Goal: Task Accomplishment & Management: Use online tool/utility

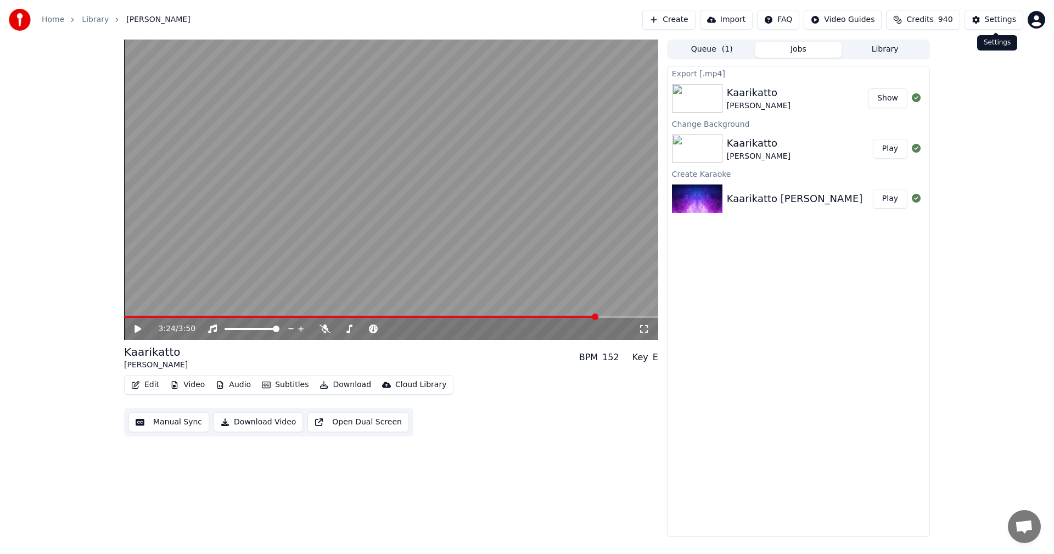
click at [982, 13] on button "Settings" at bounding box center [994, 20] width 59 height 20
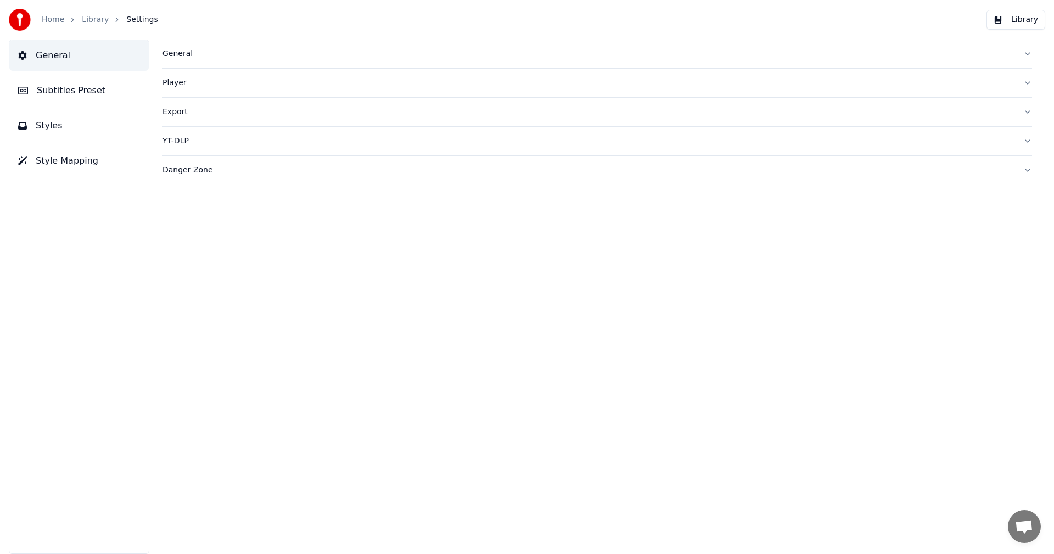
click at [176, 55] on div "General" at bounding box center [589, 53] width 852 height 11
click at [251, 217] on html "Home Library Settings Library General Subtitles Preset Styles Style Mapping Gen…" at bounding box center [527, 277] width 1054 height 554
click at [62, 16] on div "Home" at bounding box center [59, 19] width 35 height 11
click at [49, 20] on link "Home" at bounding box center [53, 19] width 23 height 11
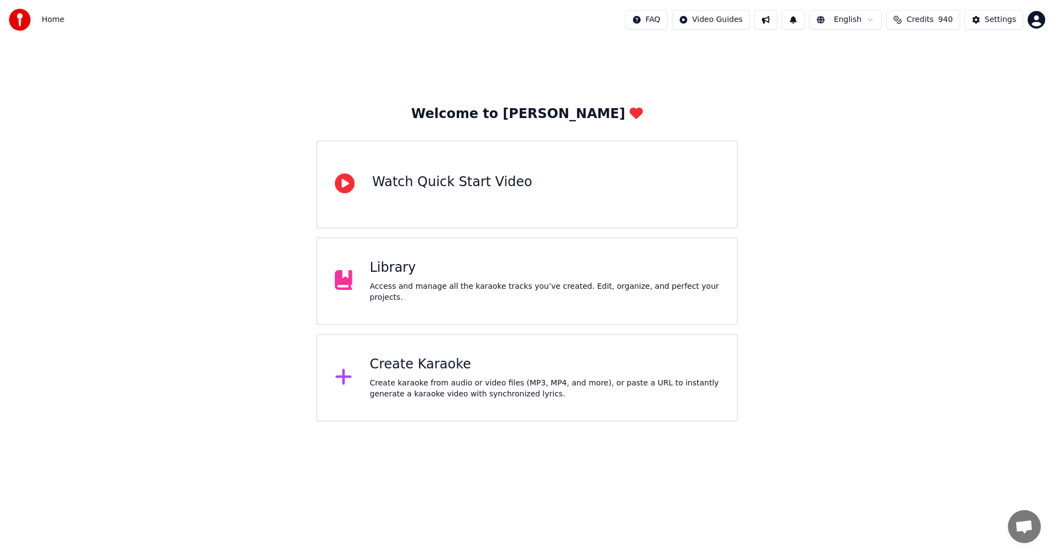
click at [421, 368] on div "Create Karaoke" at bounding box center [545, 365] width 350 height 18
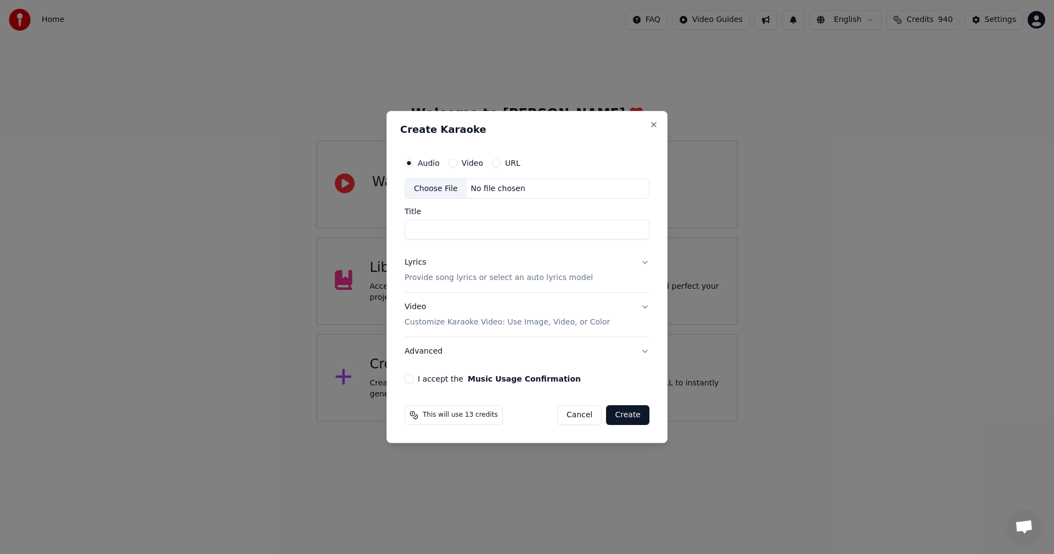
click at [436, 193] on div "Choose File" at bounding box center [435, 189] width 61 height 20
type input "********"
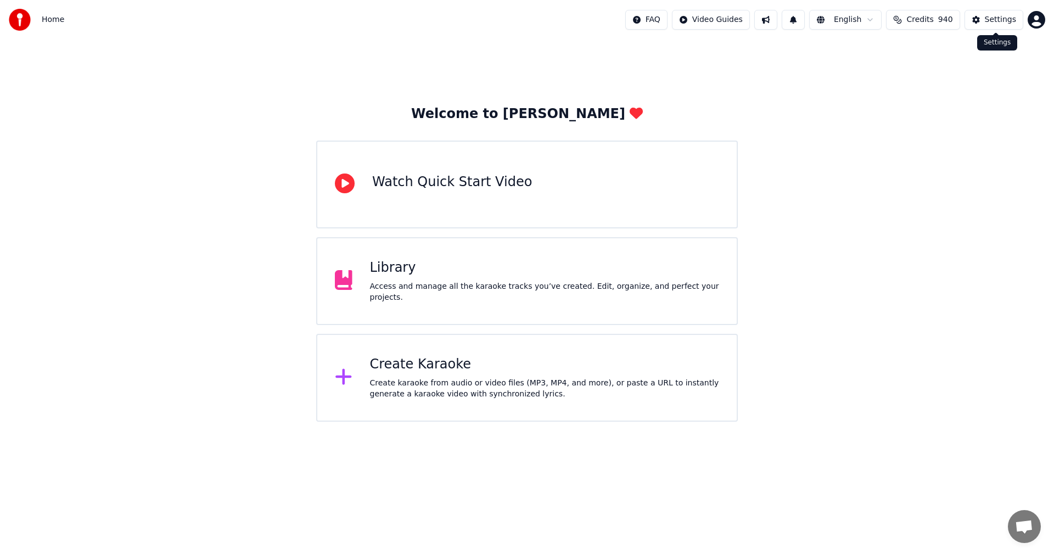
click at [991, 18] on div "Settings" at bounding box center [1000, 19] width 31 height 11
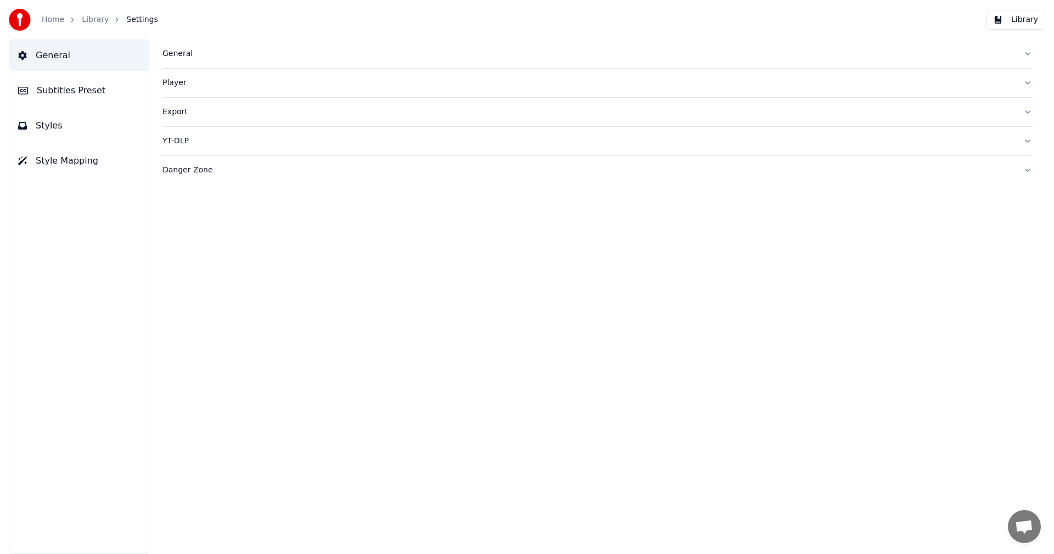
click at [180, 52] on div "General" at bounding box center [589, 53] width 852 height 11
click at [311, 217] on html "Home Library Settings Library General Subtitles Preset Styles Style Mapping Gen…" at bounding box center [527, 277] width 1054 height 554
click at [52, 20] on link "Home" at bounding box center [53, 19] width 23 height 11
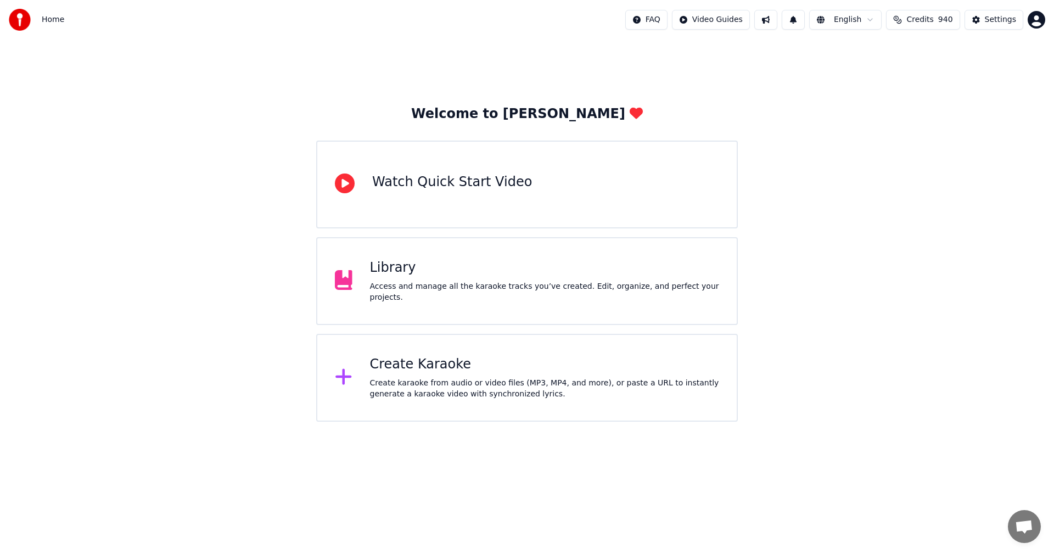
click at [412, 365] on div "Create Karaoke" at bounding box center [545, 365] width 350 height 18
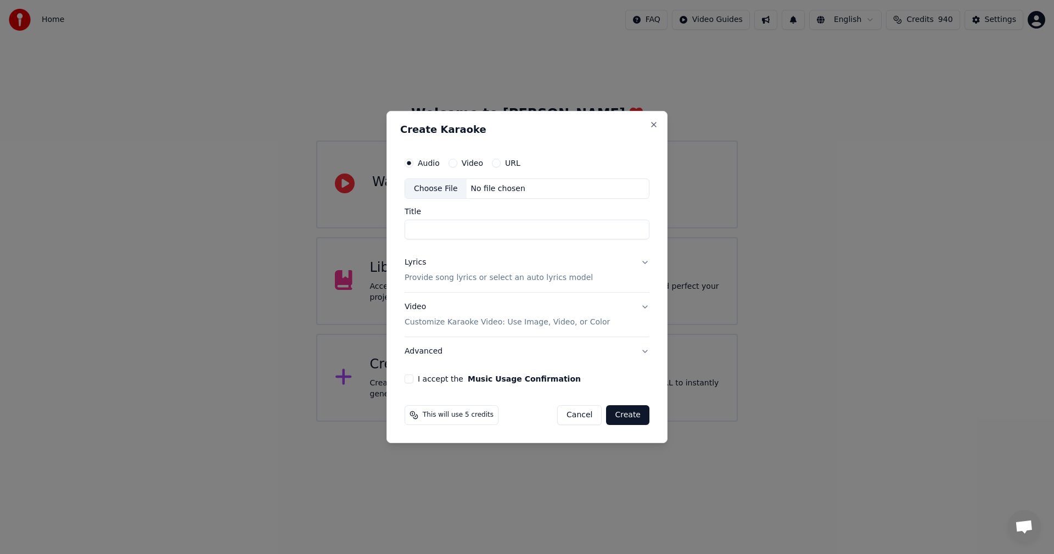
click at [434, 193] on div "Choose File" at bounding box center [435, 189] width 61 height 20
type input "********"
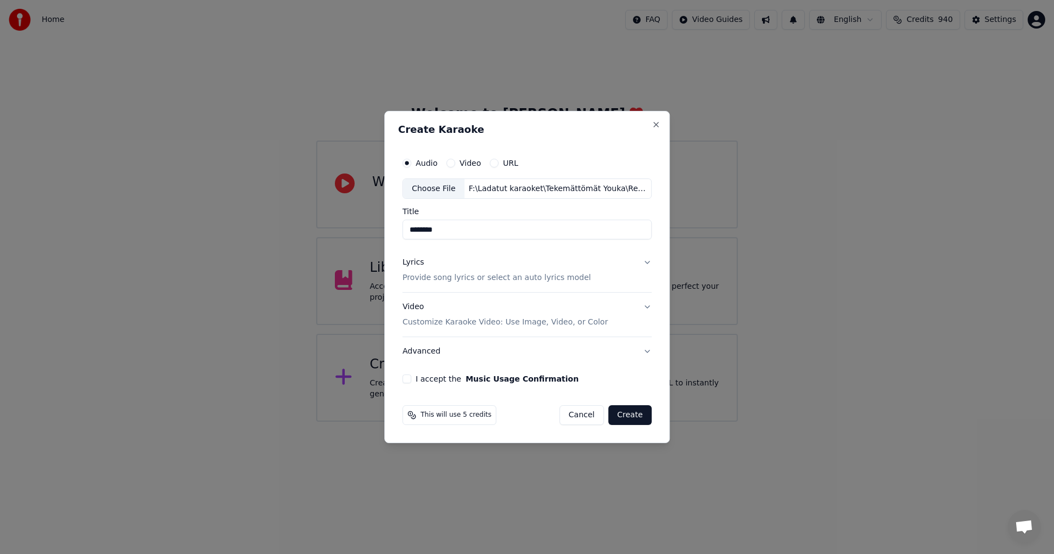
click at [644, 260] on button "Lyrics Provide song lyrics or select an auto lyrics model" at bounding box center [526, 271] width 249 height 44
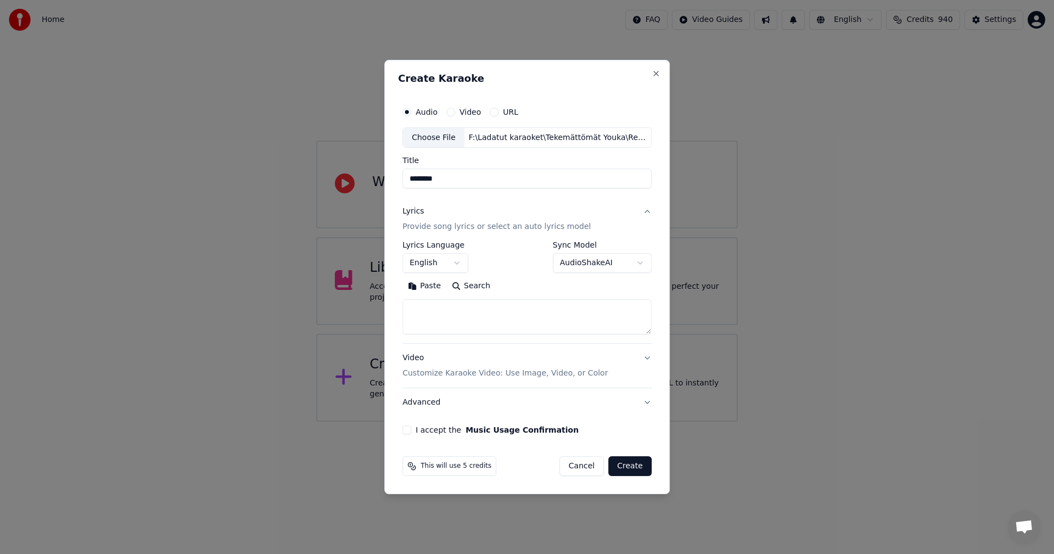
click at [433, 284] on button "Paste" at bounding box center [424, 287] width 44 height 18
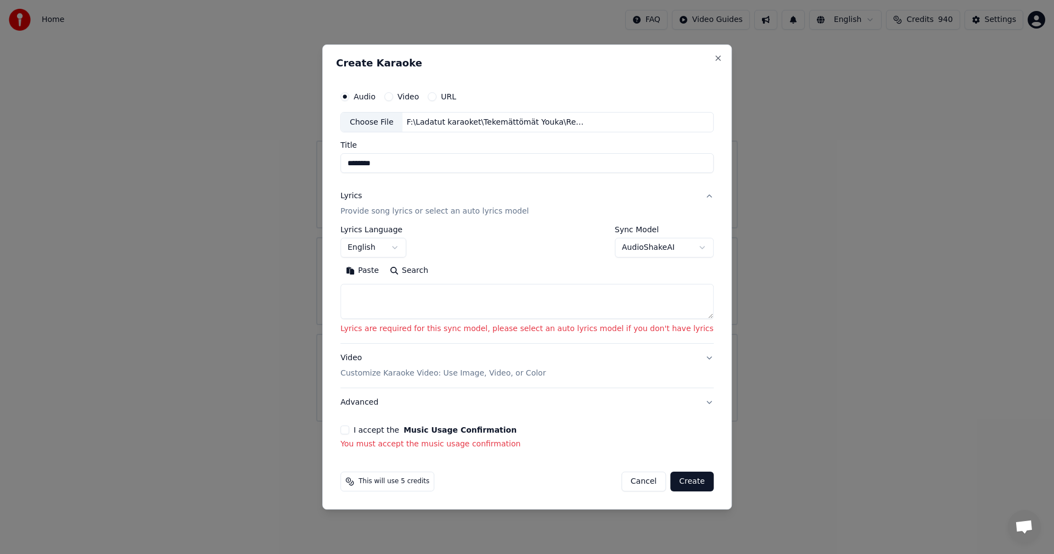
click at [384, 275] on button "Paste" at bounding box center [362, 271] width 44 height 18
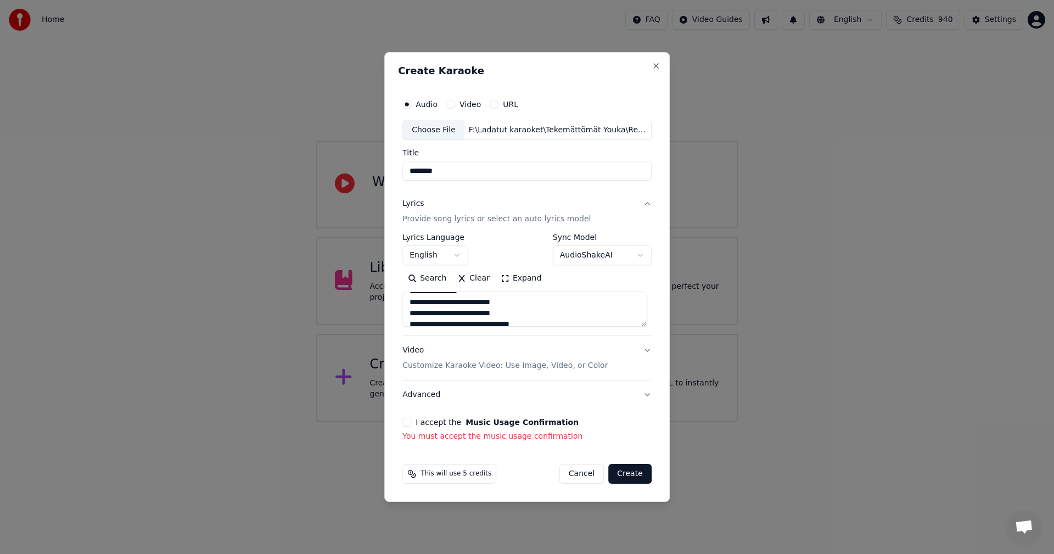
scroll to position [348, 0]
click at [411, 421] on button "I accept the Music Usage Confirmation" at bounding box center [406, 422] width 9 height 9
type textarea "**********"
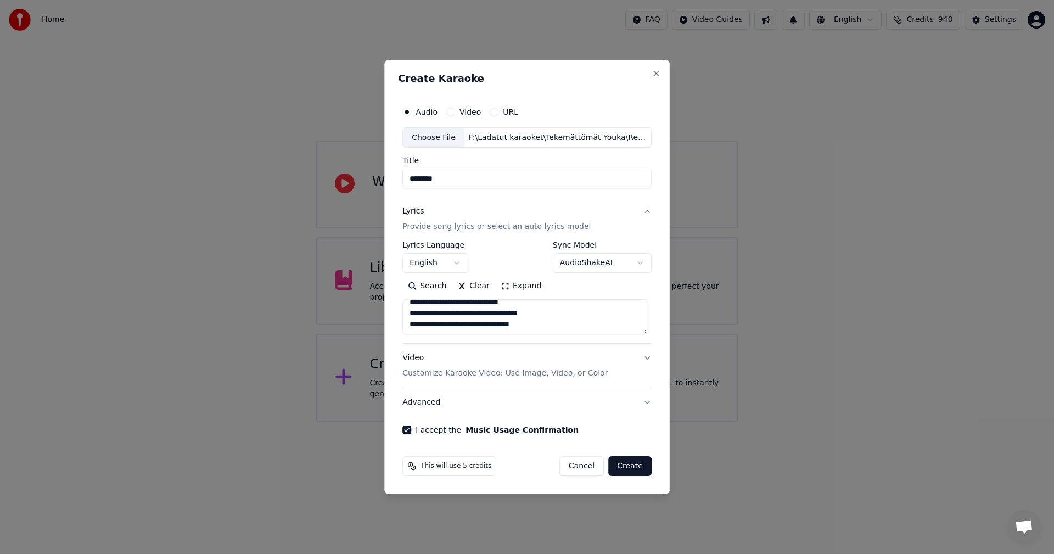
click at [462, 263] on body "**********" at bounding box center [527, 211] width 1054 height 422
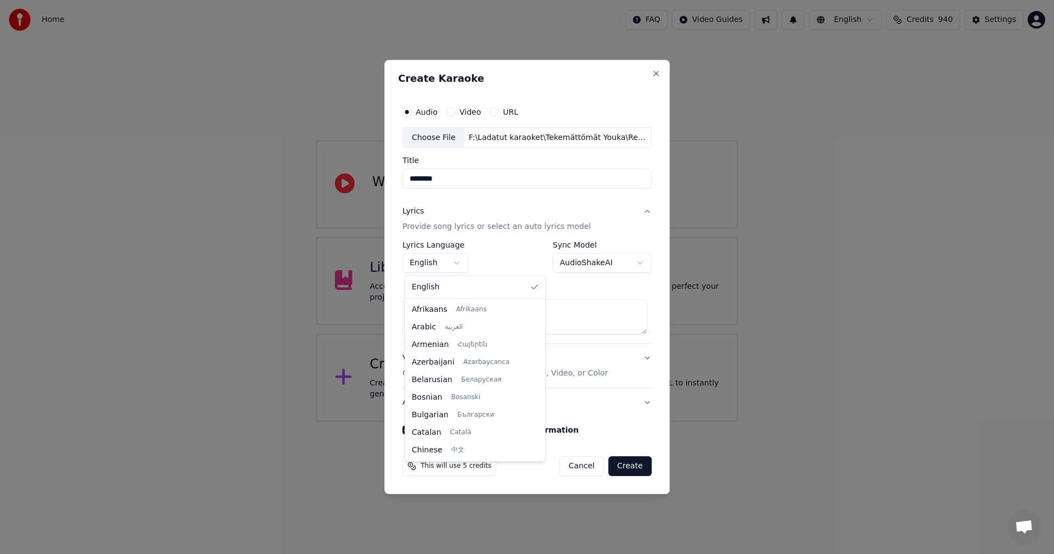
scroll to position [176, 0]
select select "**"
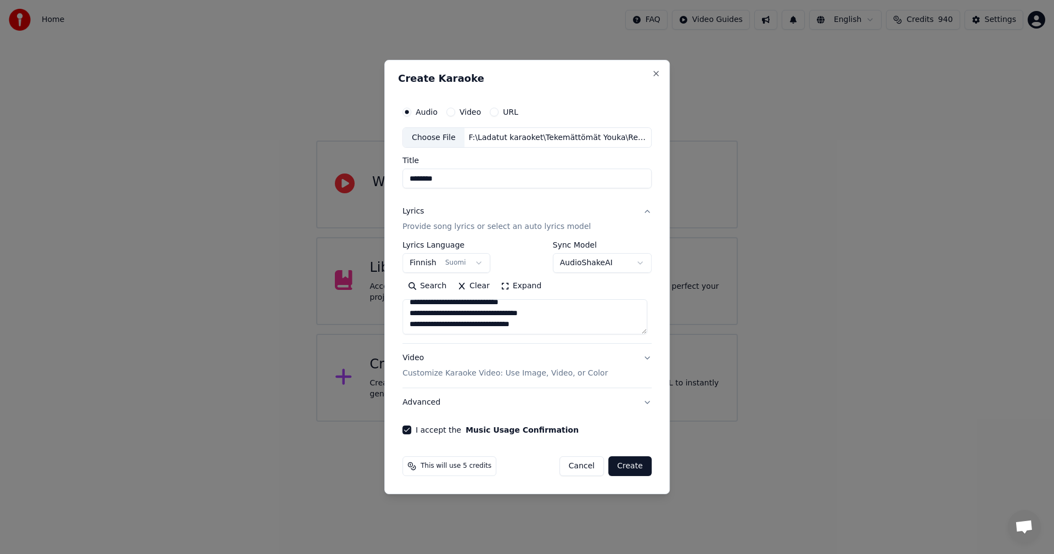
click at [635, 463] on button "Create" at bounding box center [629, 466] width 43 height 20
type textarea "**********"
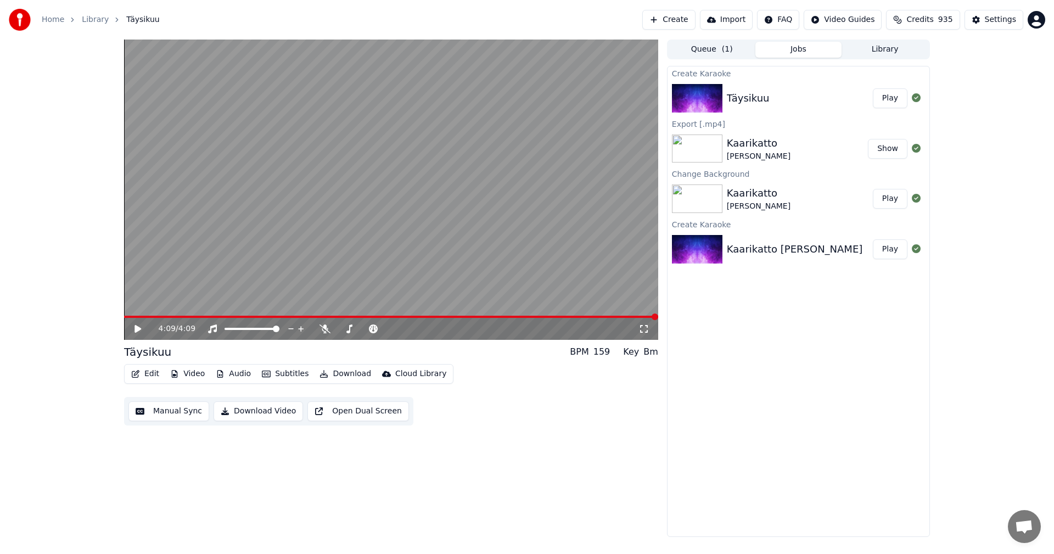
click at [577, 429] on div "4:09 / 4:09 Täysikuu BPM 159 Key Bm Edit Video Audio Subtitles Download Cloud L…" at bounding box center [391, 288] width 534 height 497
click at [138, 332] on icon at bounding box center [146, 329] width 26 height 9
click at [194, 318] on div "0:04 / 4:09" at bounding box center [391, 329] width 534 height 22
click at [193, 318] on span at bounding box center [391, 317] width 534 height 2
click at [321, 326] on icon at bounding box center [325, 329] width 11 height 9
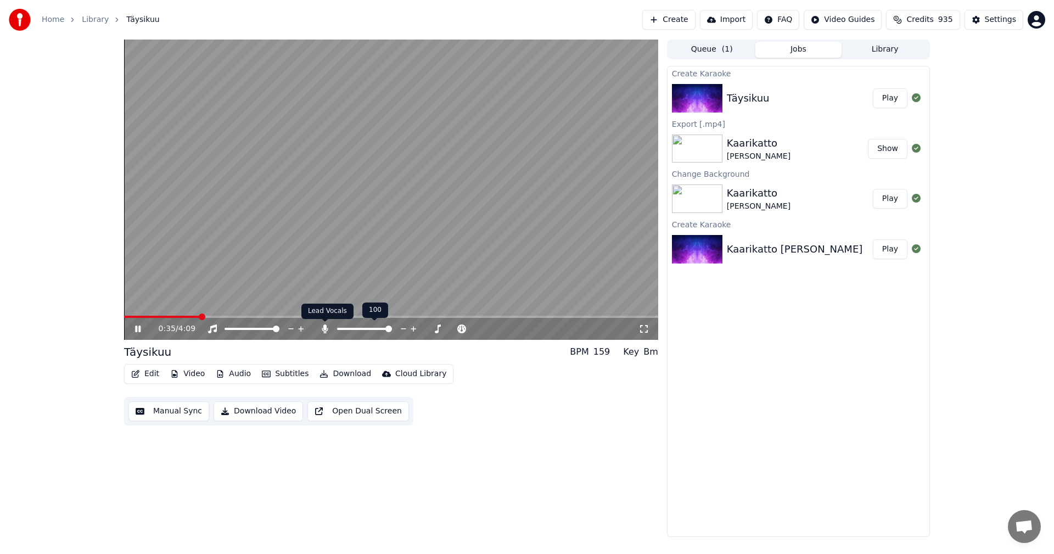
click at [327, 327] on icon at bounding box center [325, 329] width 11 height 9
click at [357, 317] on span at bounding box center [391, 317] width 534 height 2
click at [396, 317] on span at bounding box center [391, 317] width 534 height 2
click at [320, 326] on icon at bounding box center [325, 329] width 11 height 9
click at [335, 316] on span at bounding box center [287, 317] width 326 height 2
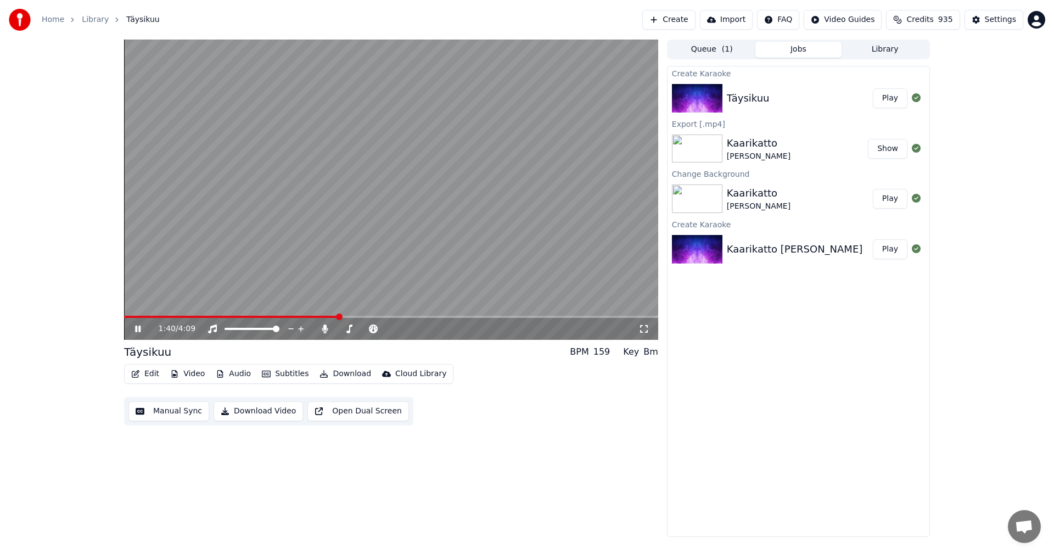
click at [376, 317] on span at bounding box center [391, 317] width 534 height 2
click at [327, 329] on icon at bounding box center [325, 329] width 11 height 9
click at [327, 328] on icon at bounding box center [325, 329] width 11 height 9
click at [141, 331] on icon at bounding box center [146, 329] width 26 height 9
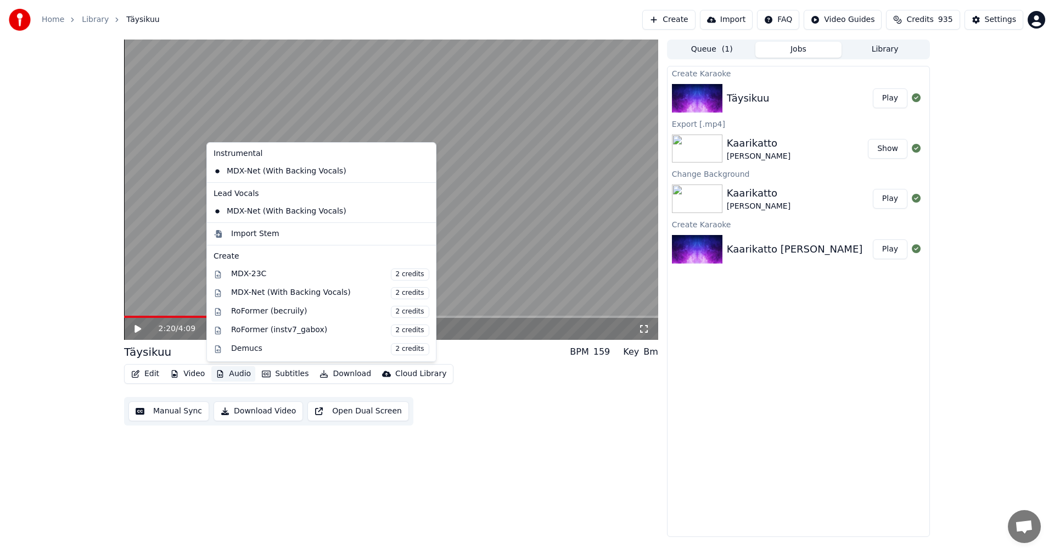
click at [225, 372] on button "Audio" at bounding box center [233, 373] width 44 height 15
click at [264, 279] on div "MDX-23C 2 credits" at bounding box center [330, 275] width 198 height 12
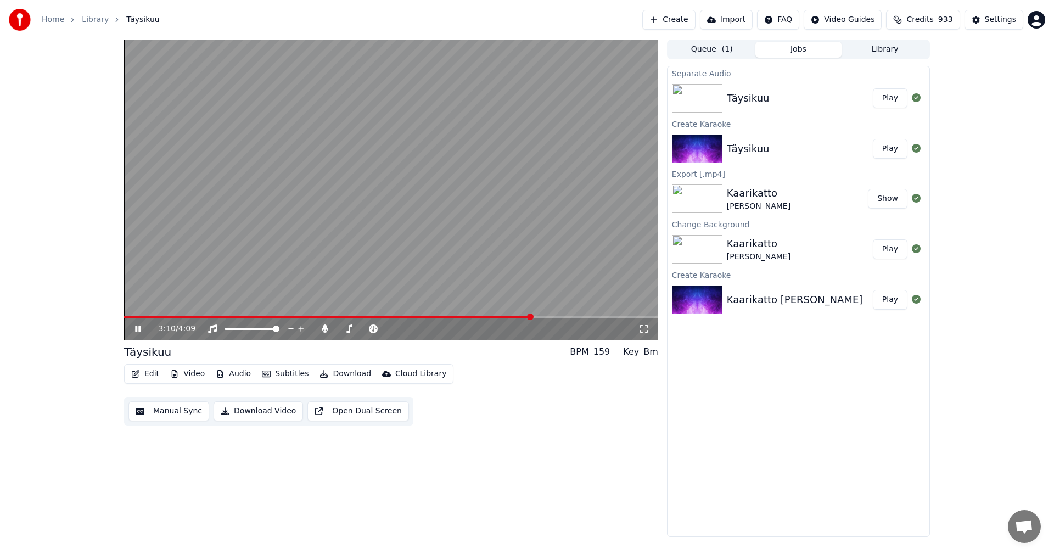
click at [139, 329] on icon at bounding box center [137, 329] width 5 height 7
click at [148, 368] on button "Edit" at bounding box center [145, 373] width 37 height 15
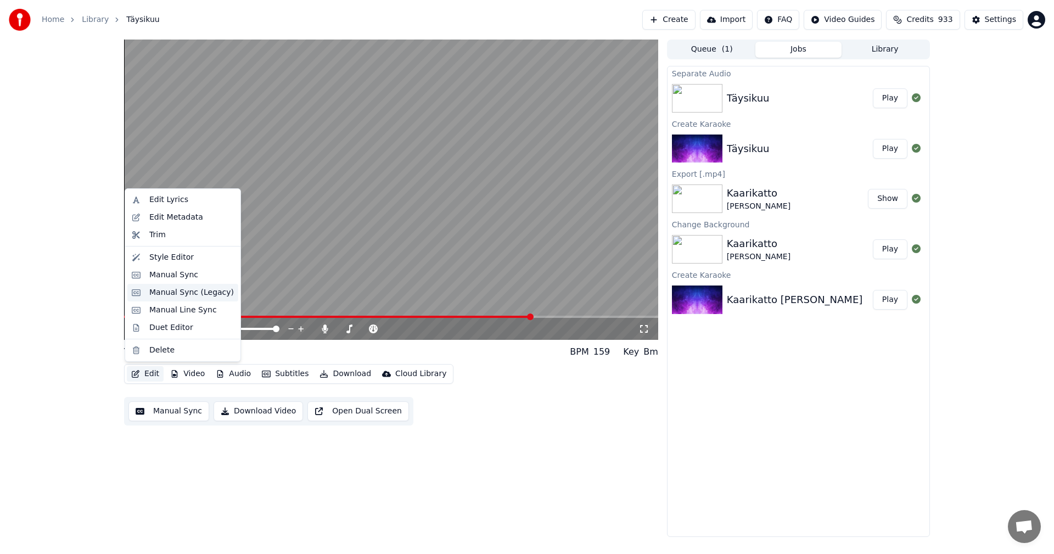
click at [181, 300] on div "Manual Sync (Legacy)" at bounding box center [182, 293] width 111 height 18
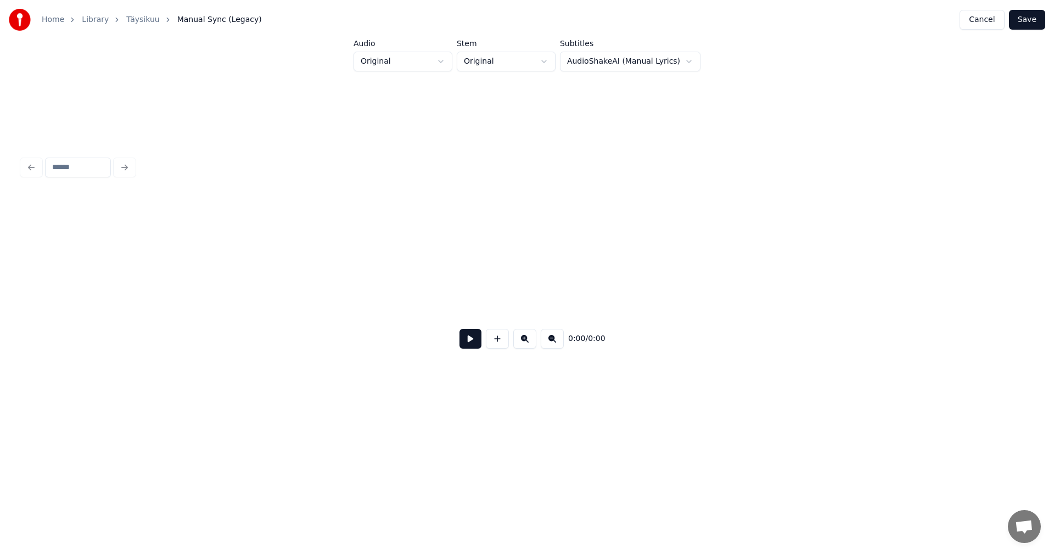
scroll to position [0, 14157]
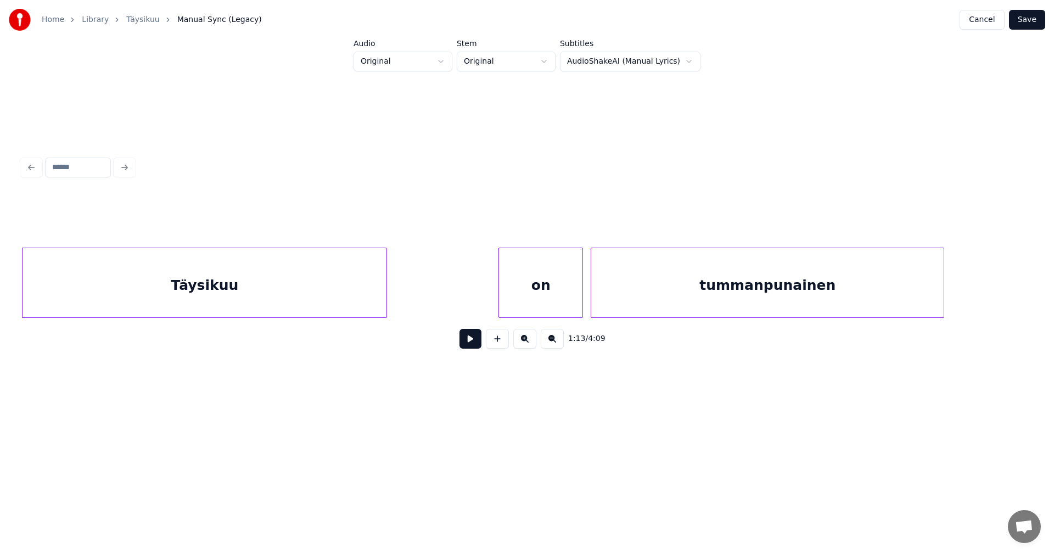
click at [468, 344] on button at bounding box center [471, 339] width 22 height 20
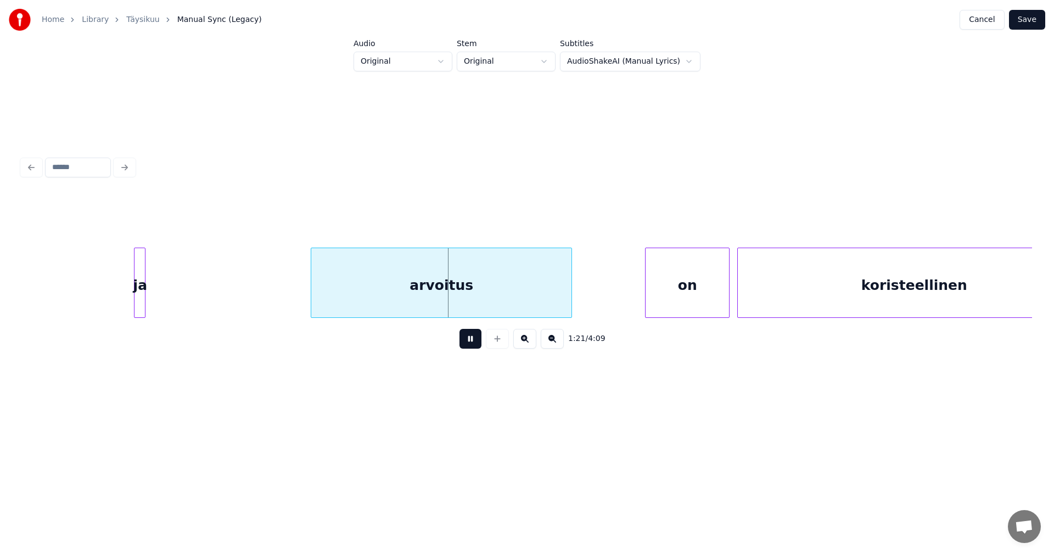
click at [468, 345] on button at bounding box center [471, 339] width 22 height 20
click at [135, 294] on div at bounding box center [132, 282] width 3 height 69
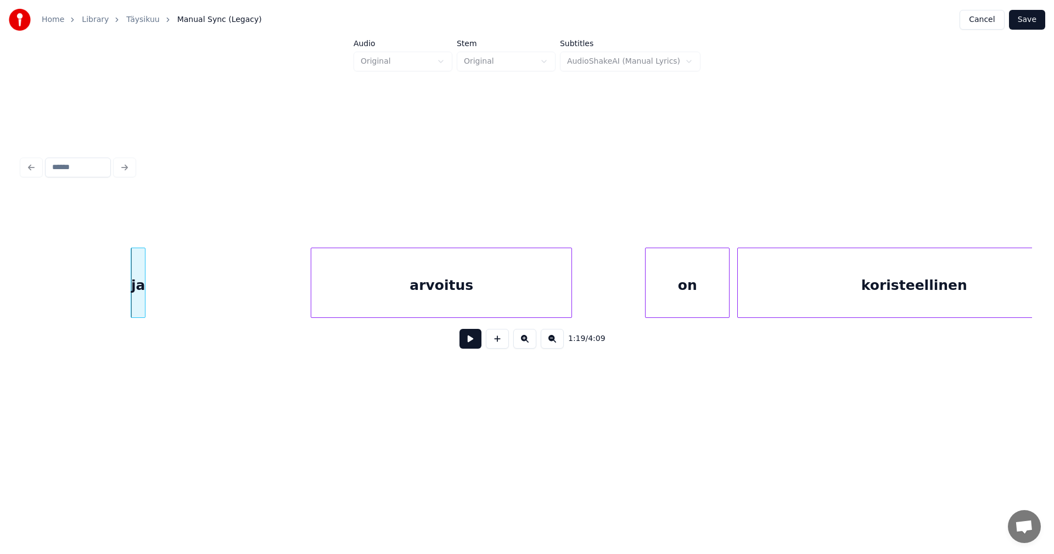
click at [469, 345] on button at bounding box center [471, 339] width 22 height 20
click at [158, 299] on div at bounding box center [156, 282] width 3 height 69
click at [169, 294] on div at bounding box center [168, 282] width 3 height 69
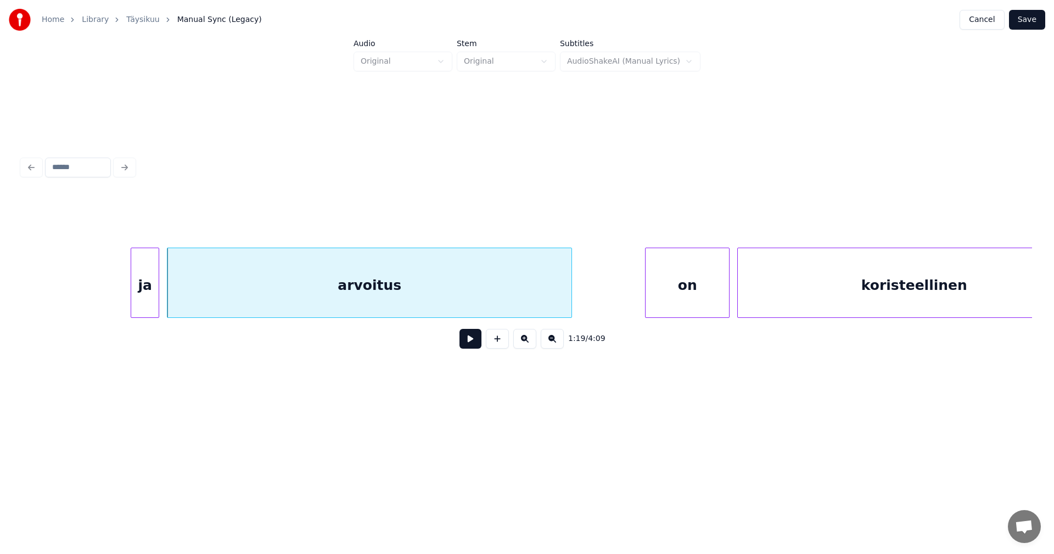
click at [150, 297] on div "ja" at bounding box center [144, 285] width 27 height 75
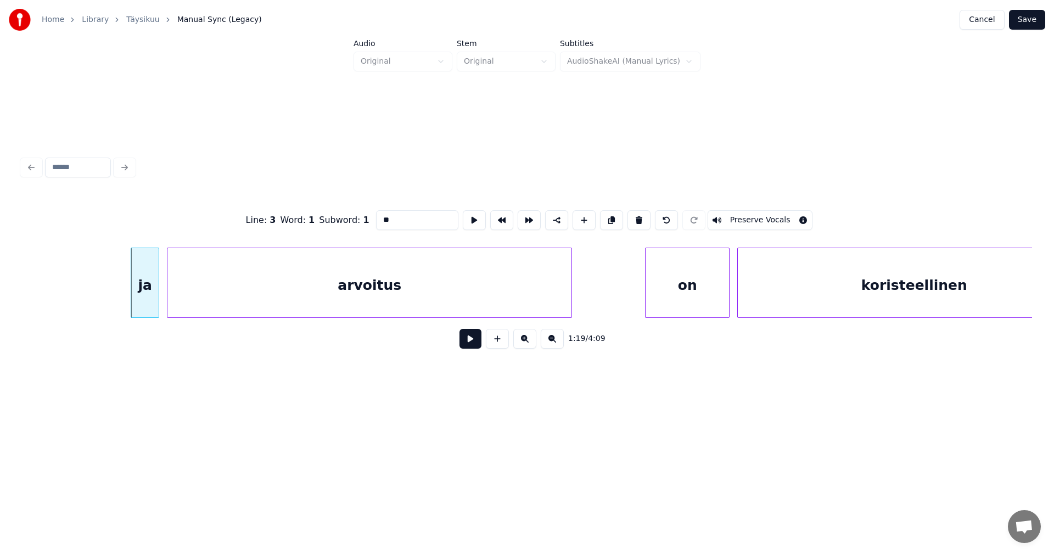
click at [466, 343] on button at bounding box center [471, 339] width 22 height 20
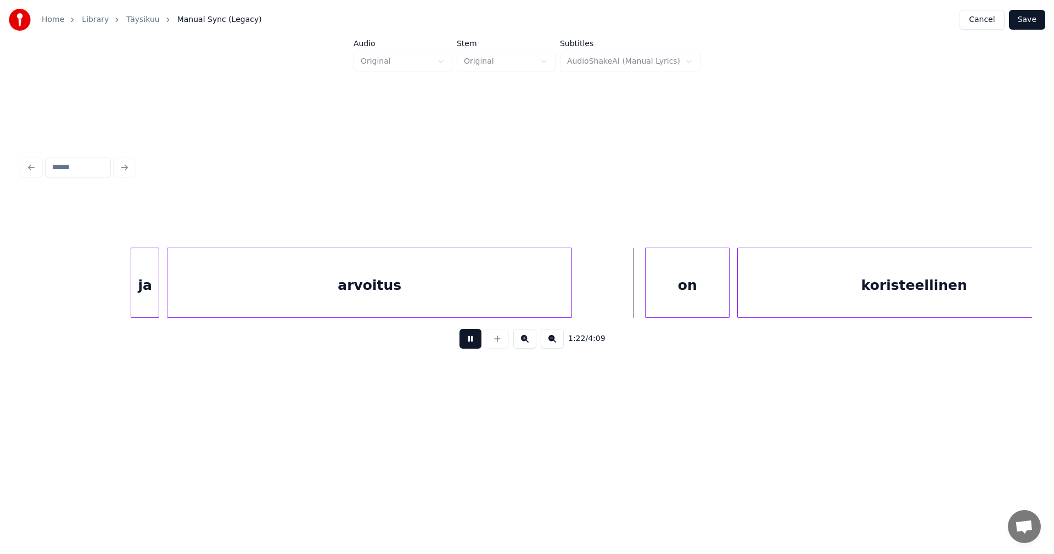
click at [468, 342] on button at bounding box center [471, 339] width 22 height 20
click at [655, 299] on div "on" at bounding box center [680, 285] width 83 height 75
click at [653, 301] on div "on" at bounding box center [676, 285] width 83 height 75
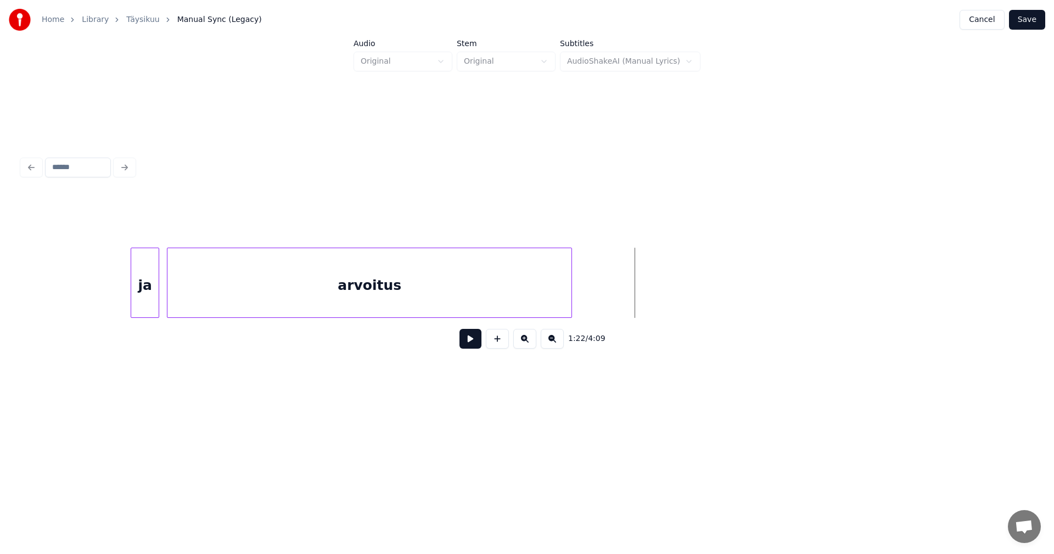
scroll to position [0, 14283]
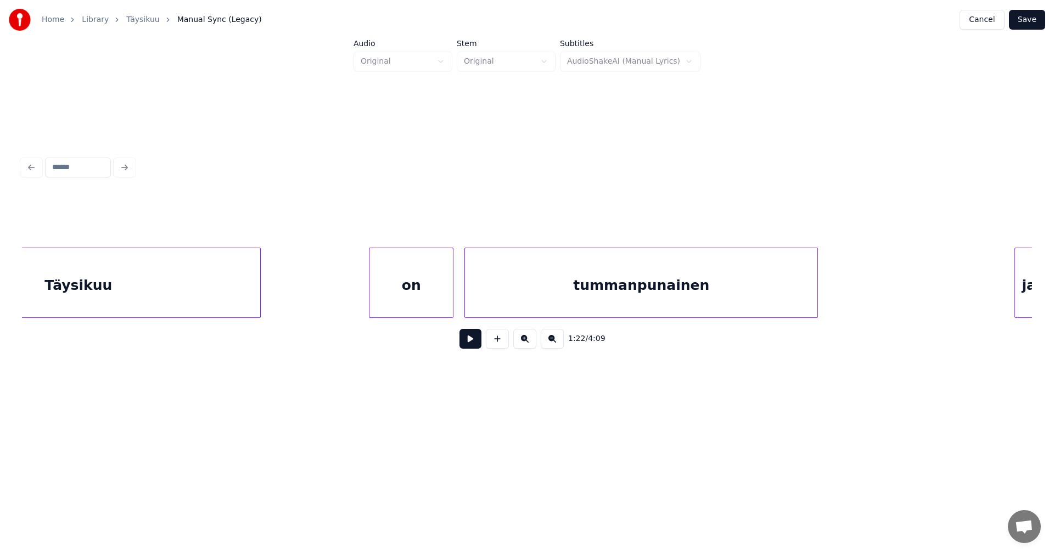
click at [388, 300] on div "on" at bounding box center [411, 285] width 83 height 75
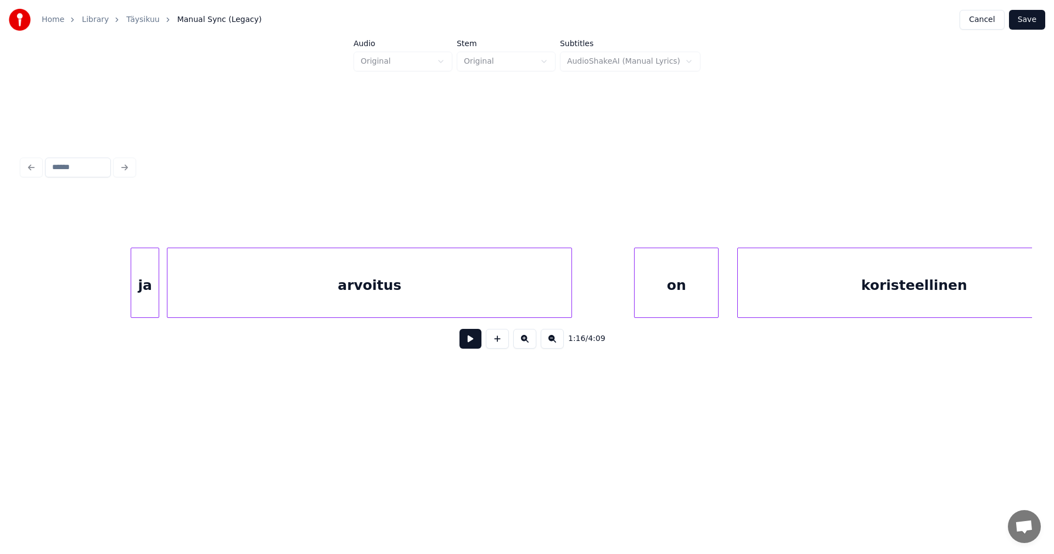
click at [702, 300] on div "on" at bounding box center [676, 285] width 83 height 75
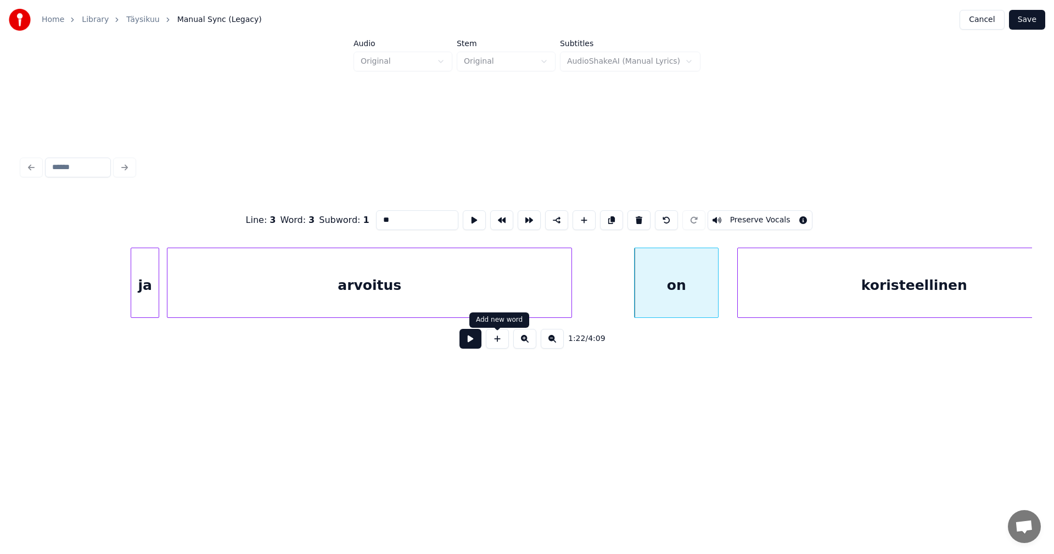
click at [480, 346] on button at bounding box center [471, 339] width 22 height 20
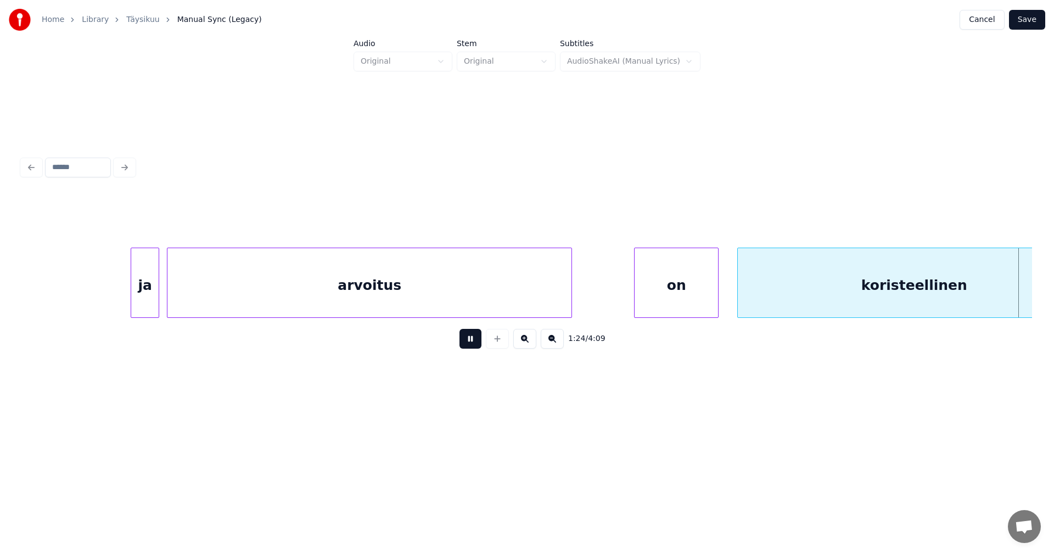
scroll to position [0, 16179]
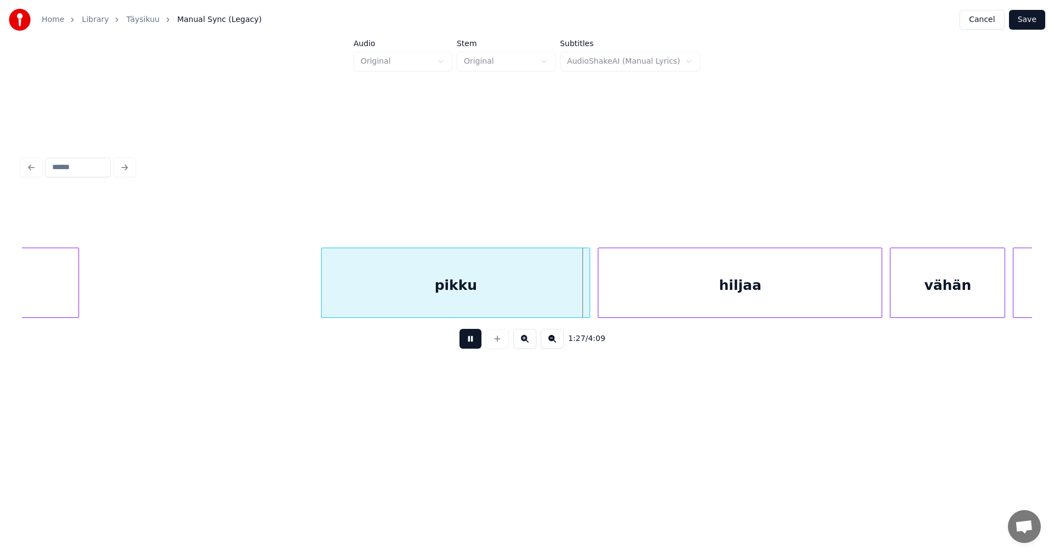
click at [471, 347] on button at bounding box center [471, 339] width 22 height 20
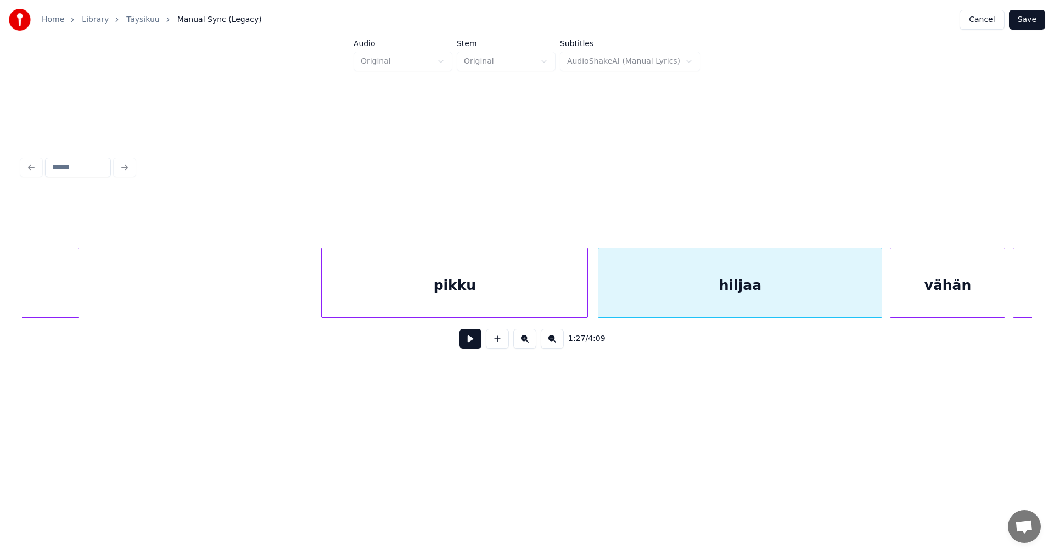
click at [588, 297] on div at bounding box center [585, 282] width 3 height 69
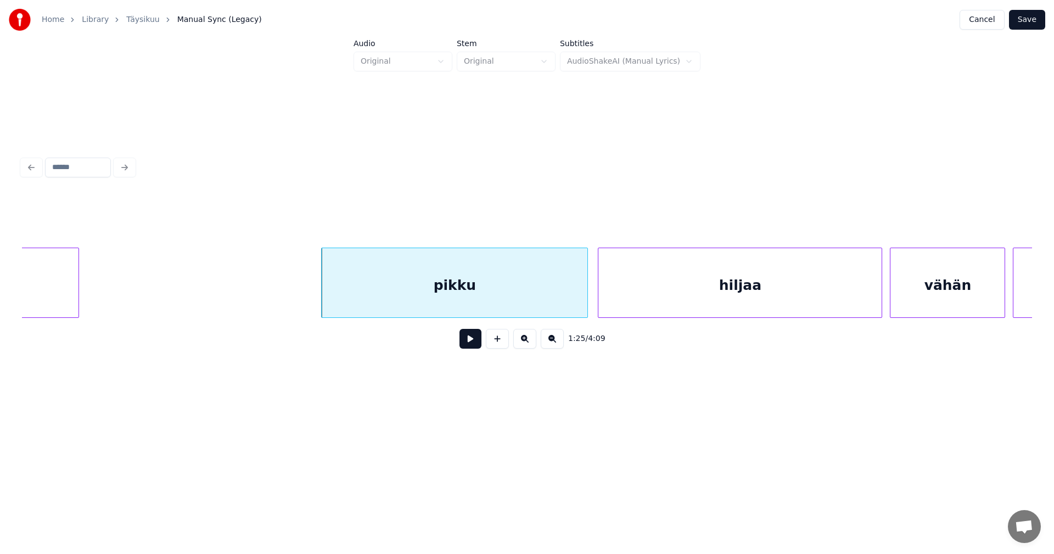
click at [472, 346] on button at bounding box center [471, 339] width 22 height 20
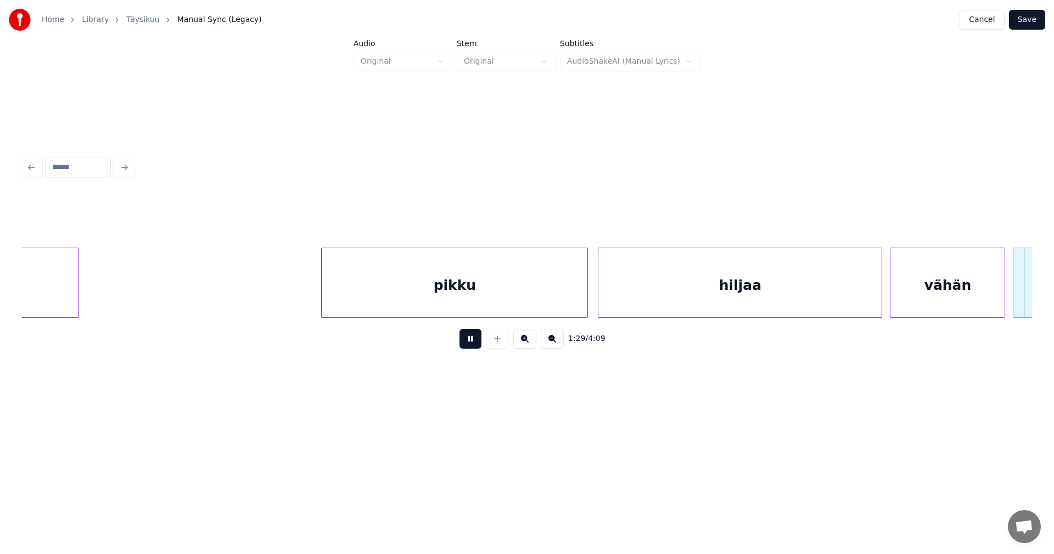
scroll to position [0, 17191]
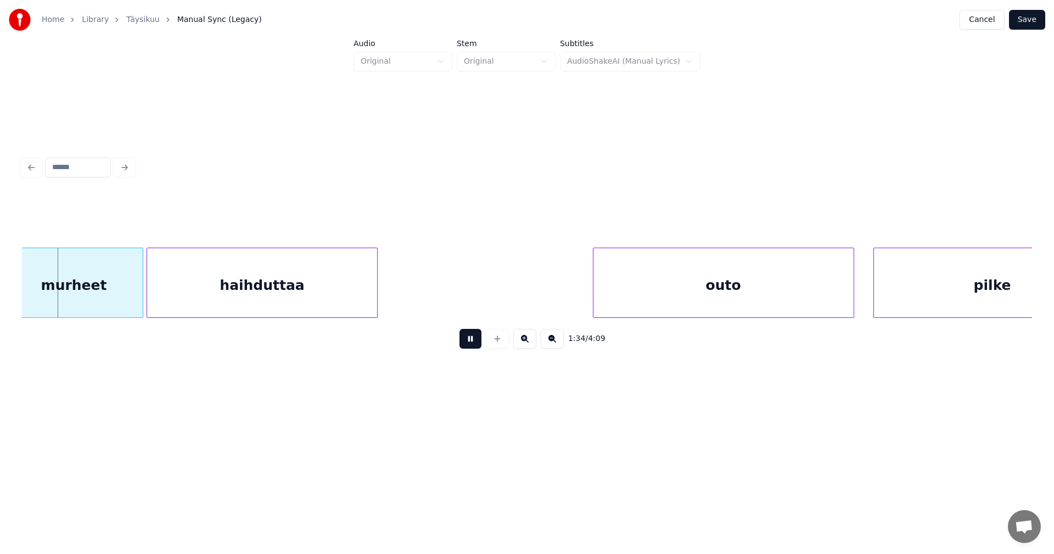
click at [474, 343] on button at bounding box center [471, 339] width 22 height 20
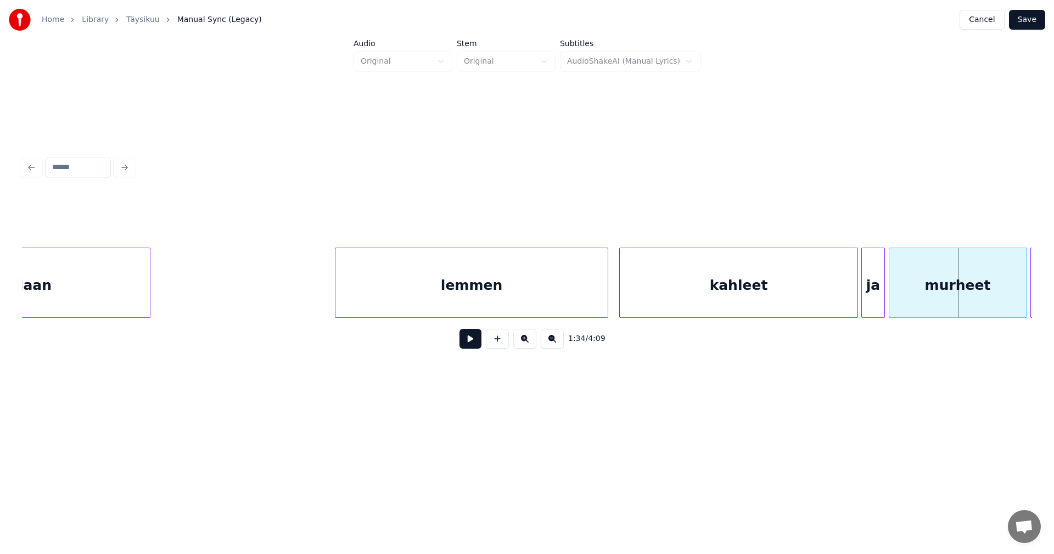
click at [651, 297] on div "kahleet" at bounding box center [738, 285] width 237 height 75
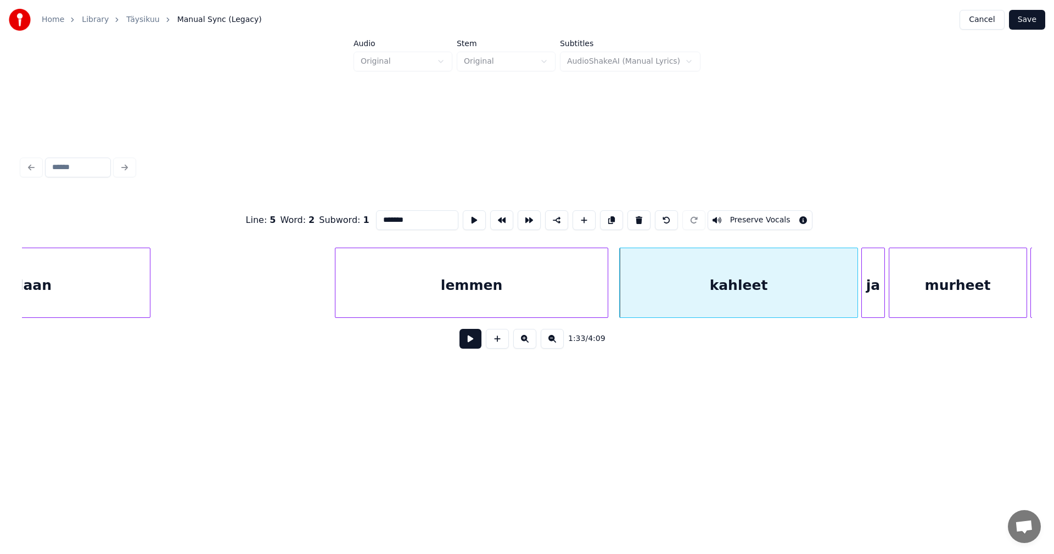
click at [475, 346] on button at bounding box center [471, 339] width 22 height 20
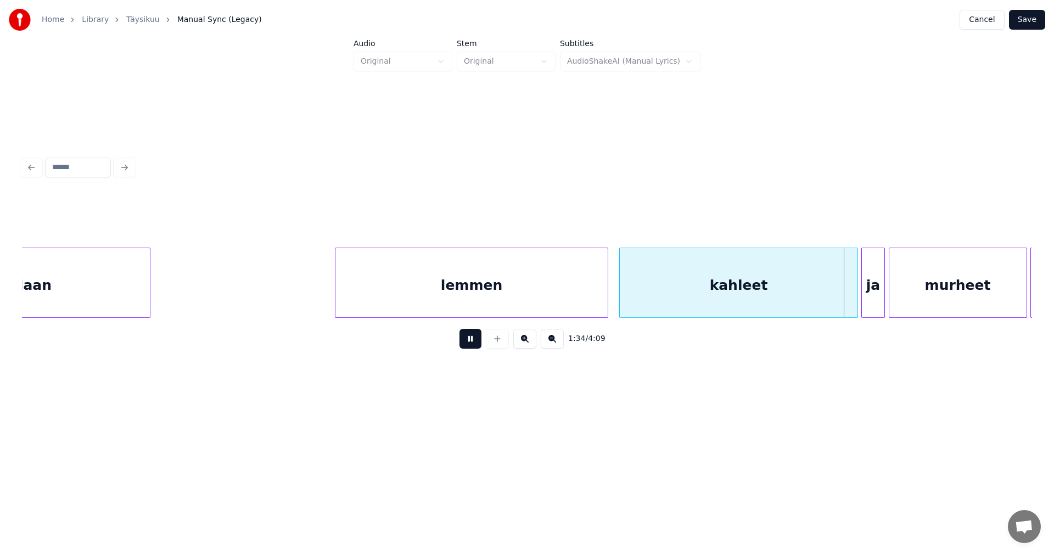
click at [475, 345] on button at bounding box center [471, 339] width 22 height 20
click at [845, 288] on div at bounding box center [845, 282] width 3 height 69
click at [870, 292] on div "ja" at bounding box center [867, 285] width 22 height 75
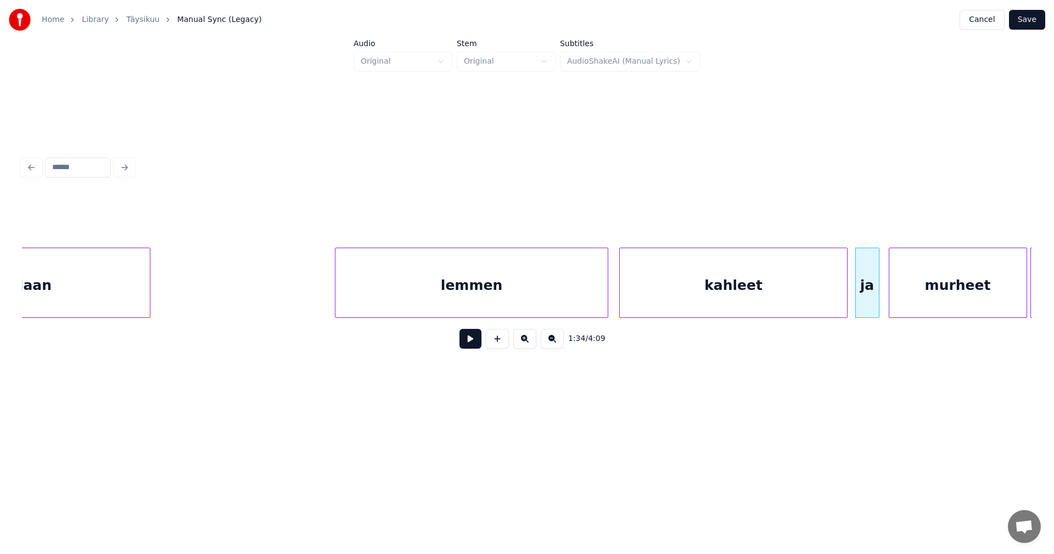
click at [879, 290] on div at bounding box center [877, 282] width 3 height 69
click at [477, 348] on button at bounding box center [471, 339] width 22 height 20
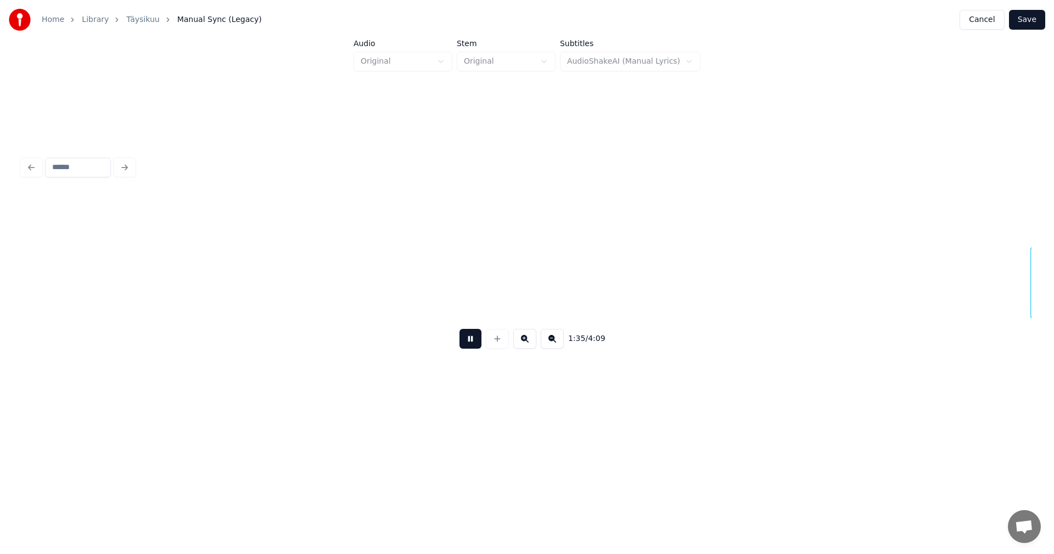
scroll to position [0, 18332]
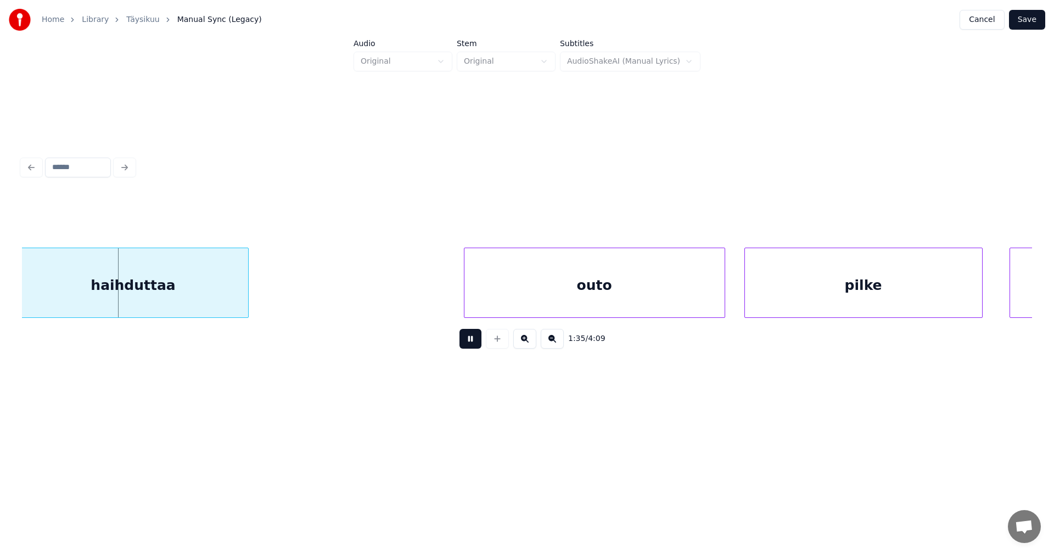
click at [477, 348] on button at bounding box center [471, 339] width 22 height 20
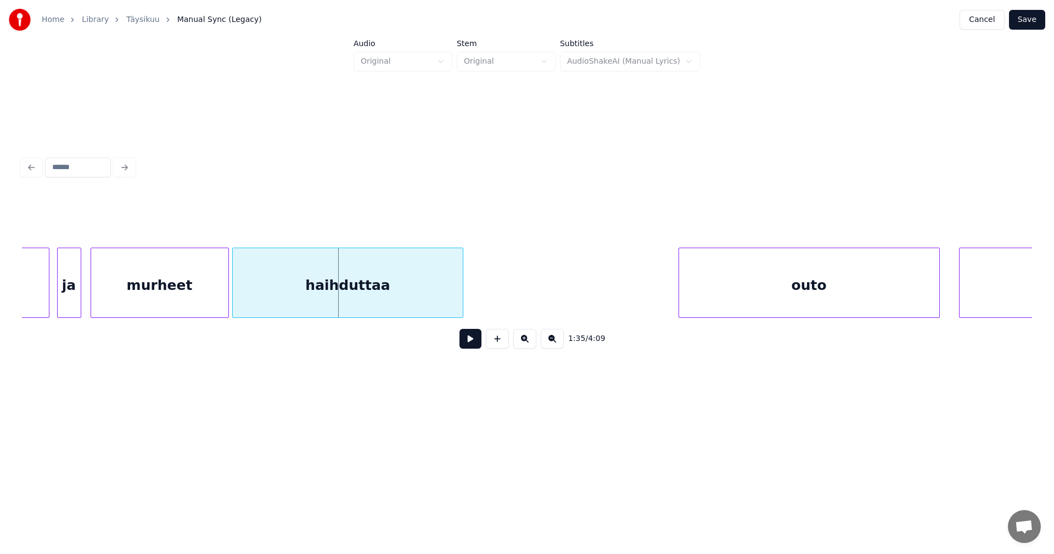
scroll to position [0, 18112]
click at [153, 298] on div "murheet" at bounding box center [164, 285] width 137 height 75
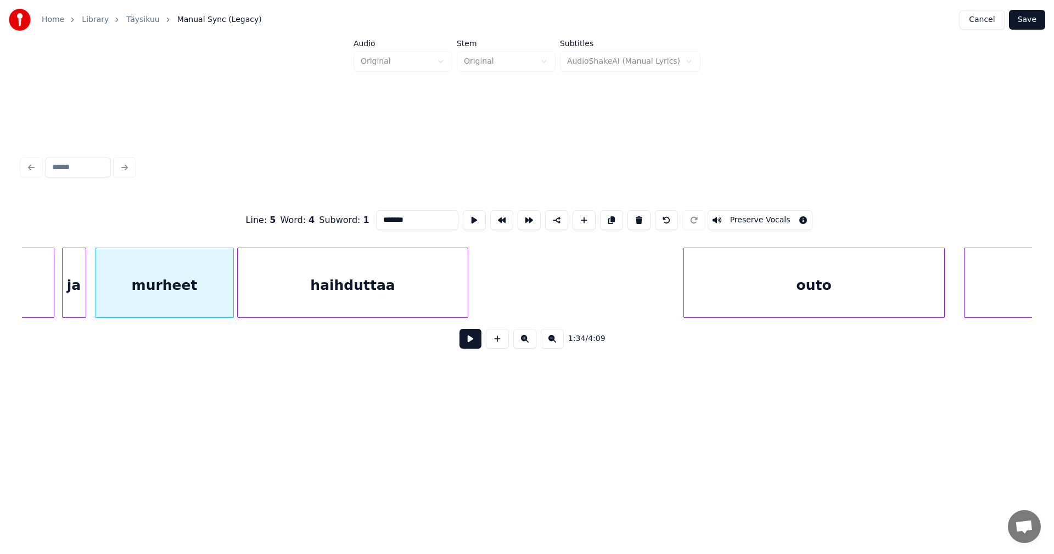
click at [470, 343] on button at bounding box center [471, 339] width 22 height 20
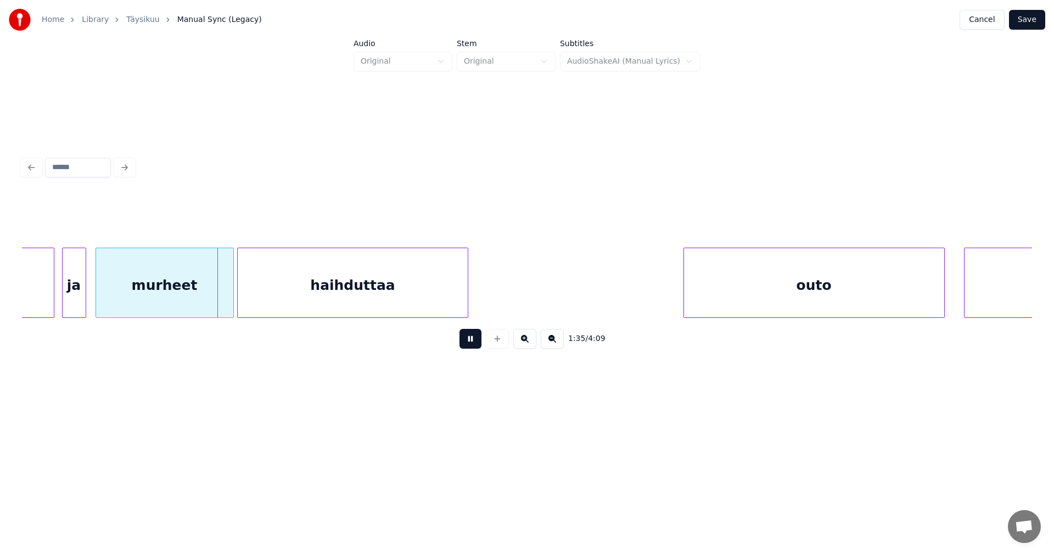
click at [469, 343] on button at bounding box center [471, 339] width 22 height 20
click at [225, 301] on div at bounding box center [224, 282] width 3 height 69
click at [466, 345] on button at bounding box center [471, 339] width 22 height 20
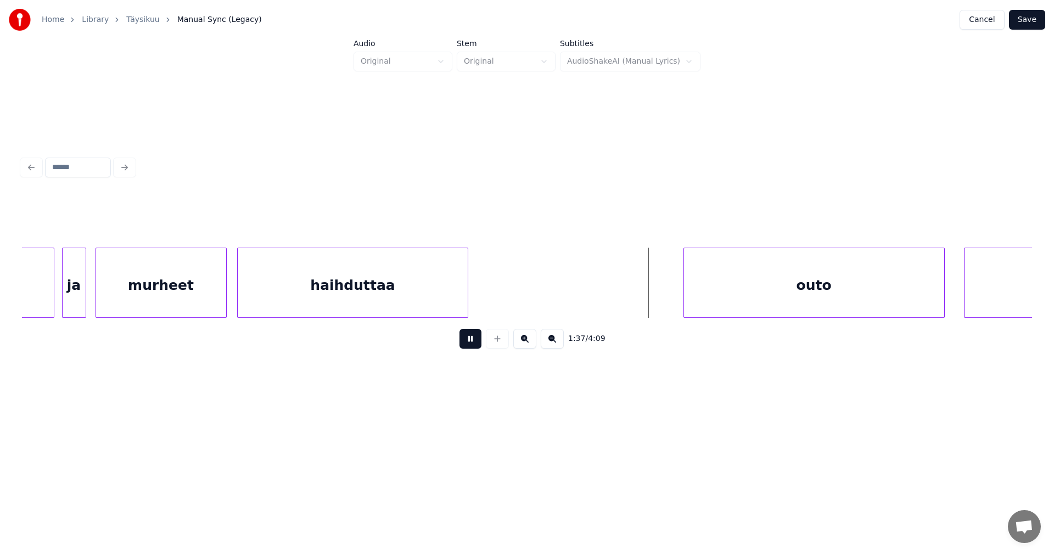
click at [468, 345] on button at bounding box center [471, 339] width 22 height 20
click at [773, 282] on div "outo" at bounding box center [799, 285] width 260 height 75
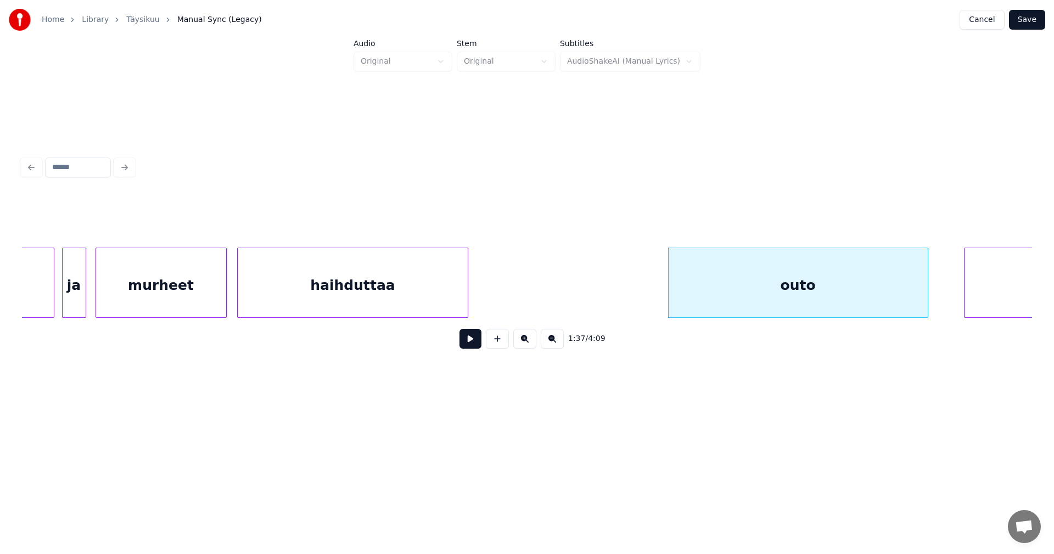
click at [926, 294] on div at bounding box center [926, 282] width 3 height 69
click at [675, 297] on div at bounding box center [674, 282] width 3 height 69
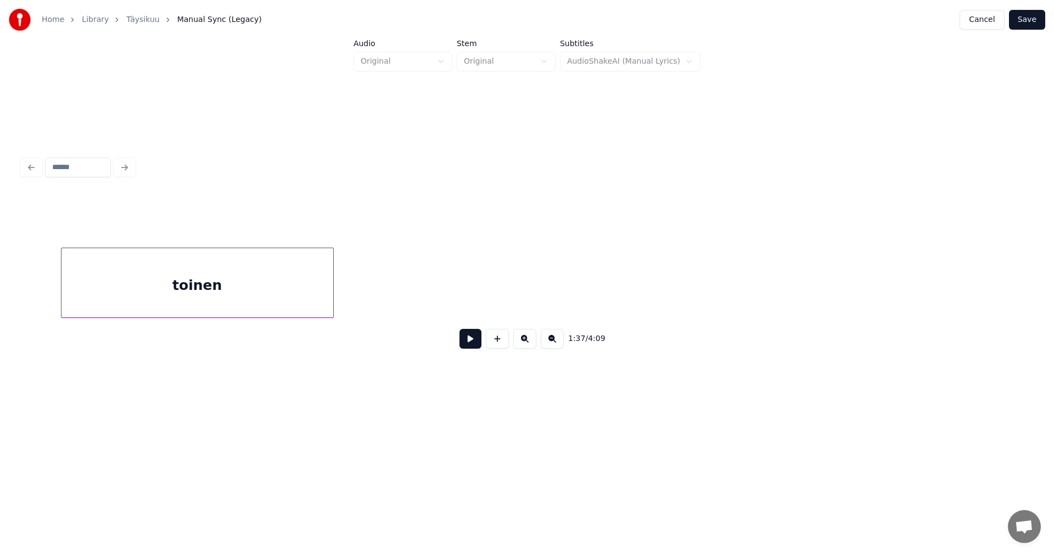
scroll to position [0, 18996]
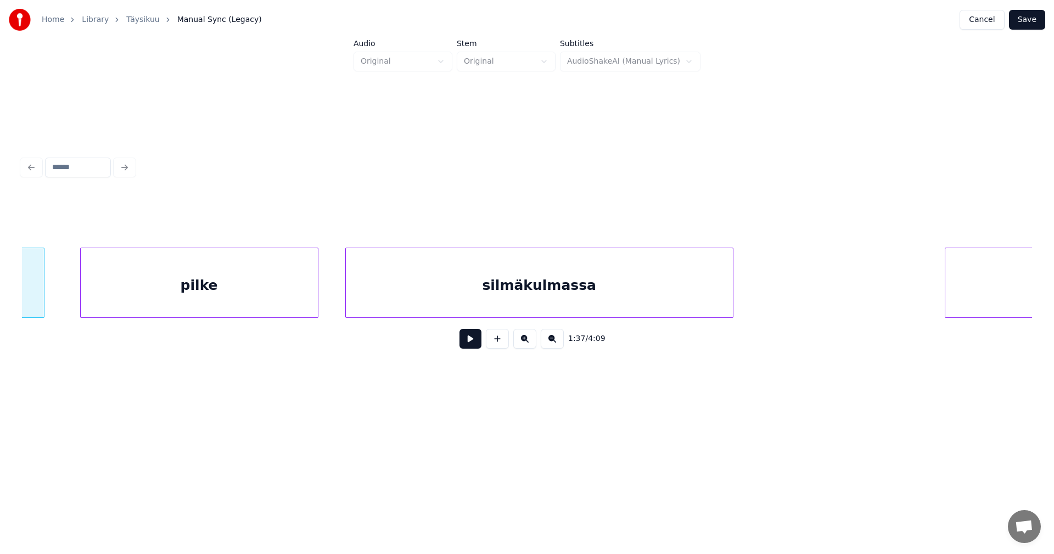
click at [296, 306] on div "pilke" at bounding box center [199, 285] width 237 height 75
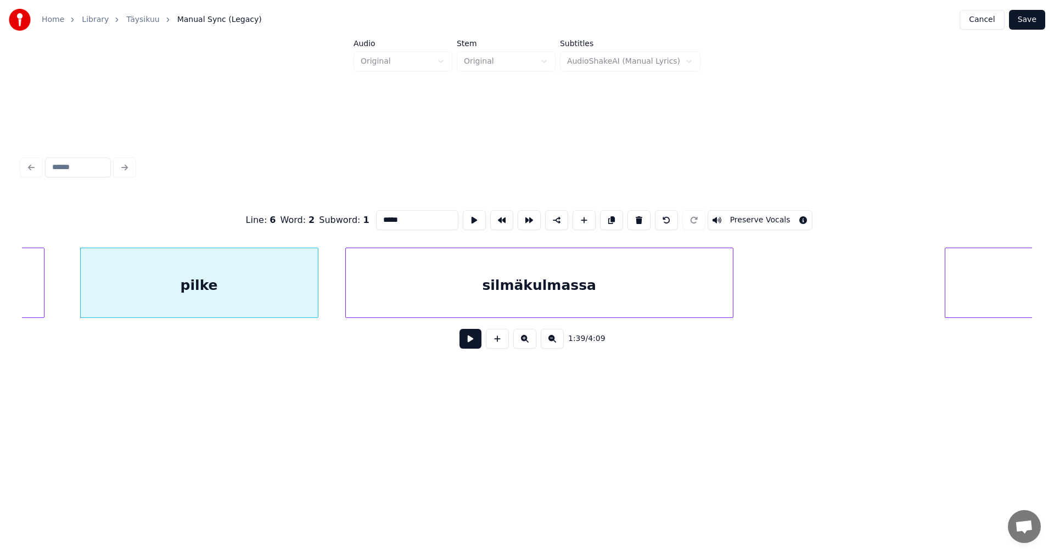
click at [464, 340] on button at bounding box center [471, 339] width 22 height 20
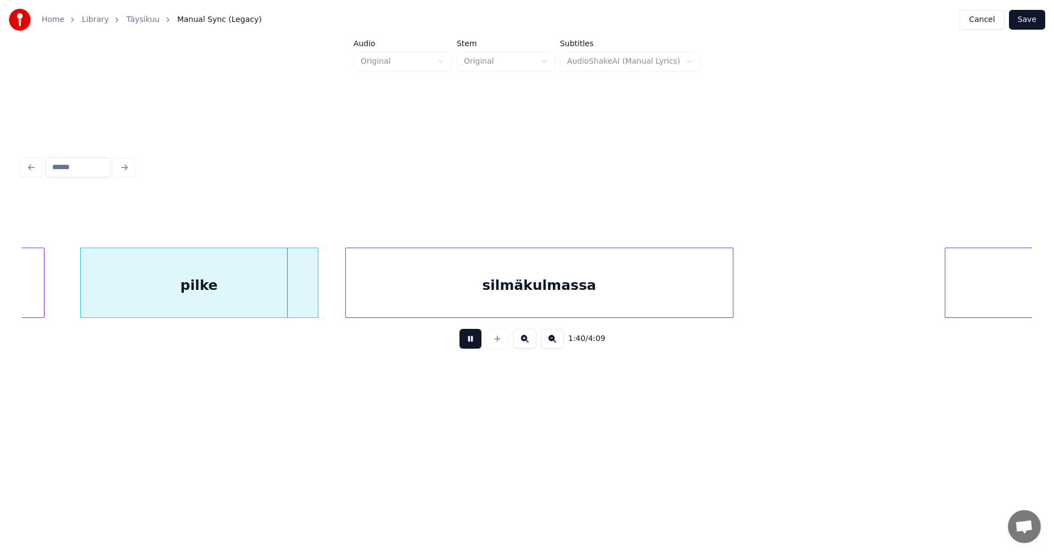
click at [465, 341] on button at bounding box center [471, 339] width 22 height 20
click at [313, 295] on div "pilke" at bounding box center [194, 283] width 238 height 70
click at [465, 345] on button at bounding box center [471, 339] width 22 height 20
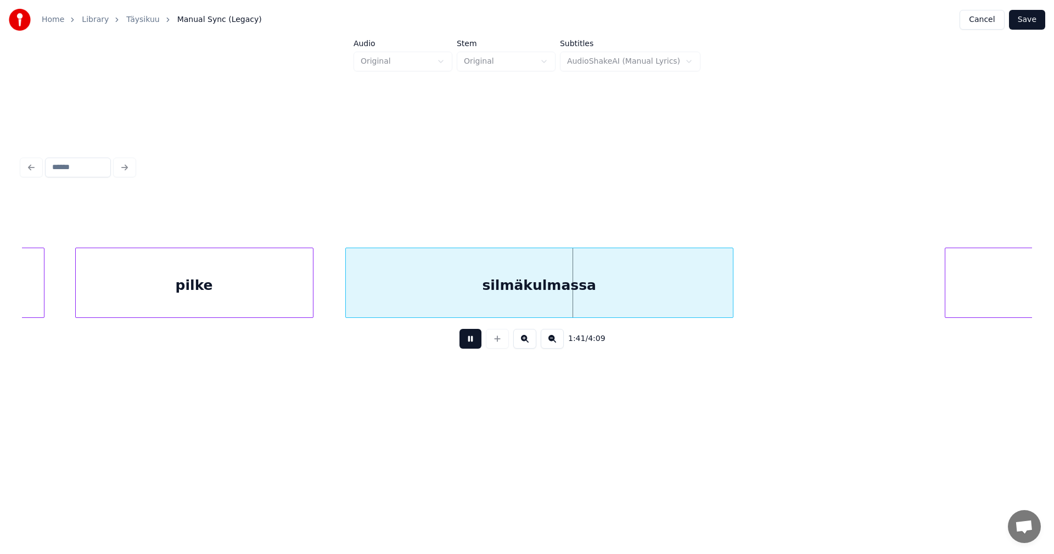
drag, startPoint x: 466, startPoint y: 345, endPoint x: 425, endPoint y: 333, distance: 42.4
click at [465, 344] on button at bounding box center [471, 339] width 22 height 20
click at [404, 312] on div "silmäkulmassa" at bounding box center [539, 285] width 387 height 75
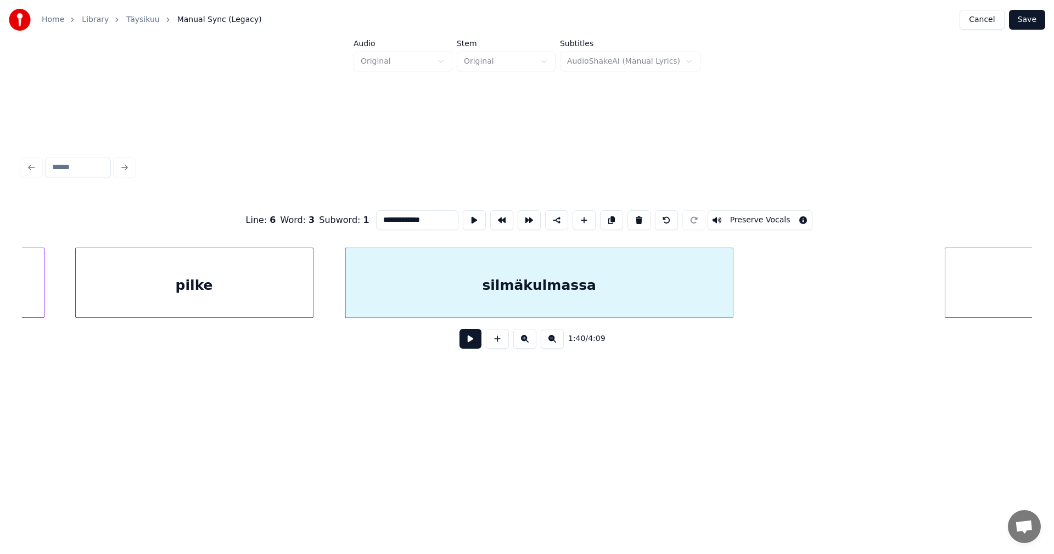
click at [470, 346] on button at bounding box center [471, 339] width 22 height 20
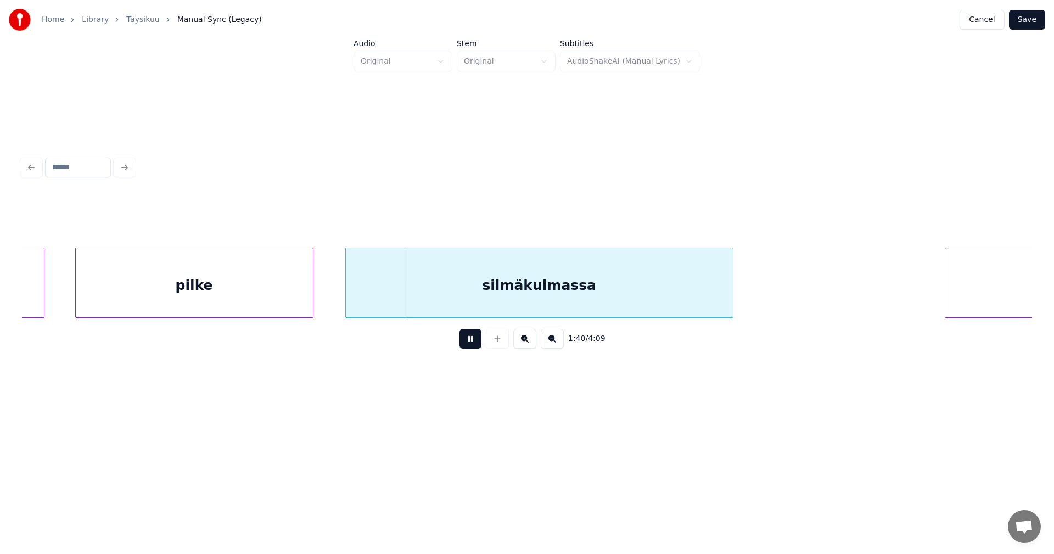
drag, startPoint x: 470, startPoint y: 346, endPoint x: 453, endPoint y: 338, distance: 18.9
click at [470, 345] on button at bounding box center [471, 339] width 22 height 20
click at [340, 299] on div at bounding box center [341, 282] width 3 height 69
click at [467, 344] on button at bounding box center [471, 339] width 22 height 20
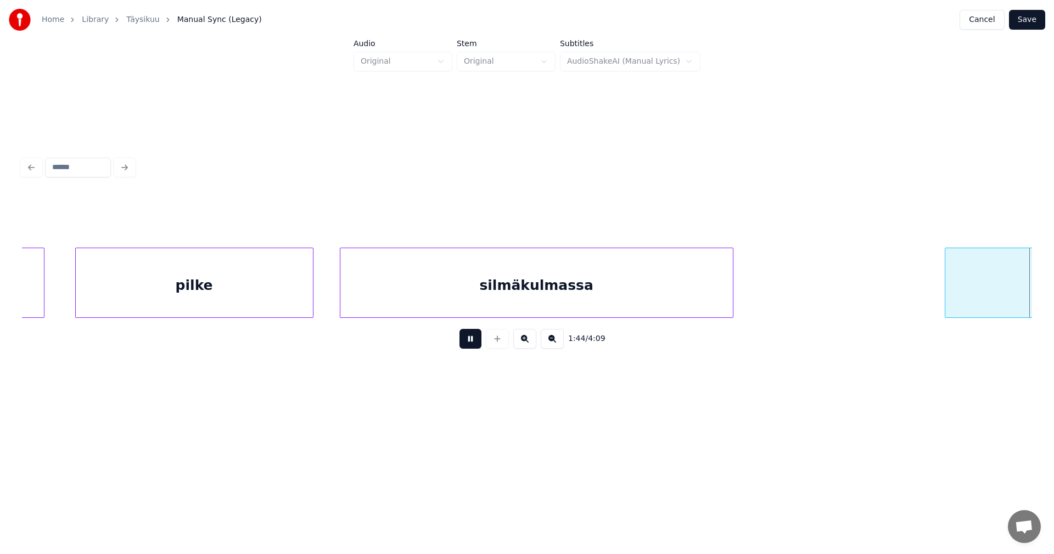
scroll to position [0, 20007]
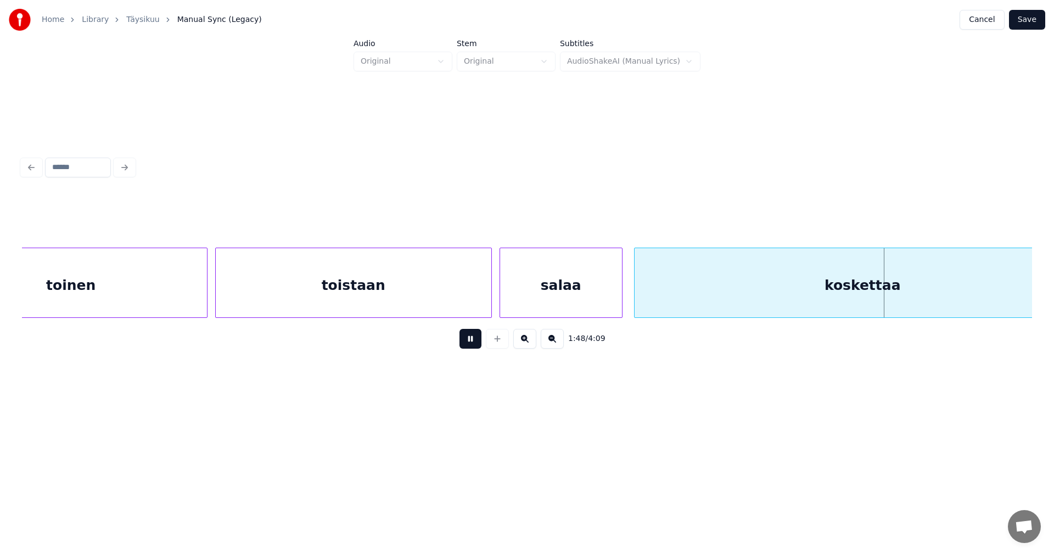
drag, startPoint x: 469, startPoint y: 343, endPoint x: 574, endPoint y: 345, distance: 104.4
click at [469, 343] on button at bounding box center [471, 339] width 22 height 20
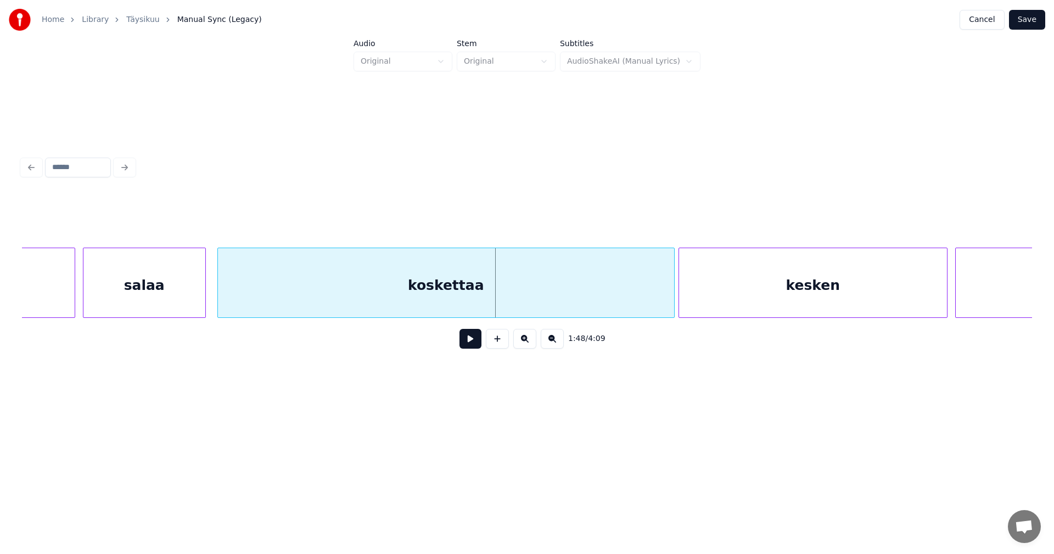
scroll to position [0, 20424]
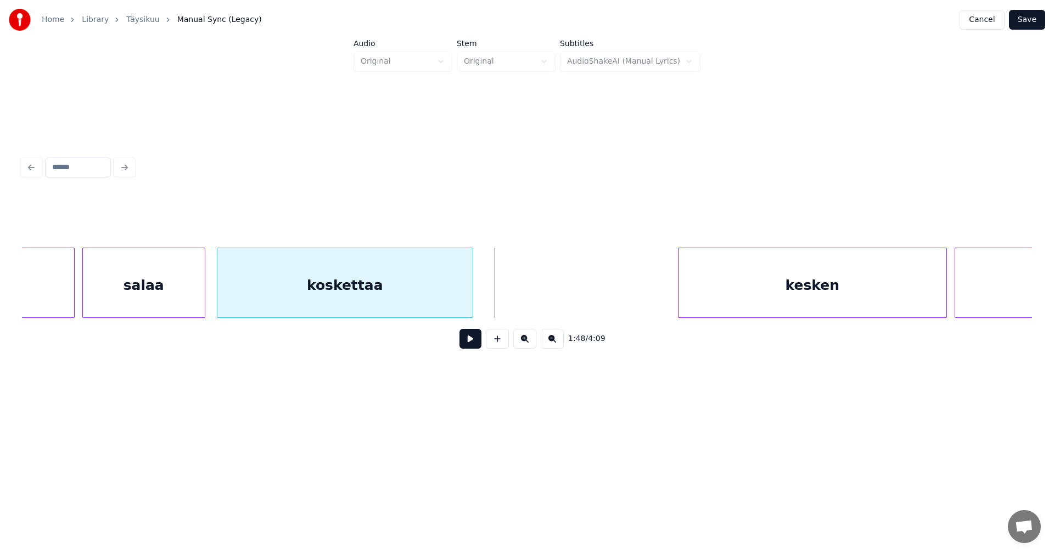
click at [473, 310] on div at bounding box center [470, 282] width 3 height 69
click at [471, 345] on button at bounding box center [471, 339] width 22 height 20
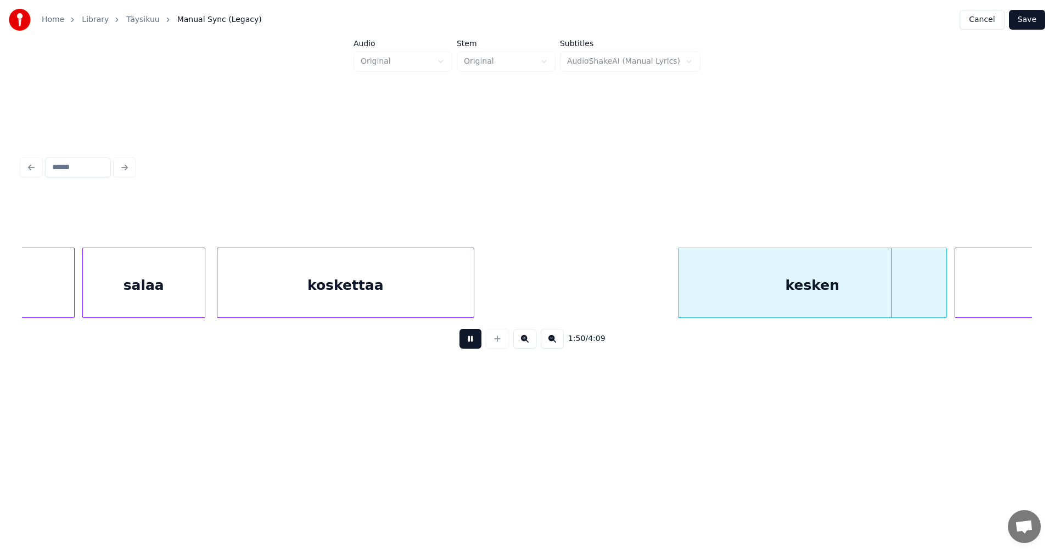
click at [472, 342] on button at bounding box center [471, 339] width 22 height 20
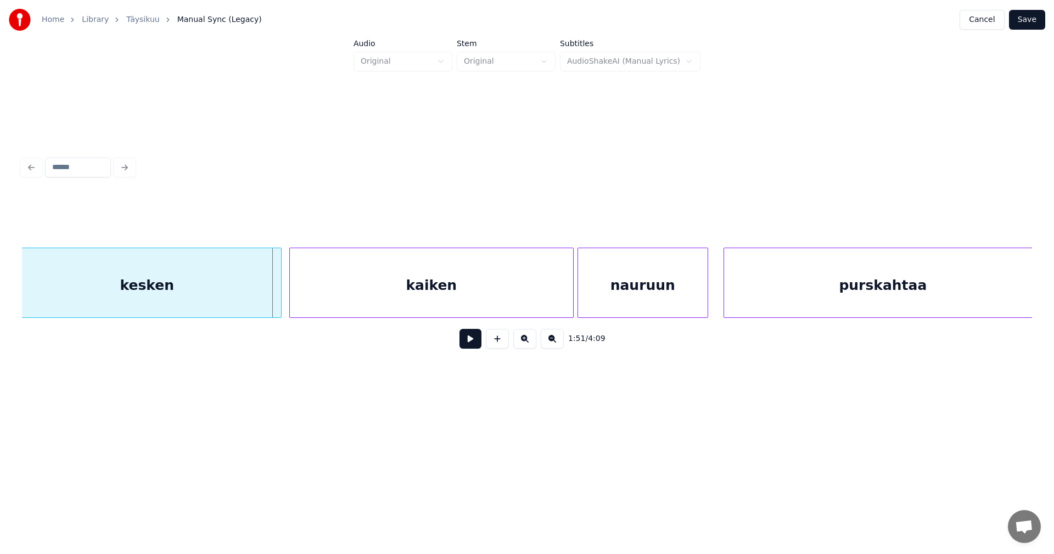
scroll to position [0, 21105]
click at [261, 298] on div at bounding box center [261, 282] width 3 height 69
click at [320, 301] on div "kaiken" at bounding box center [440, 285] width 283 height 75
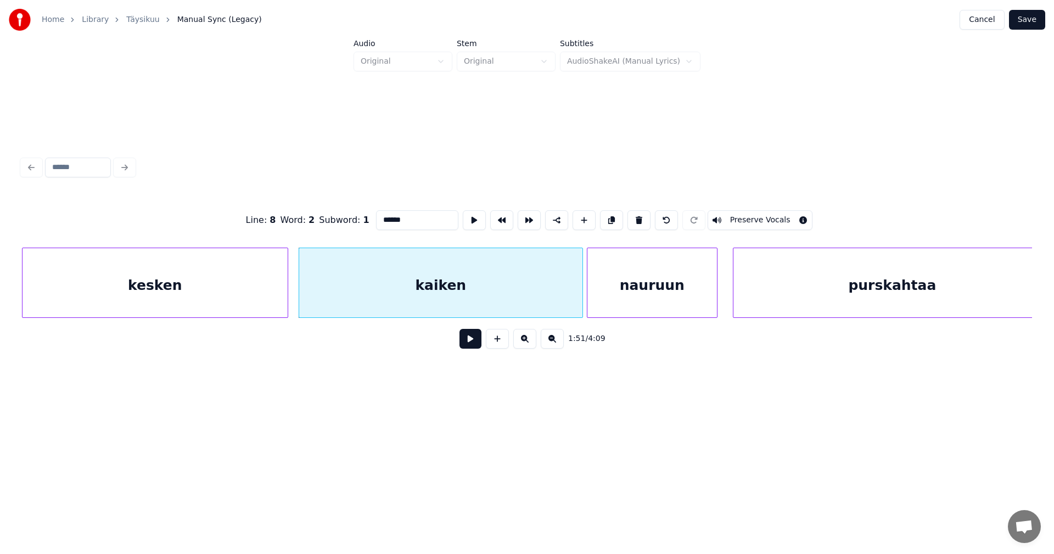
click at [474, 345] on button at bounding box center [471, 339] width 22 height 20
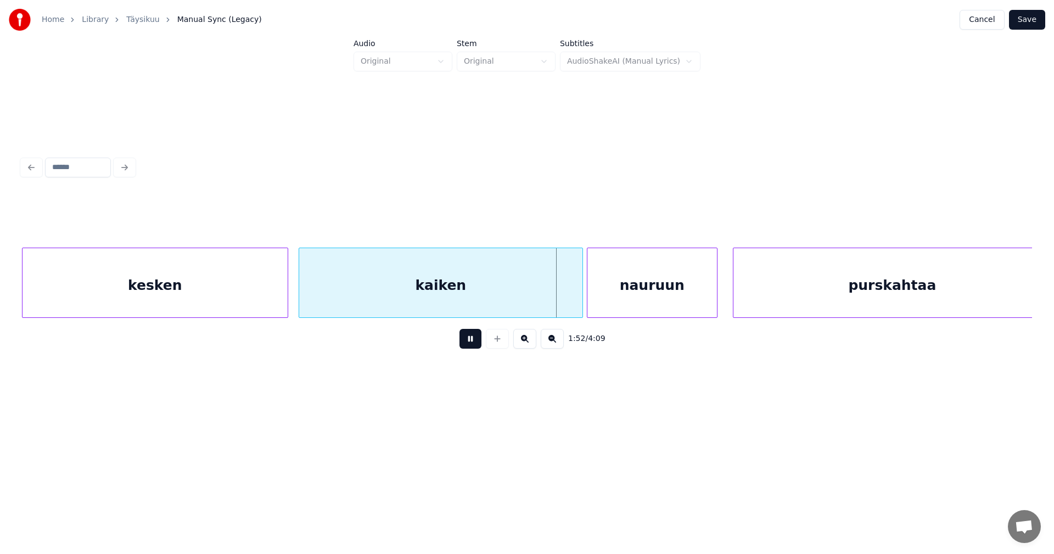
click at [474, 345] on button at bounding box center [471, 339] width 22 height 20
click at [578, 309] on div at bounding box center [578, 282] width 3 height 69
click at [480, 344] on button at bounding box center [471, 339] width 22 height 20
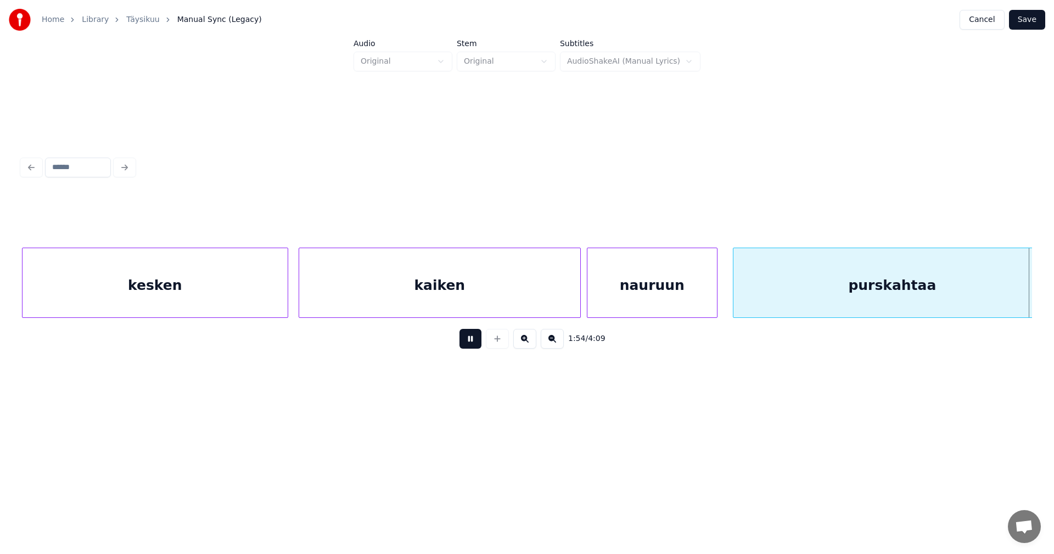
scroll to position [0, 22093]
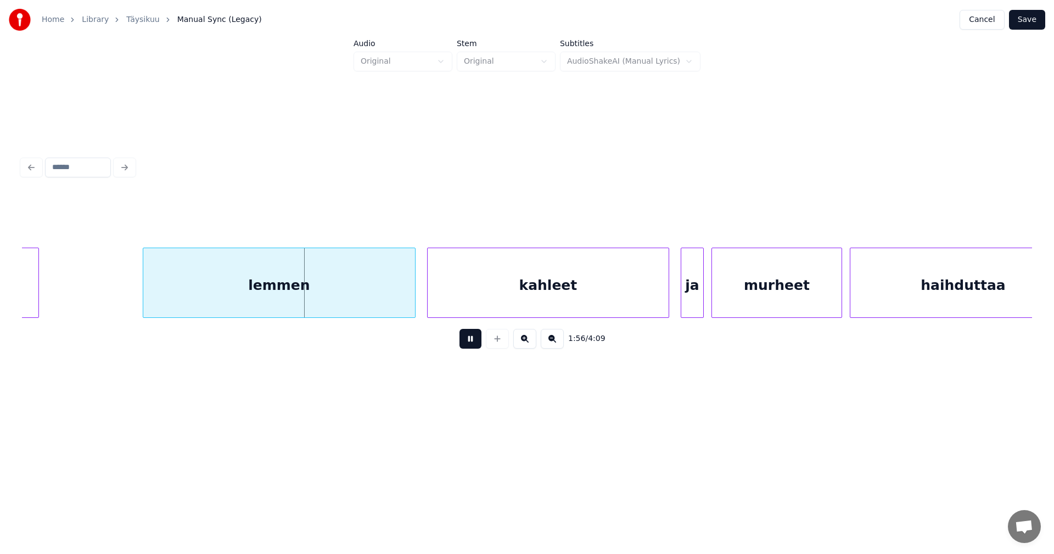
drag, startPoint x: 480, startPoint y: 344, endPoint x: 473, endPoint y: 342, distance: 8.0
click at [477, 343] on button at bounding box center [471, 339] width 22 height 20
click at [390, 310] on div "lemmen" at bounding box center [279, 285] width 272 height 75
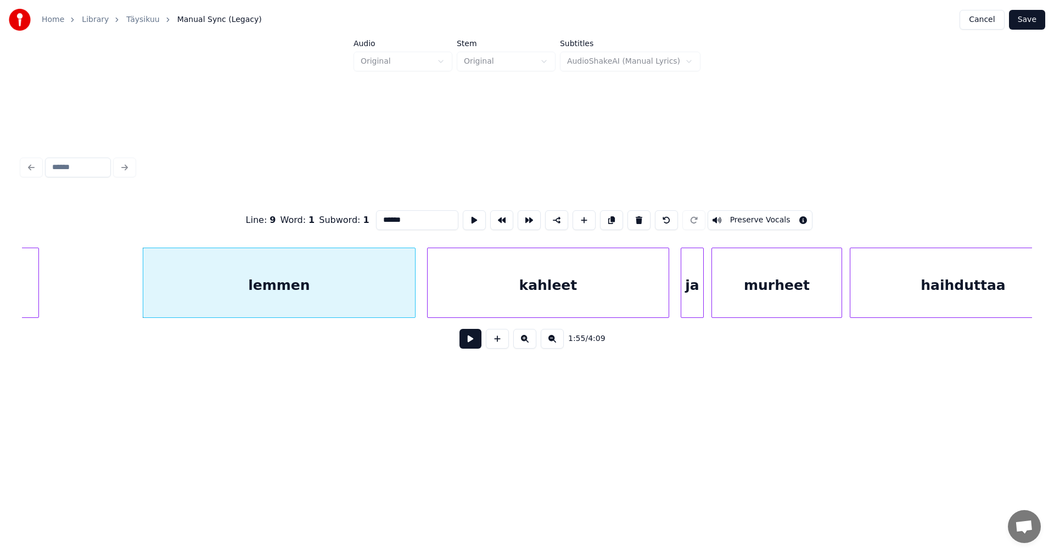
click at [466, 342] on button at bounding box center [471, 339] width 22 height 20
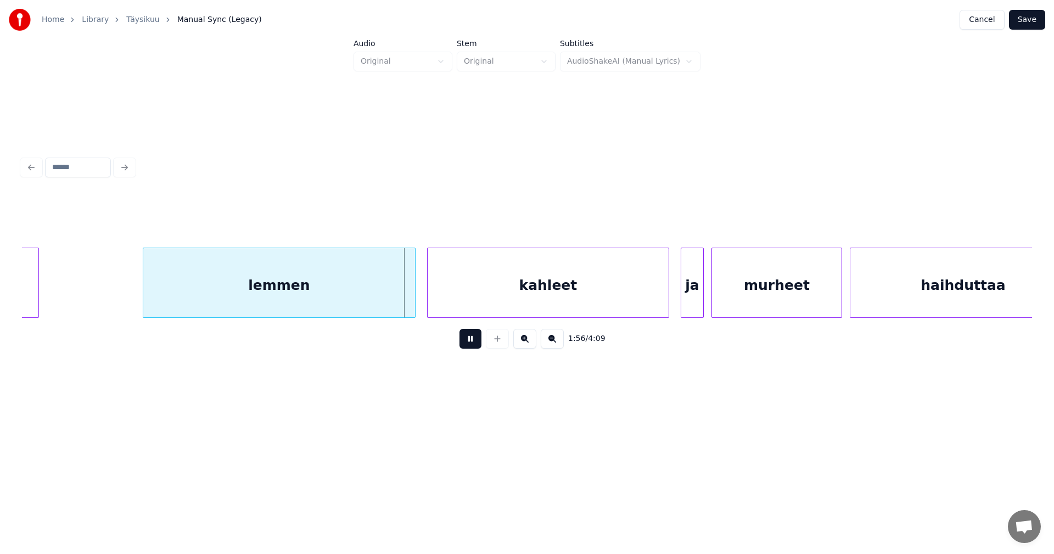
drag, startPoint x: 466, startPoint y: 342, endPoint x: 348, endPoint y: 339, distance: 117.6
click at [461, 342] on button at bounding box center [471, 339] width 22 height 20
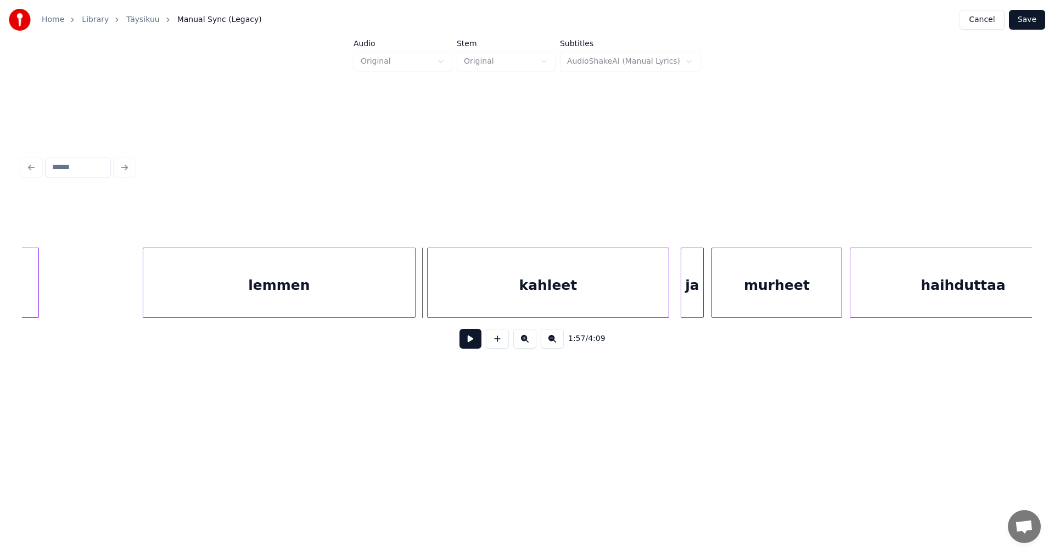
click at [465, 346] on button at bounding box center [471, 339] width 22 height 20
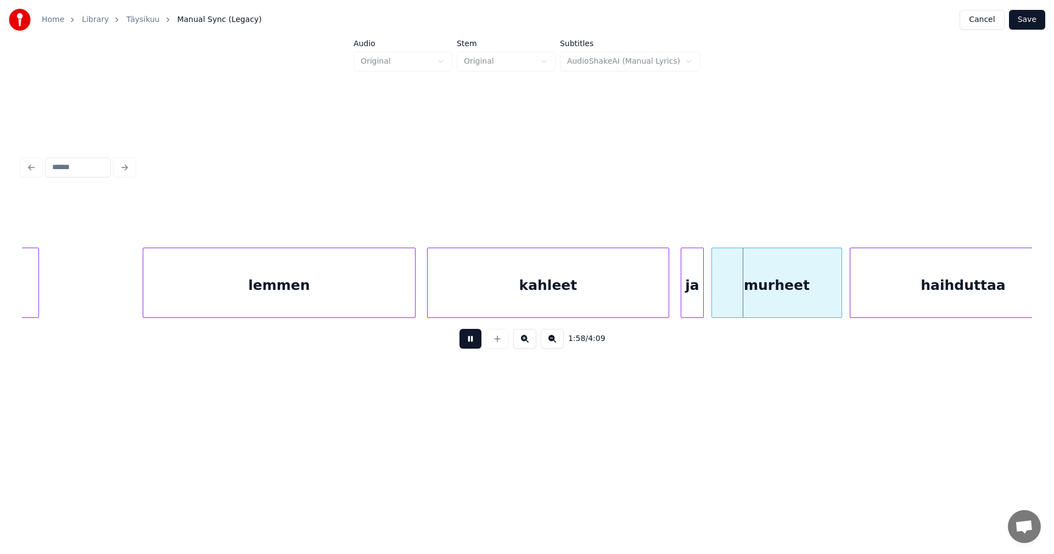
click at [473, 346] on button at bounding box center [471, 339] width 22 height 20
click at [679, 304] on div at bounding box center [678, 282] width 3 height 69
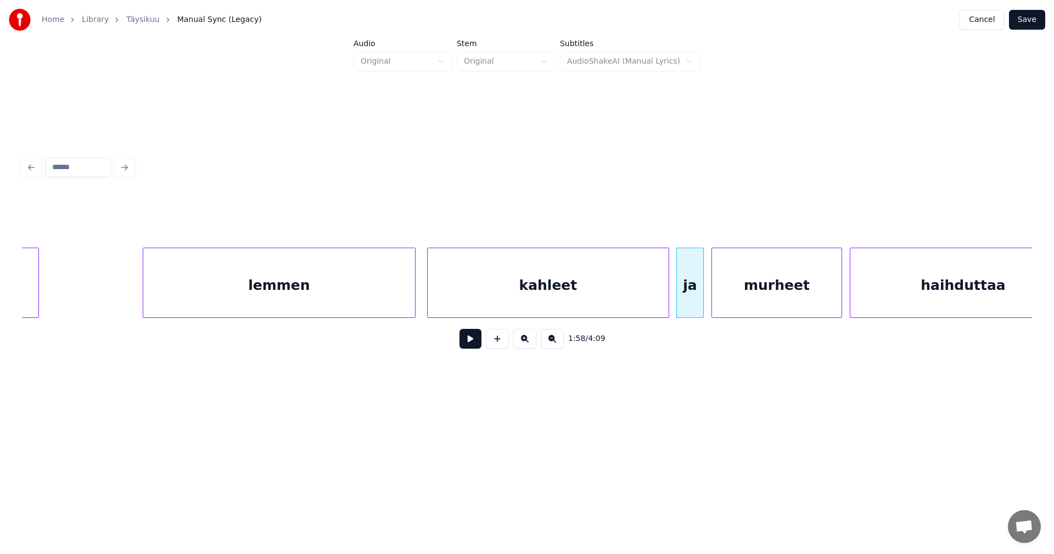
click at [475, 343] on button at bounding box center [471, 339] width 22 height 20
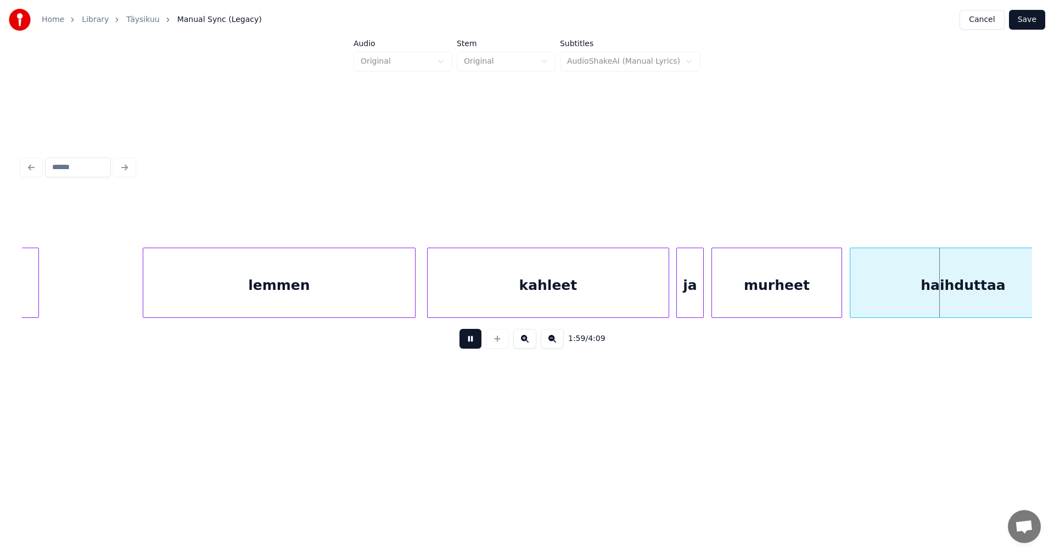
click at [475, 342] on button at bounding box center [471, 339] width 22 height 20
click at [763, 304] on div "murheet" at bounding box center [777, 285] width 130 height 75
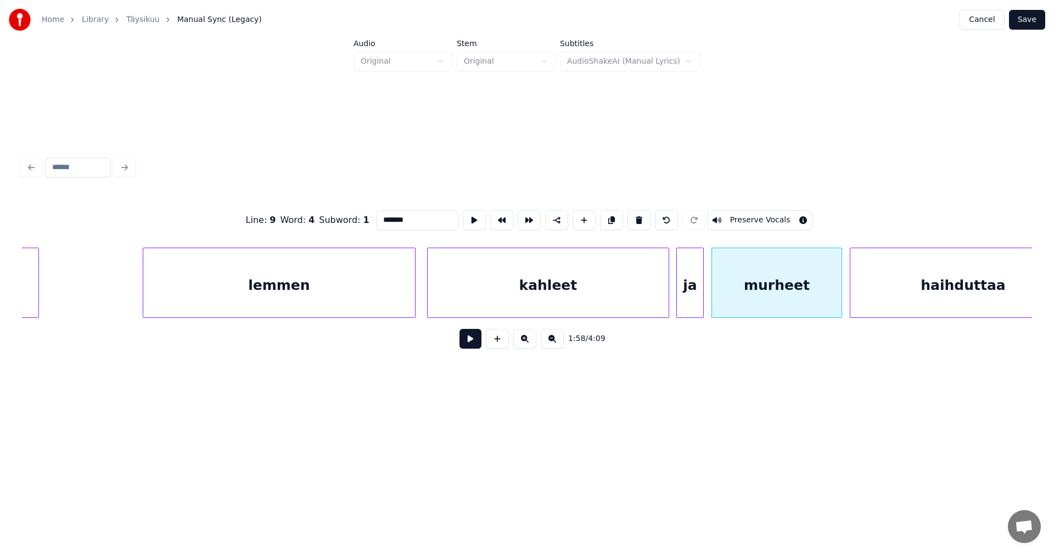
click at [479, 346] on button at bounding box center [471, 339] width 22 height 20
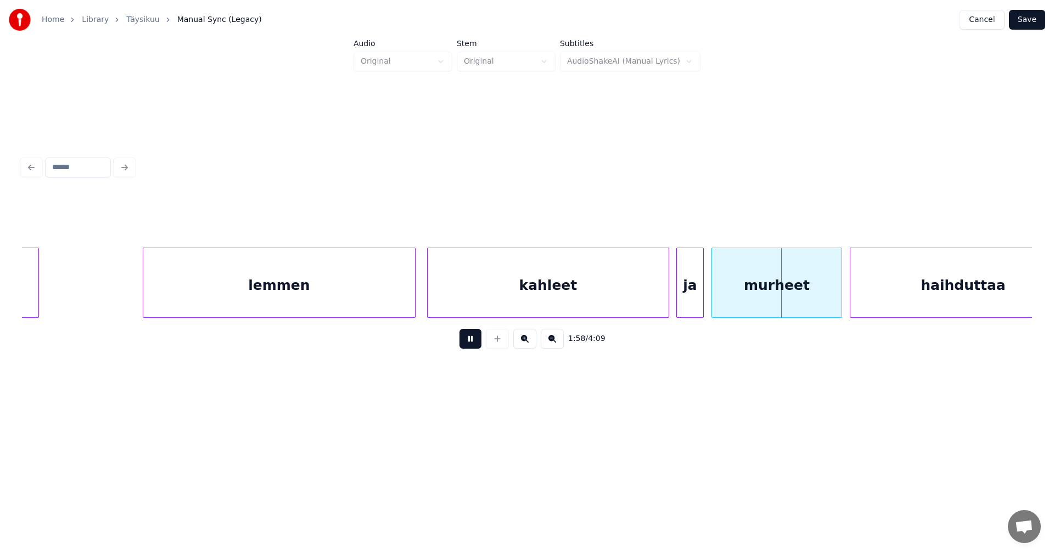
click at [479, 345] on button at bounding box center [471, 339] width 22 height 20
click at [827, 299] on div at bounding box center [828, 282] width 3 height 69
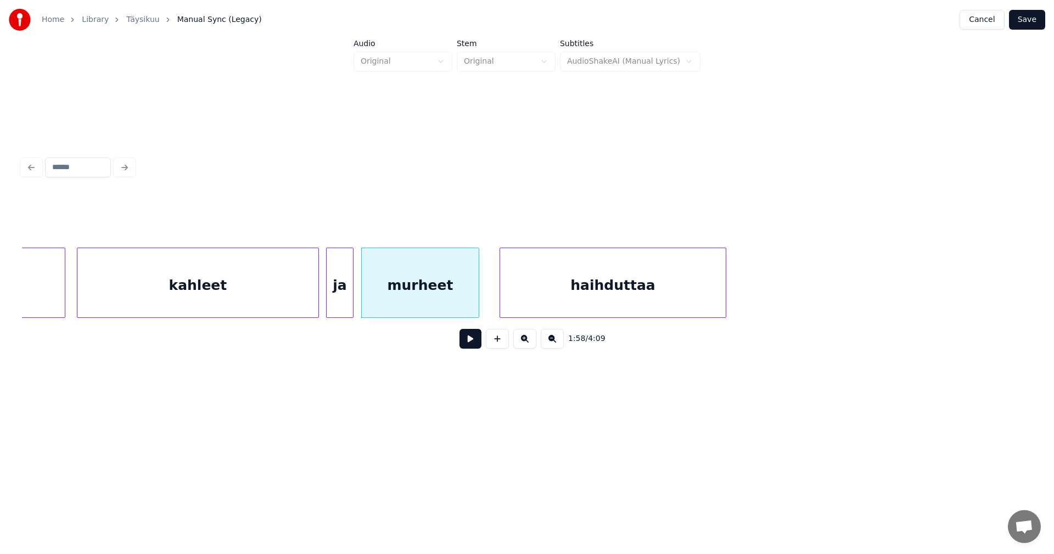
scroll to position [0, 22445]
click at [492, 301] on div at bounding box center [492, 282] width 3 height 69
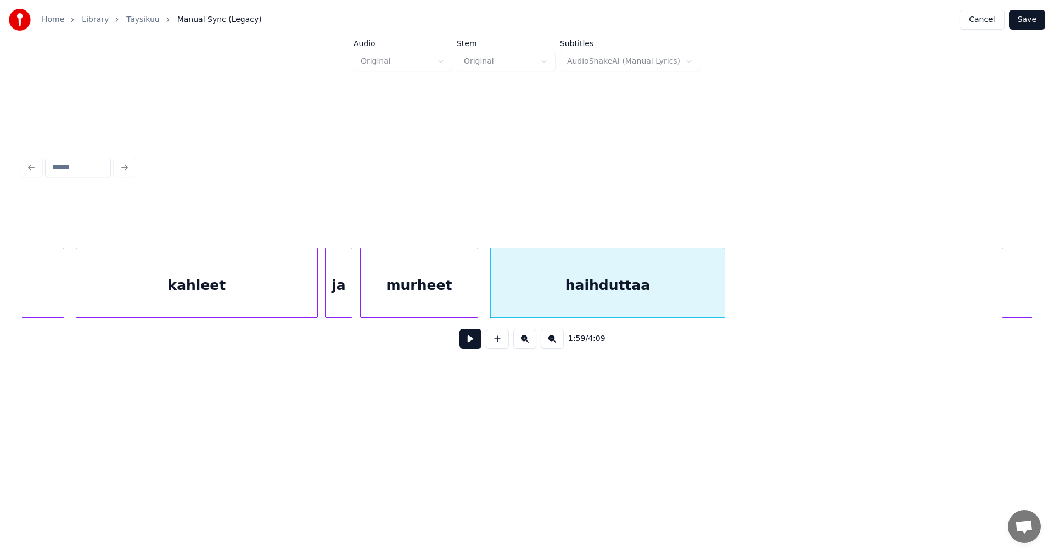
click at [465, 342] on button at bounding box center [471, 339] width 22 height 20
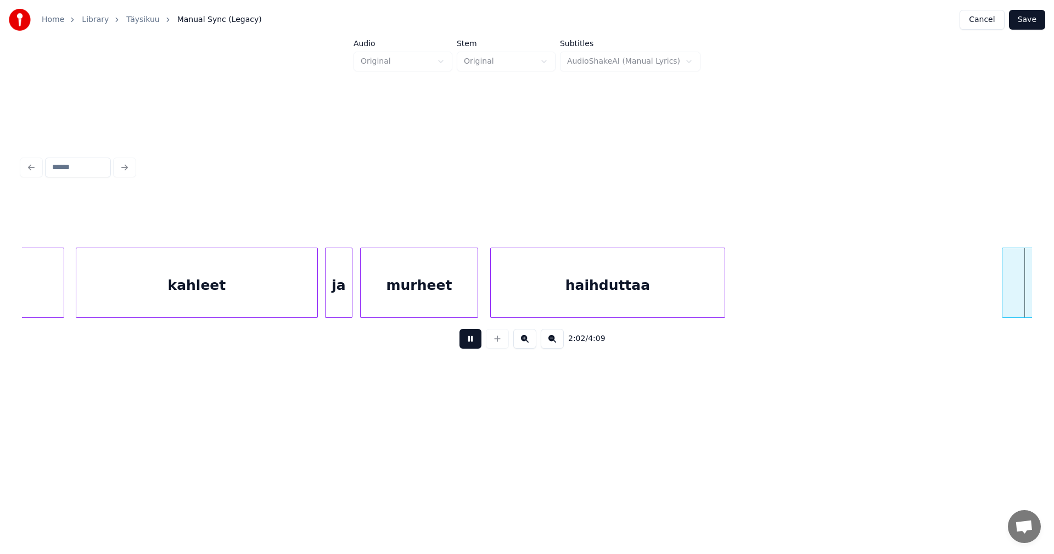
scroll to position [0, 23457]
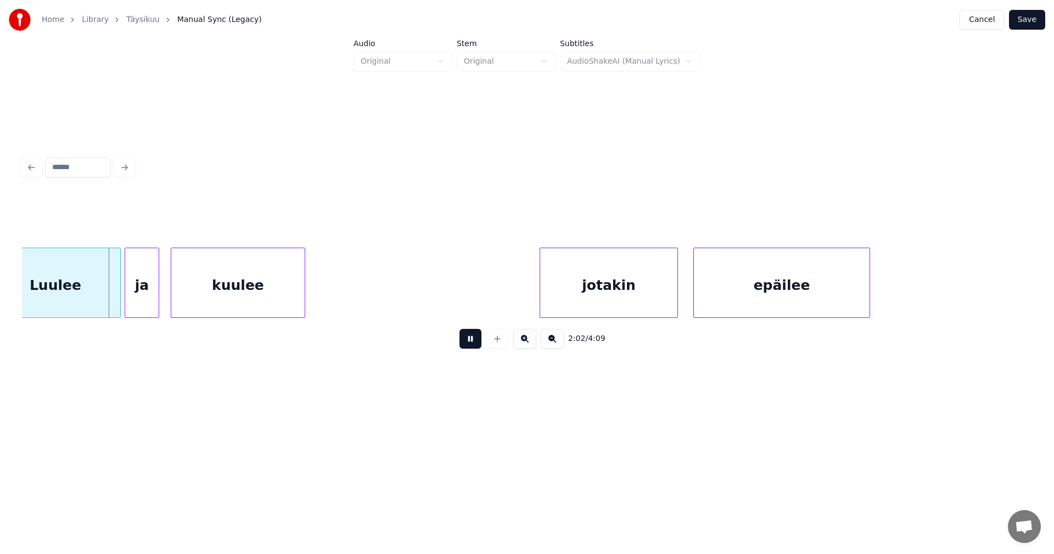
click at [465, 342] on button at bounding box center [471, 339] width 22 height 20
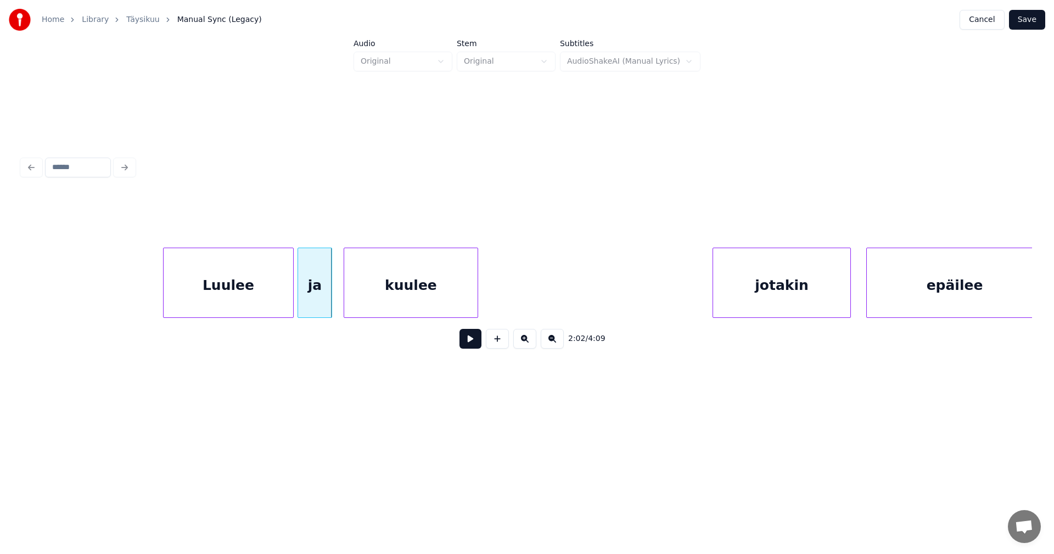
scroll to position [0, 23281]
click at [201, 305] on div "Luulee" at bounding box center [215, 285] width 130 height 75
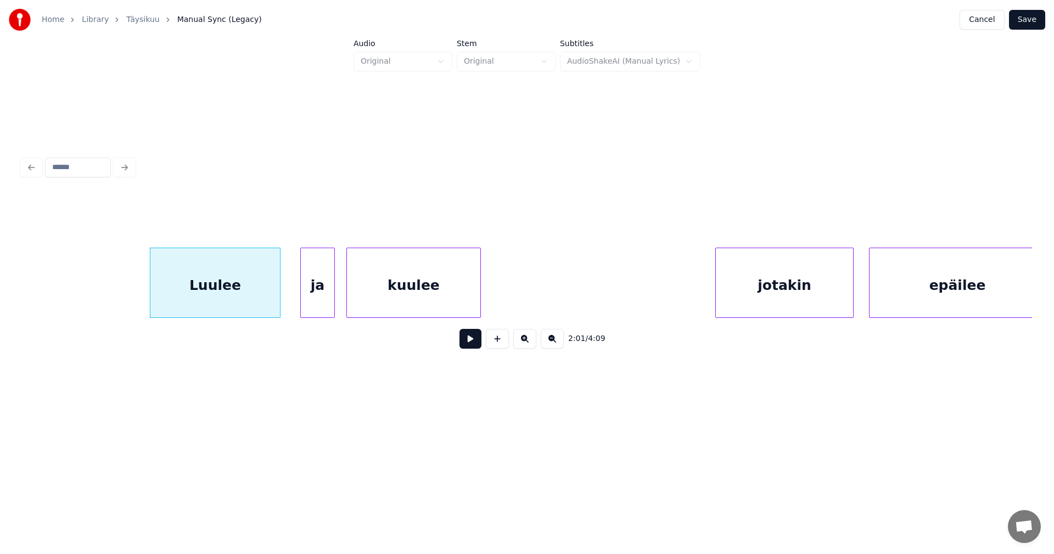
click at [469, 344] on button at bounding box center [471, 339] width 22 height 20
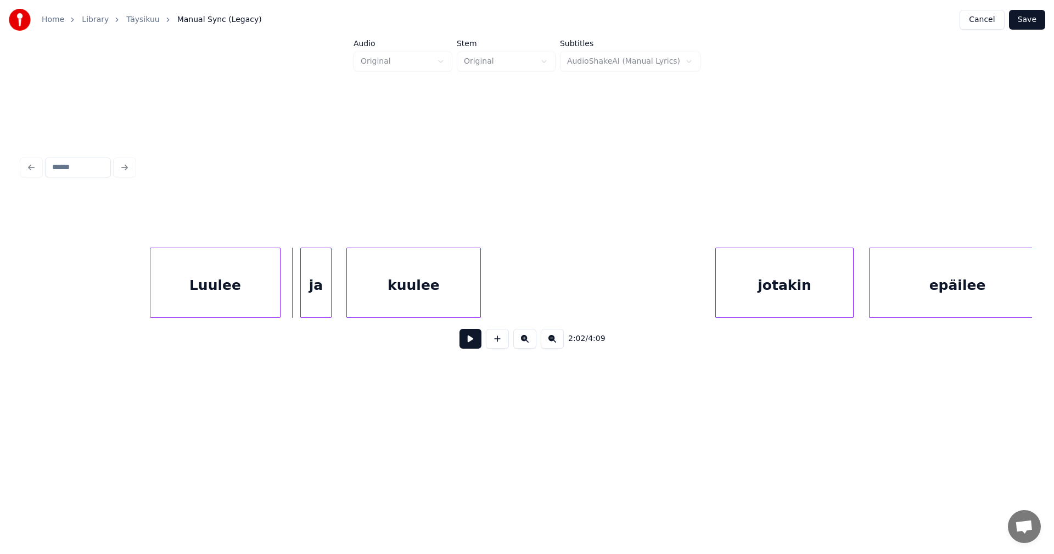
click at [328, 305] on div at bounding box center [329, 282] width 3 height 69
click at [317, 304] on div "ja" at bounding box center [312, 285] width 31 height 75
click at [468, 346] on button at bounding box center [471, 339] width 22 height 20
click at [746, 305] on div "jotakin" at bounding box center [784, 285] width 137 height 75
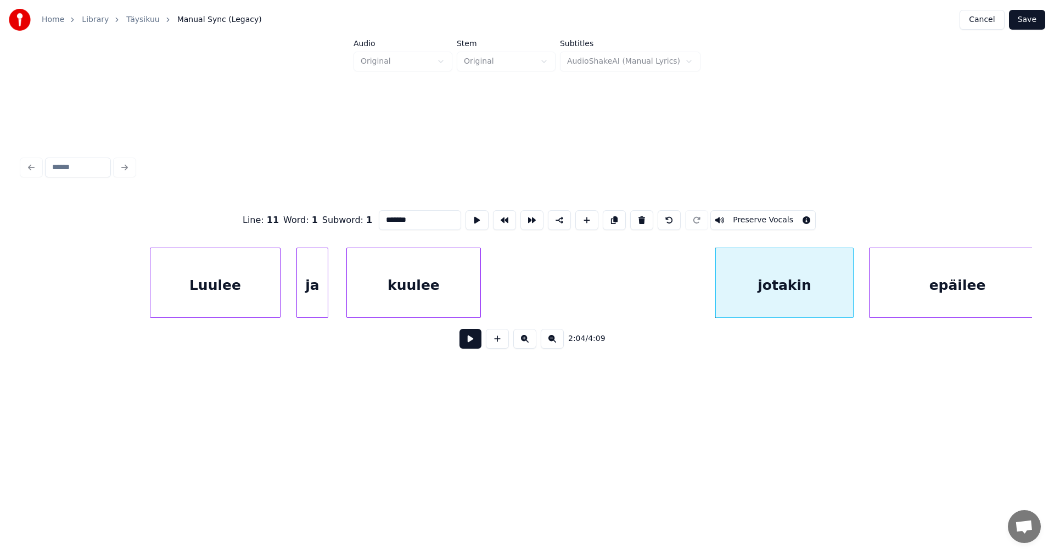
click at [478, 342] on button at bounding box center [471, 339] width 22 height 20
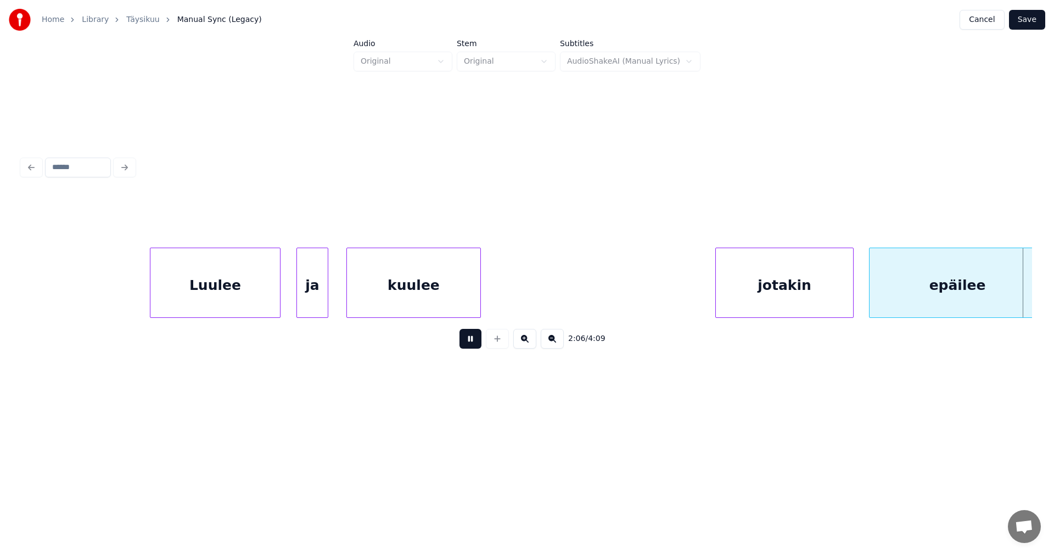
scroll to position [0, 24291]
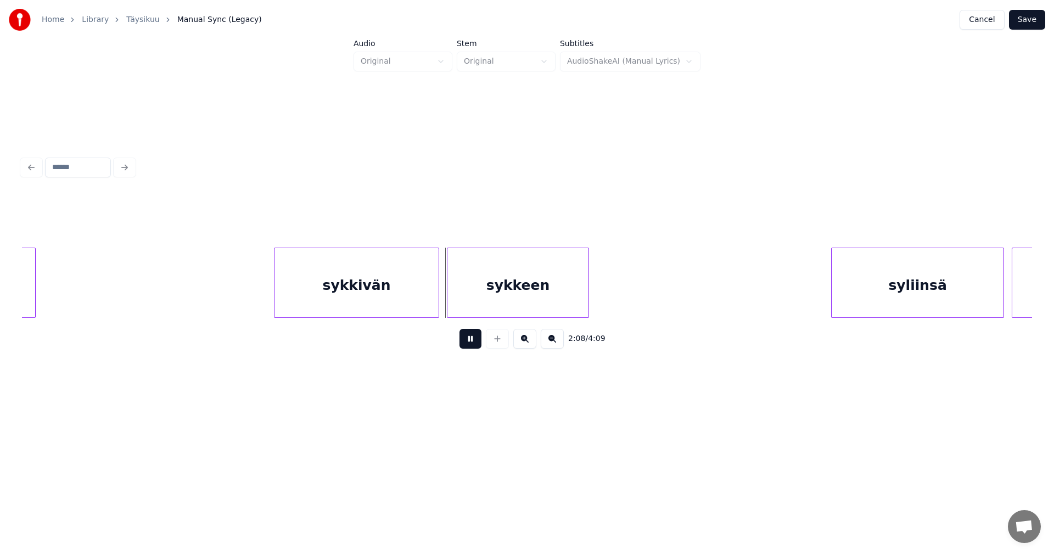
drag, startPoint x: 476, startPoint y: 342, endPoint x: 450, endPoint y: 327, distance: 29.8
click at [476, 341] on button at bounding box center [471, 339] width 22 height 20
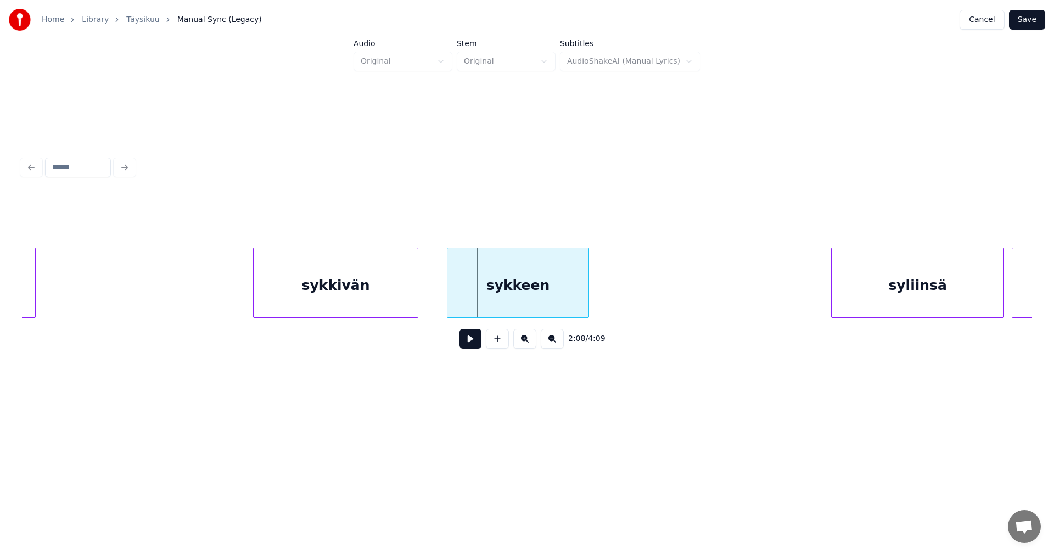
click at [404, 301] on div "sykkivän" at bounding box center [336, 285] width 164 height 75
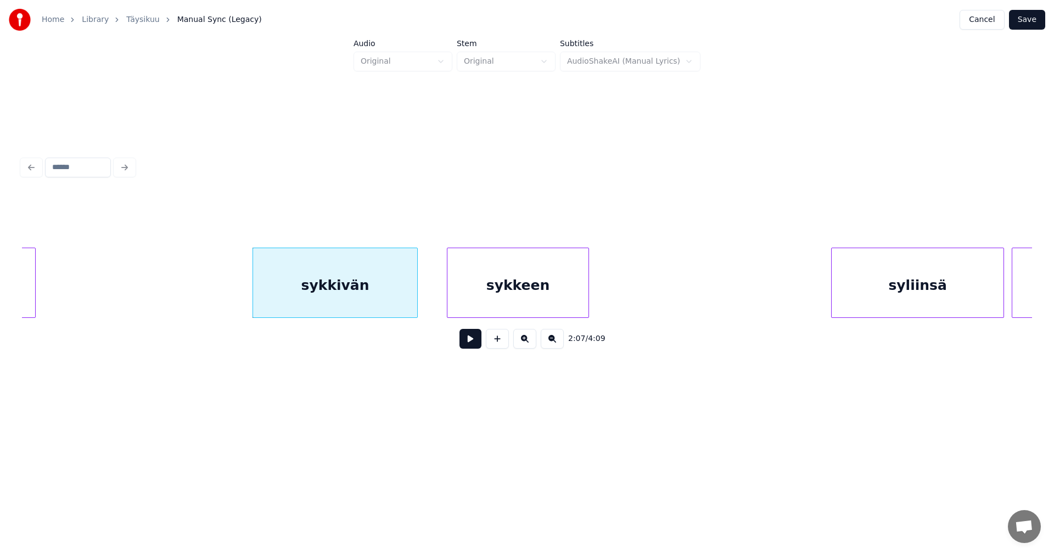
click at [472, 346] on button at bounding box center [471, 339] width 22 height 20
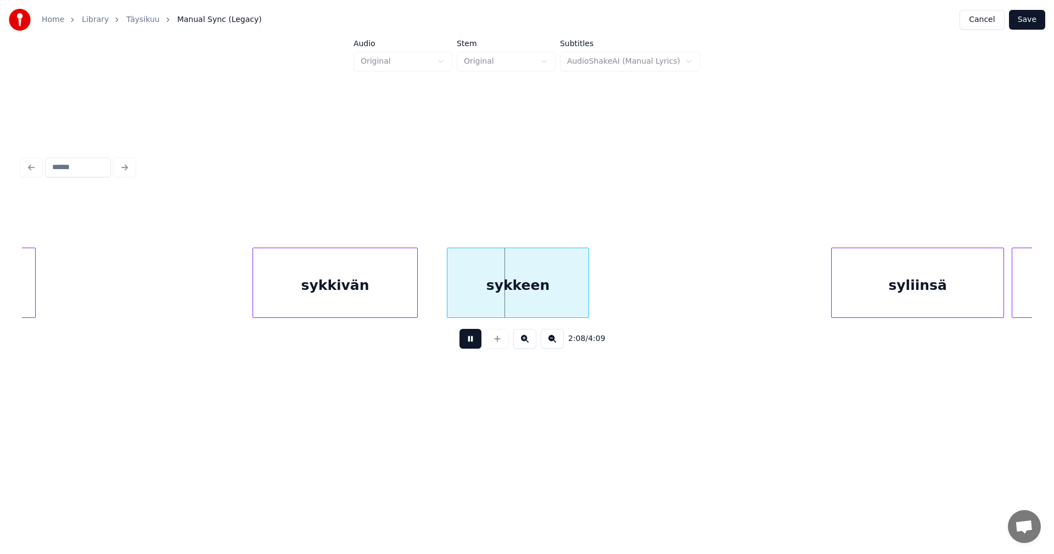
click at [475, 346] on button at bounding box center [471, 339] width 22 height 20
click at [402, 301] on div "sykkivän" at bounding box center [335, 285] width 164 height 75
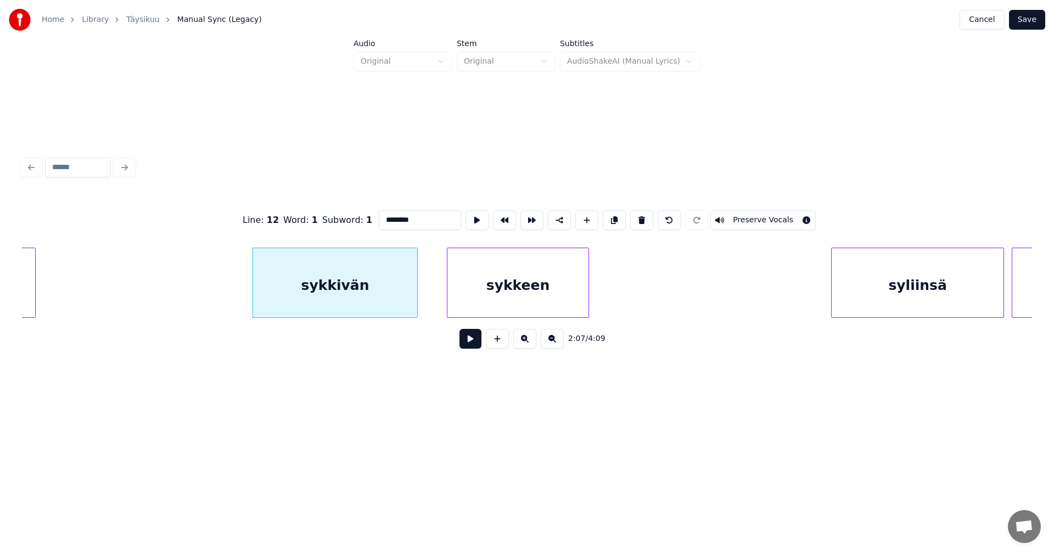
click at [473, 342] on button at bounding box center [471, 339] width 22 height 20
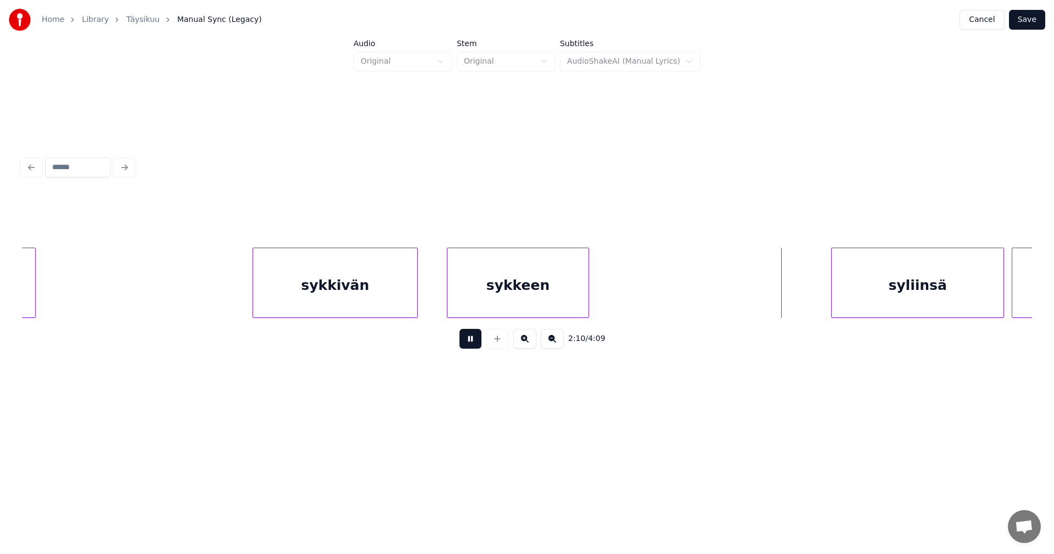
click at [471, 342] on button at bounding box center [471, 339] width 22 height 20
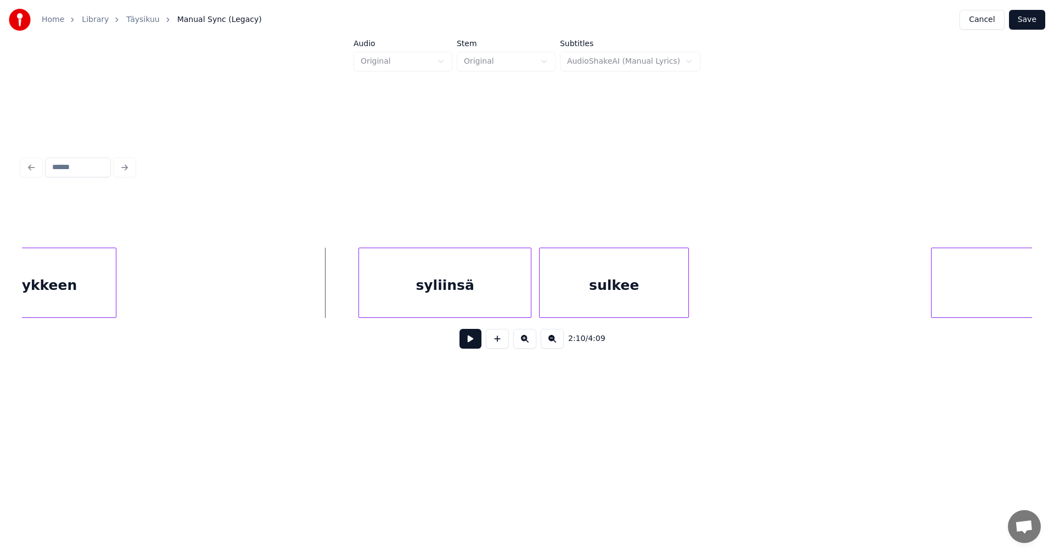
scroll to position [0, 24774]
click at [472, 284] on div "syliinsä" at bounding box center [429, 285] width 172 height 75
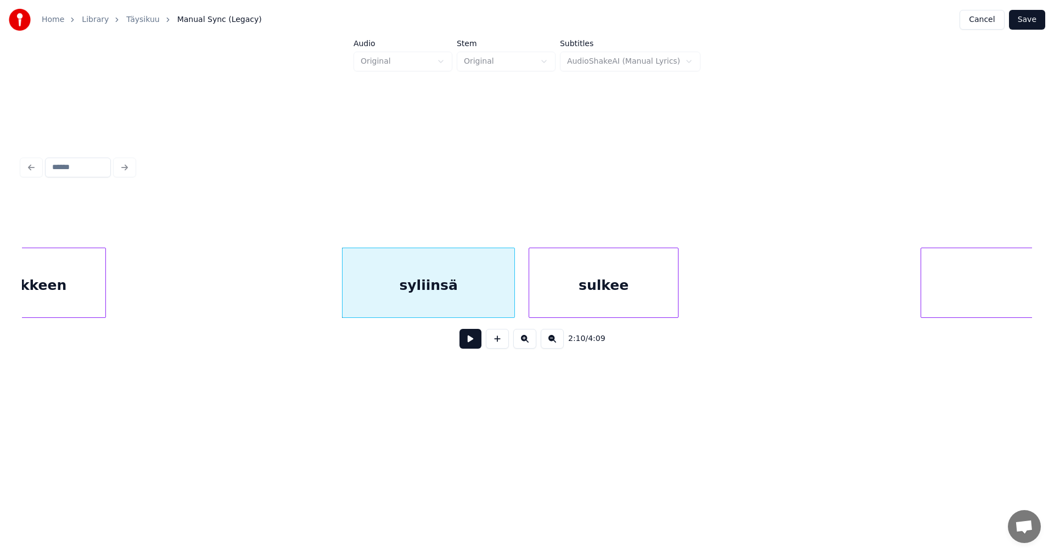
click at [465, 346] on button at bounding box center [471, 339] width 22 height 20
click at [467, 346] on button at bounding box center [471, 339] width 22 height 20
click at [329, 298] on div at bounding box center [329, 282] width 3 height 69
click at [469, 348] on button at bounding box center [471, 339] width 22 height 20
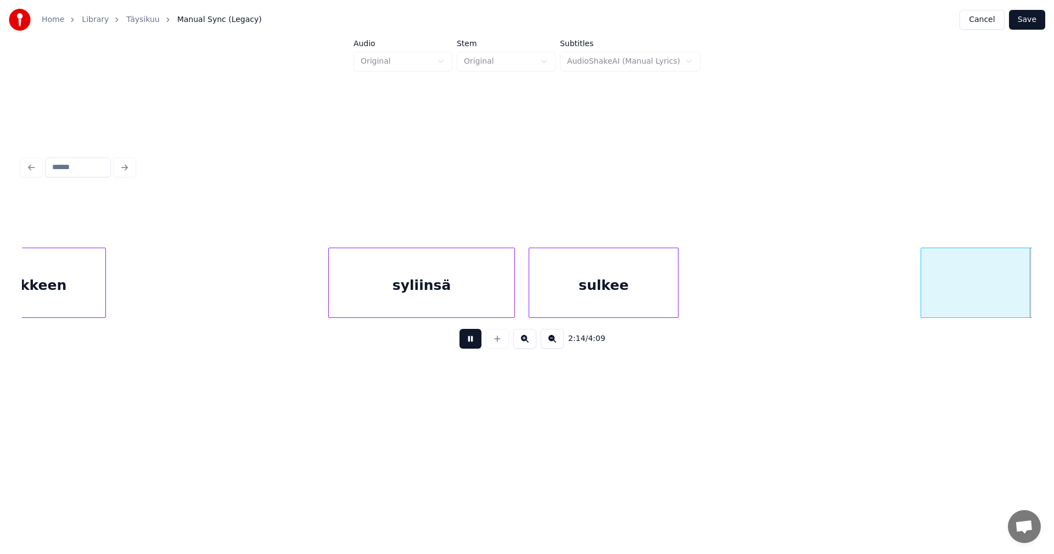
scroll to position [0, 25786]
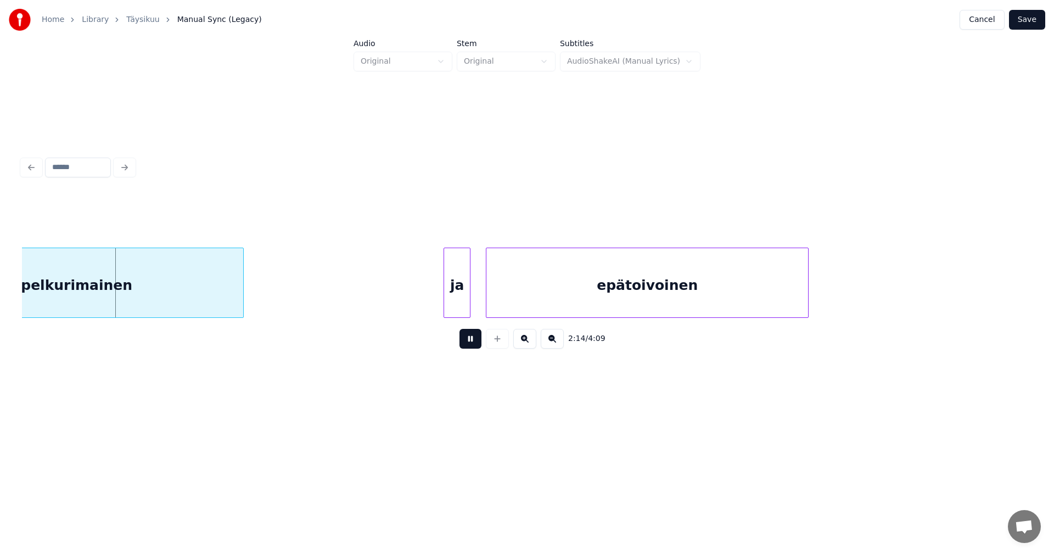
click at [469, 348] on button at bounding box center [471, 339] width 22 height 20
click at [201, 294] on div "pelkurimainen" at bounding box center [76, 285] width 333 height 75
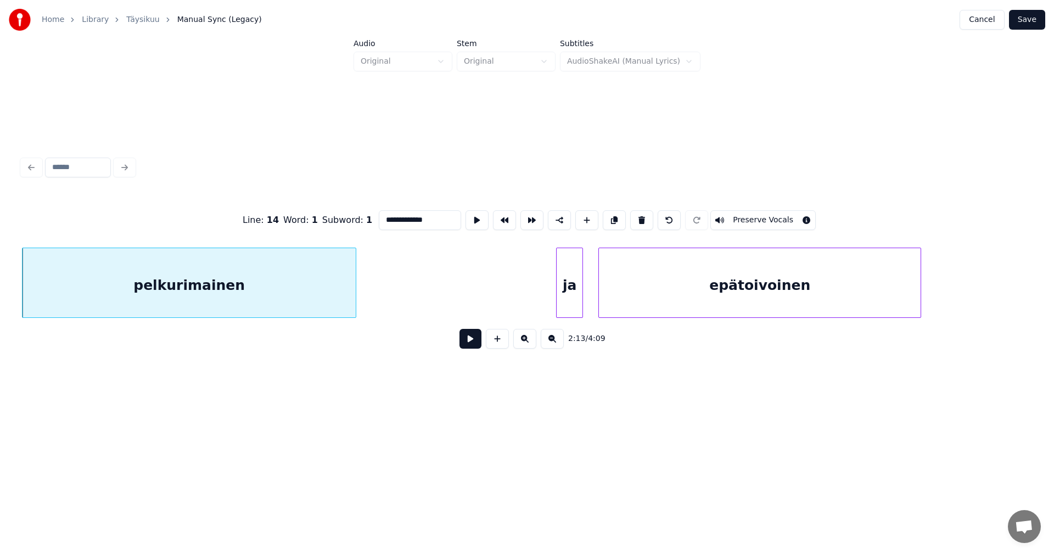
click at [466, 345] on button at bounding box center [471, 339] width 22 height 20
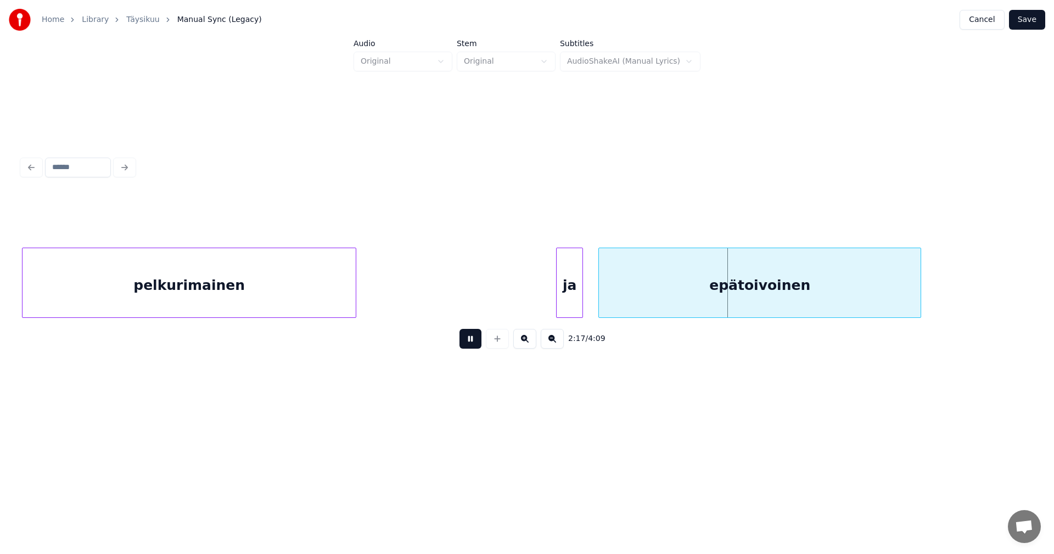
click at [466, 345] on button at bounding box center [471, 339] width 22 height 20
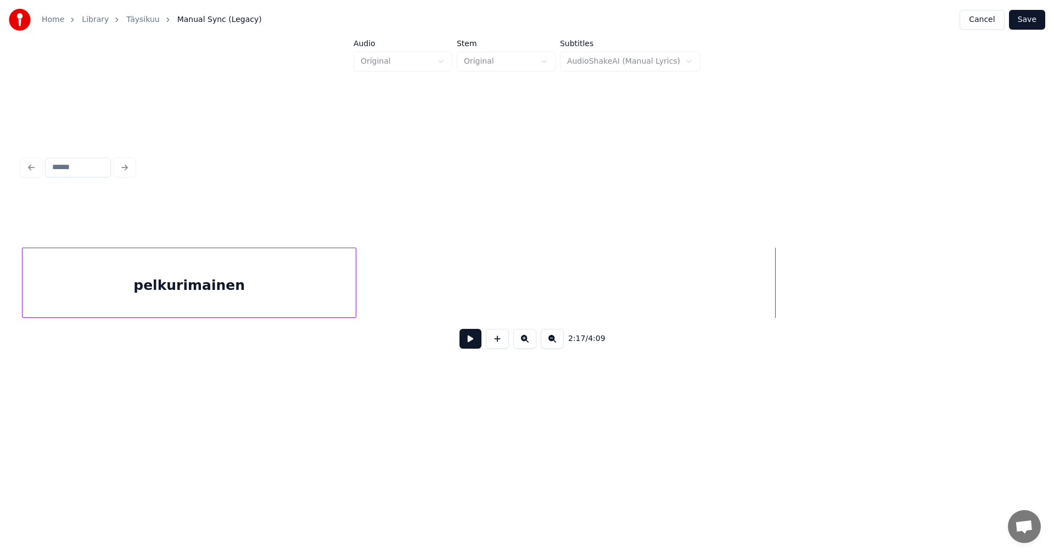
scroll to position [0, 24789]
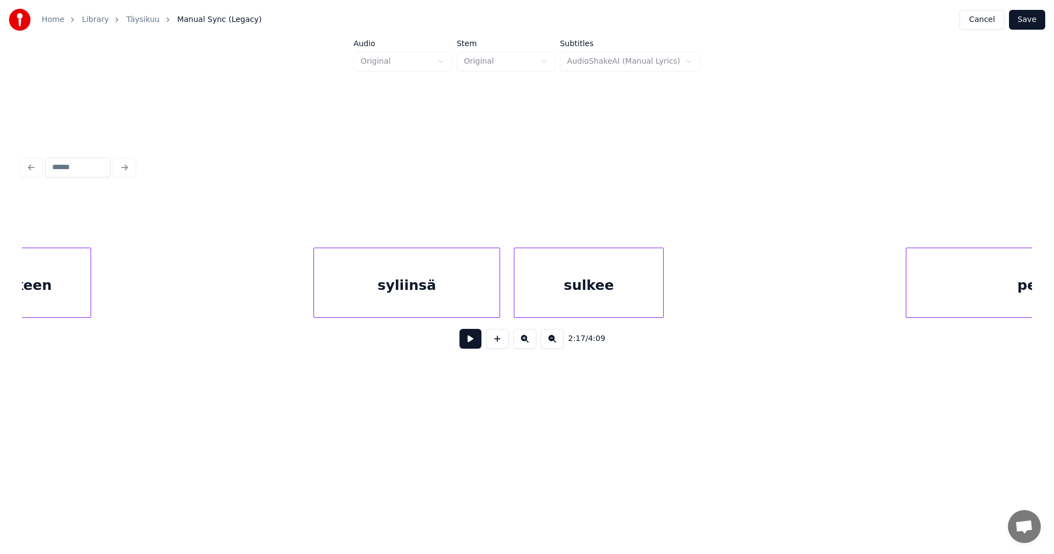
click at [399, 309] on div "syliinsä" at bounding box center [407, 285] width 186 height 75
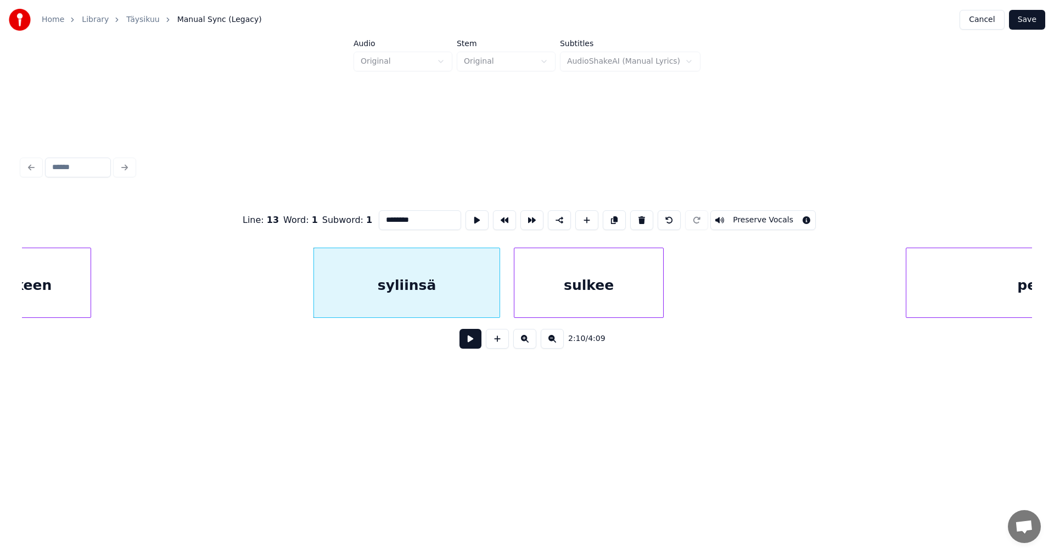
click at [475, 347] on button at bounding box center [471, 339] width 22 height 20
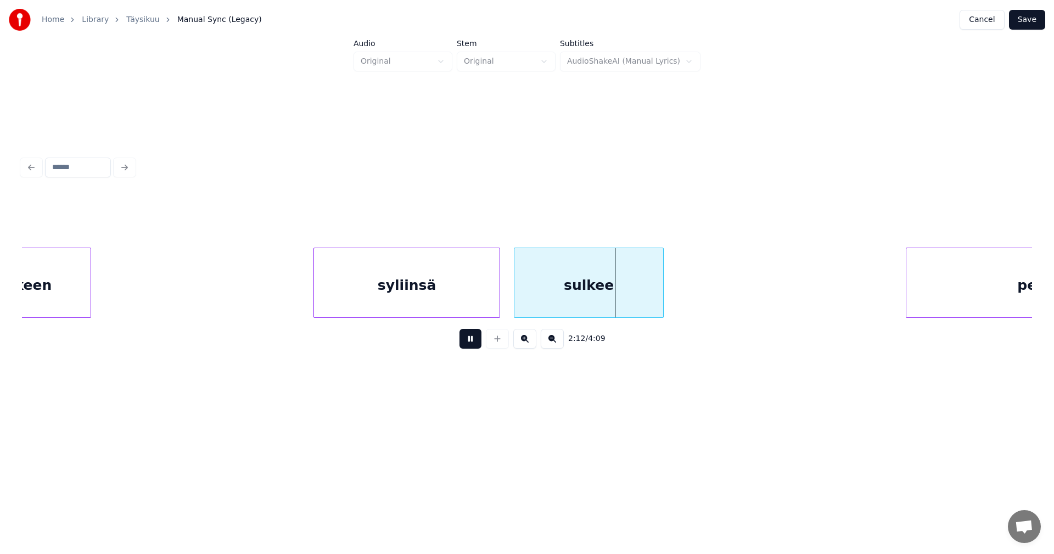
click at [475, 347] on button at bounding box center [471, 339] width 22 height 20
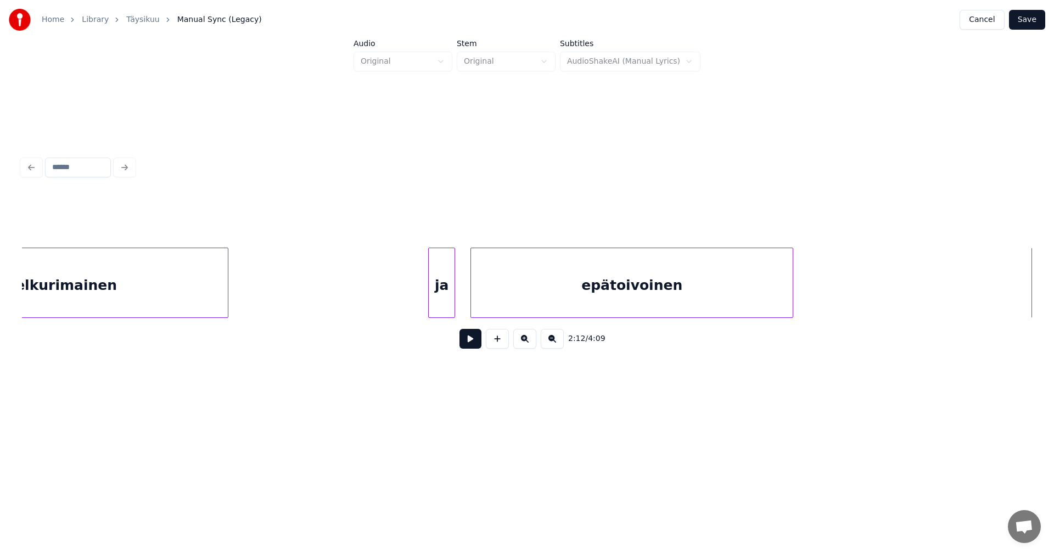
scroll to position [0, 25908]
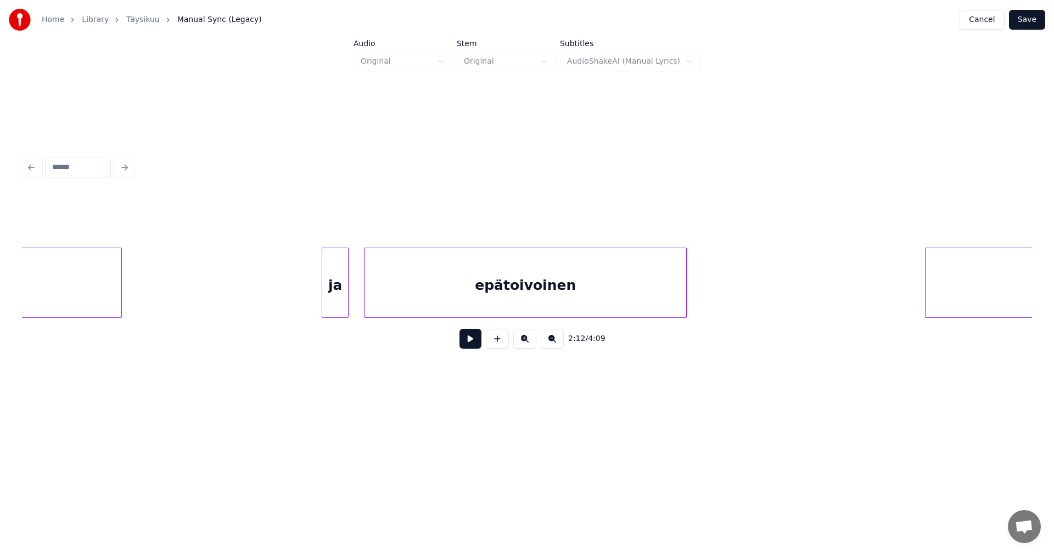
click at [336, 302] on div "ja" at bounding box center [335, 285] width 26 height 75
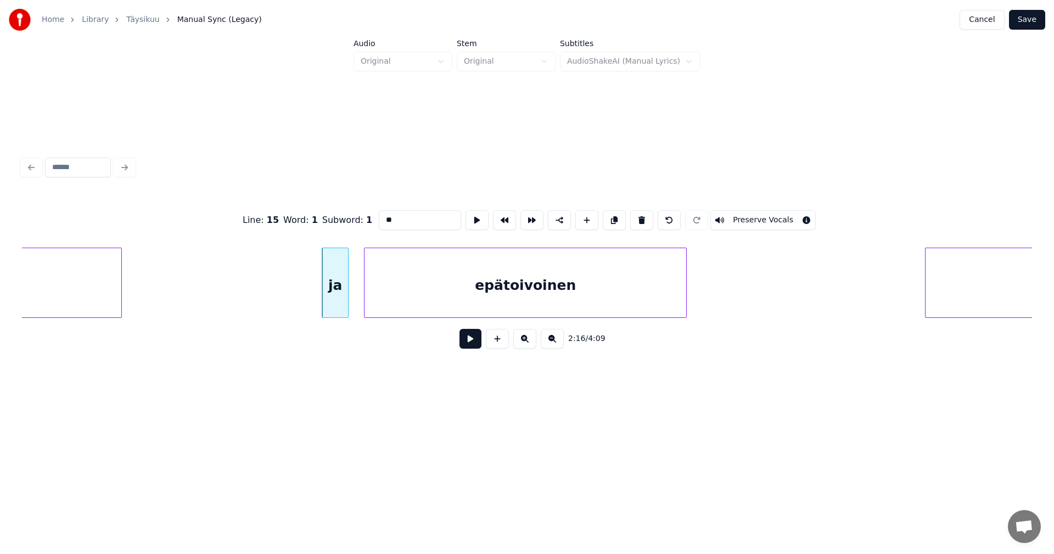
click at [469, 345] on button at bounding box center [471, 339] width 22 height 20
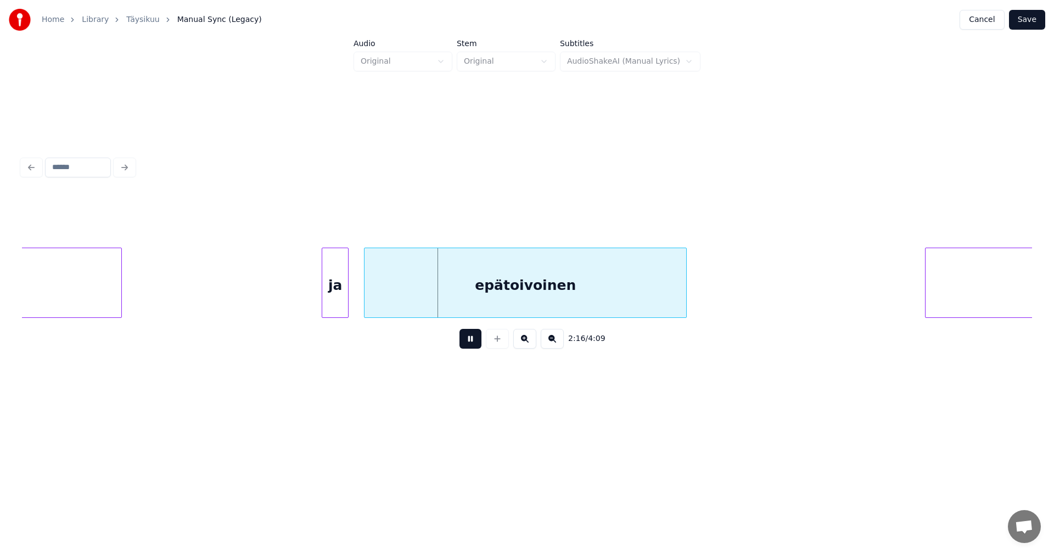
drag, startPoint x: 470, startPoint y: 345, endPoint x: 457, endPoint y: 340, distance: 13.6
click at [471, 345] on button at bounding box center [471, 339] width 22 height 20
click at [381, 310] on div "epätoivoinen" at bounding box center [526, 285] width 322 height 75
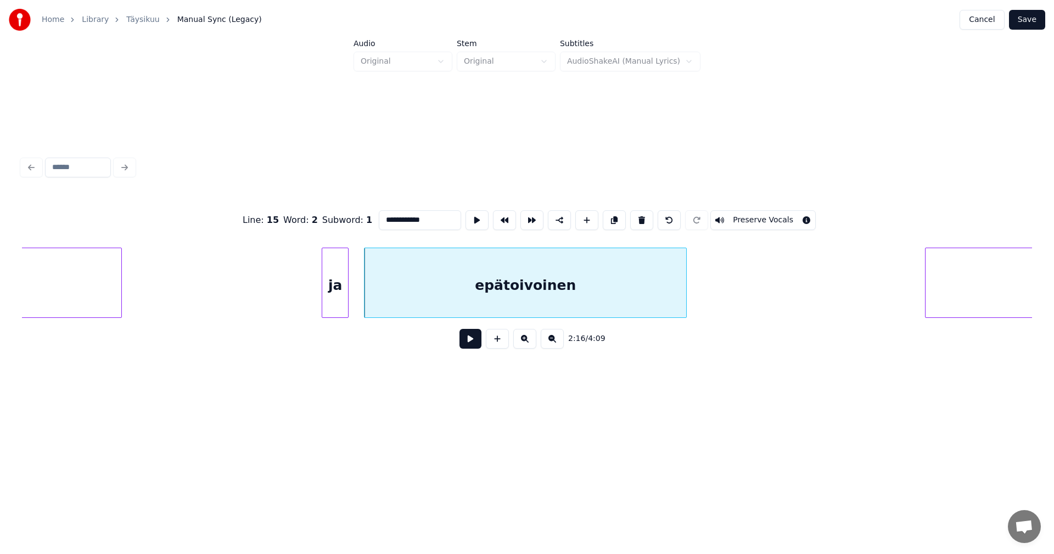
click at [467, 345] on button at bounding box center [471, 339] width 22 height 20
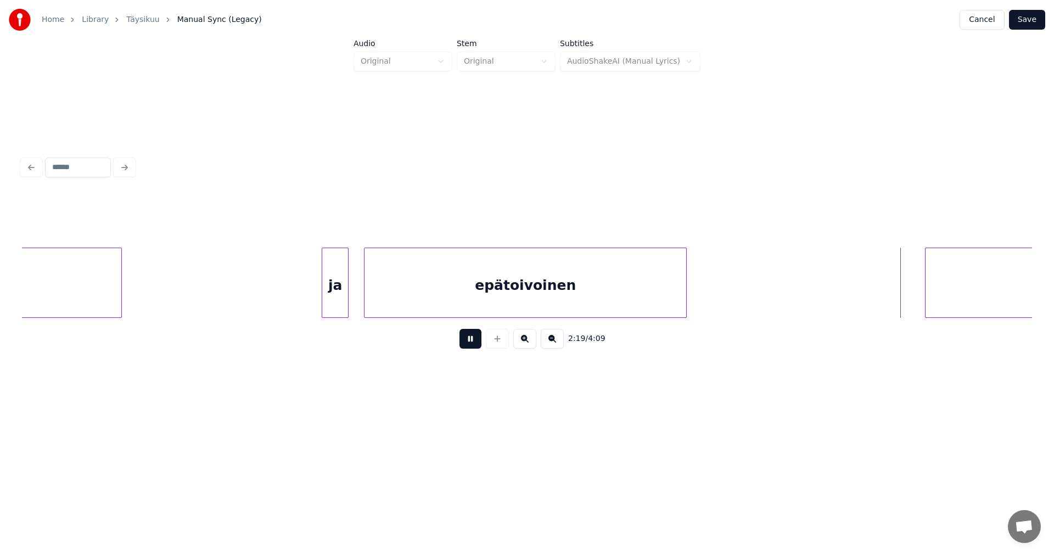
click at [465, 359] on div "2:19 / 4:09" at bounding box center [527, 339] width 1010 height 42
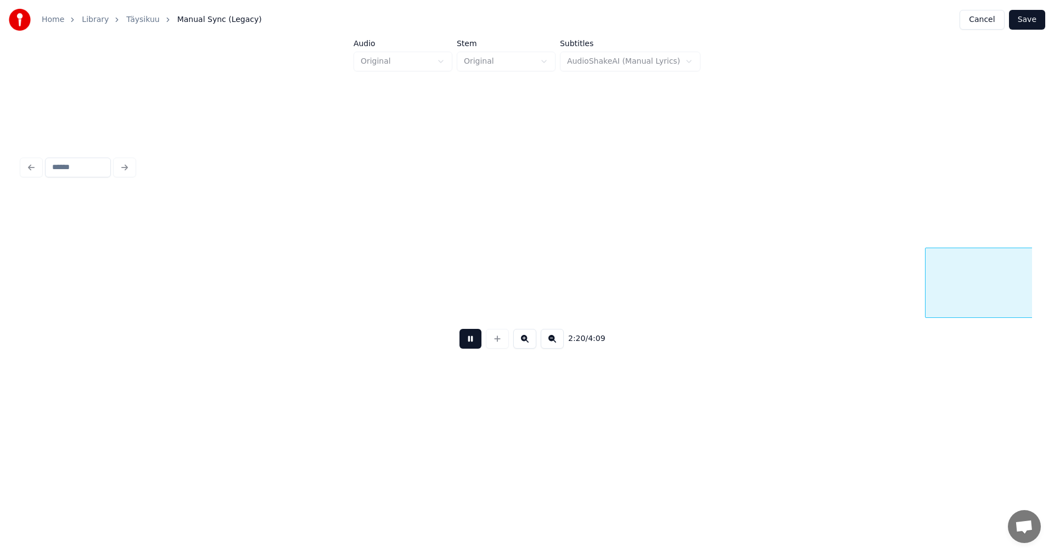
scroll to position [0, 26921]
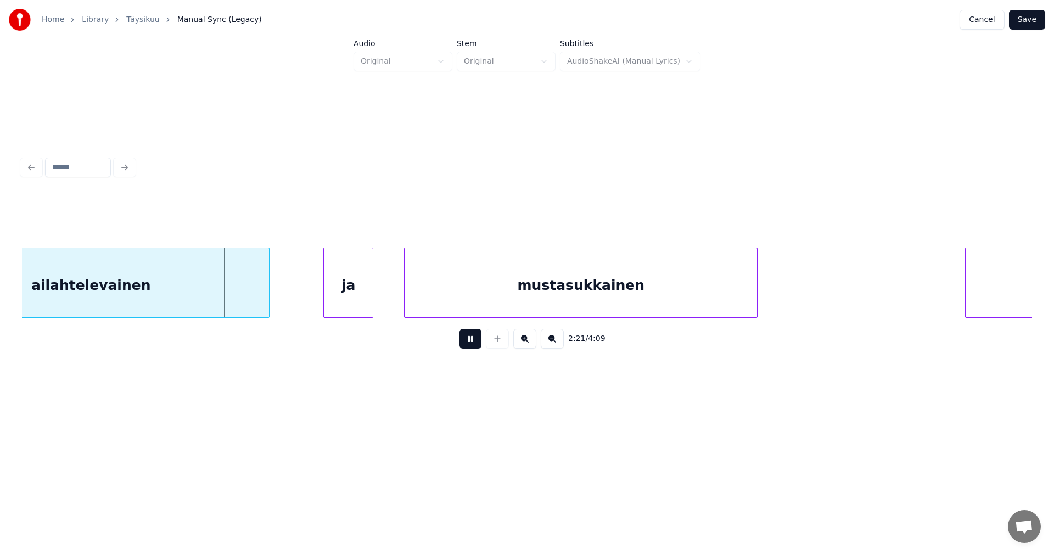
click at [474, 347] on button at bounding box center [471, 339] width 22 height 20
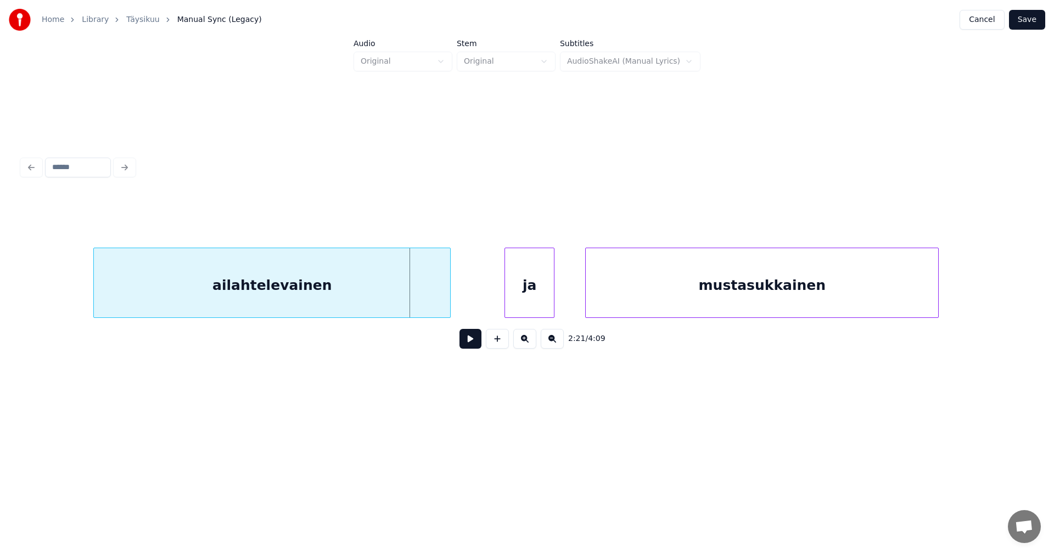
scroll to position [0, 26679]
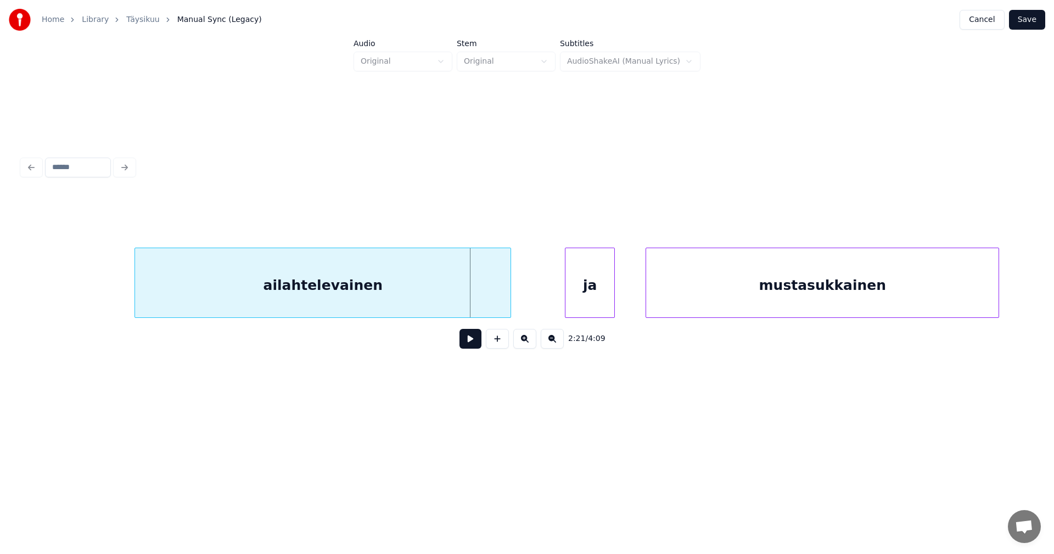
click at [135, 295] on div at bounding box center [136, 282] width 3 height 69
click at [469, 349] on button at bounding box center [471, 339] width 22 height 20
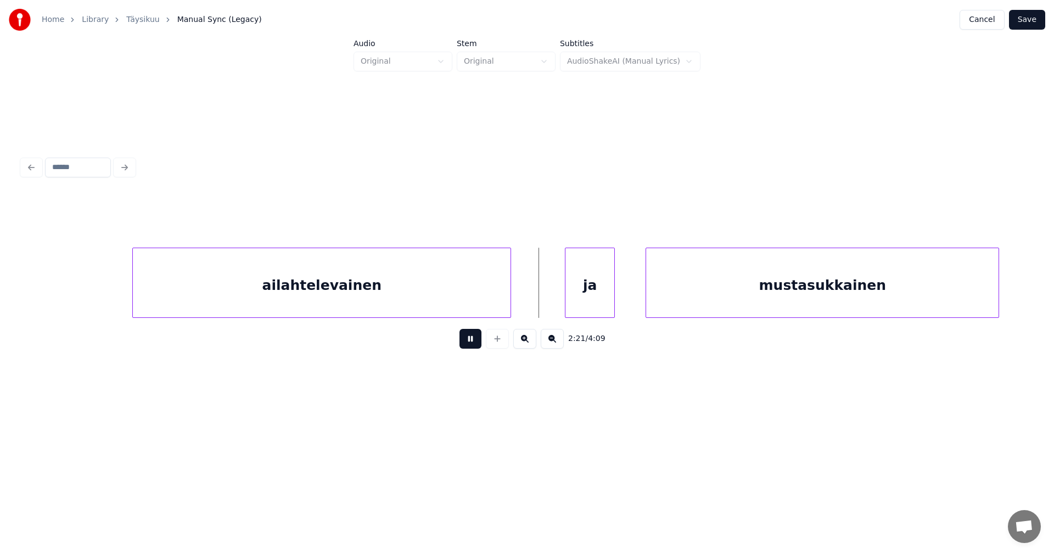
click at [469, 349] on button at bounding box center [471, 339] width 22 height 20
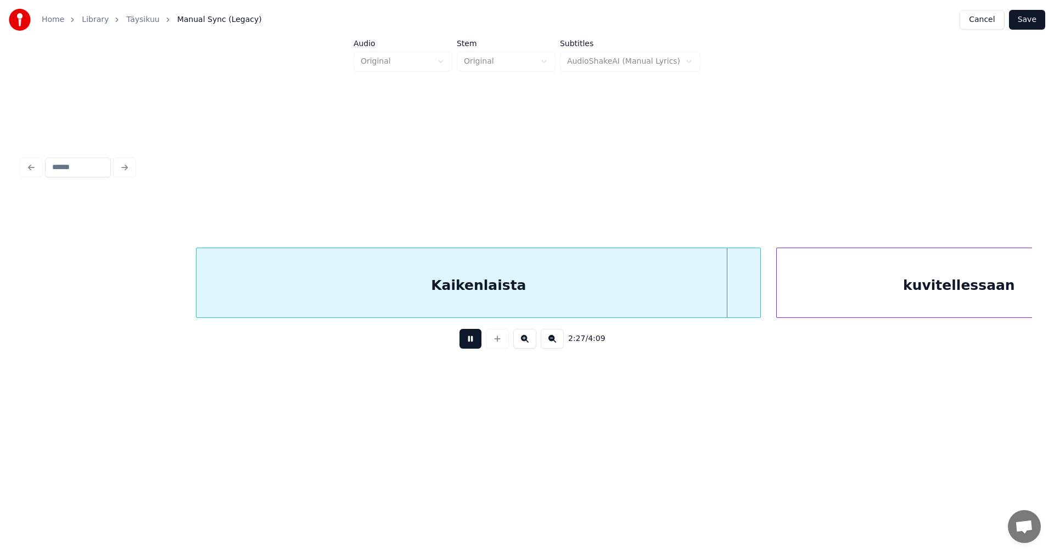
click at [469, 349] on button at bounding box center [471, 339] width 22 height 20
click at [750, 305] on div at bounding box center [749, 282] width 3 height 69
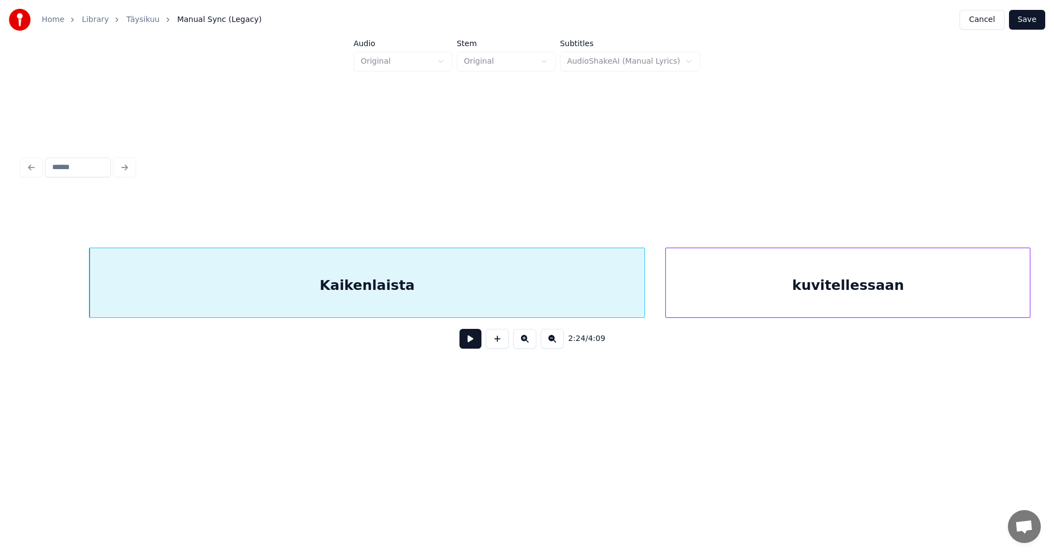
click at [793, 303] on div "kuvitellessaan" at bounding box center [848, 285] width 364 height 75
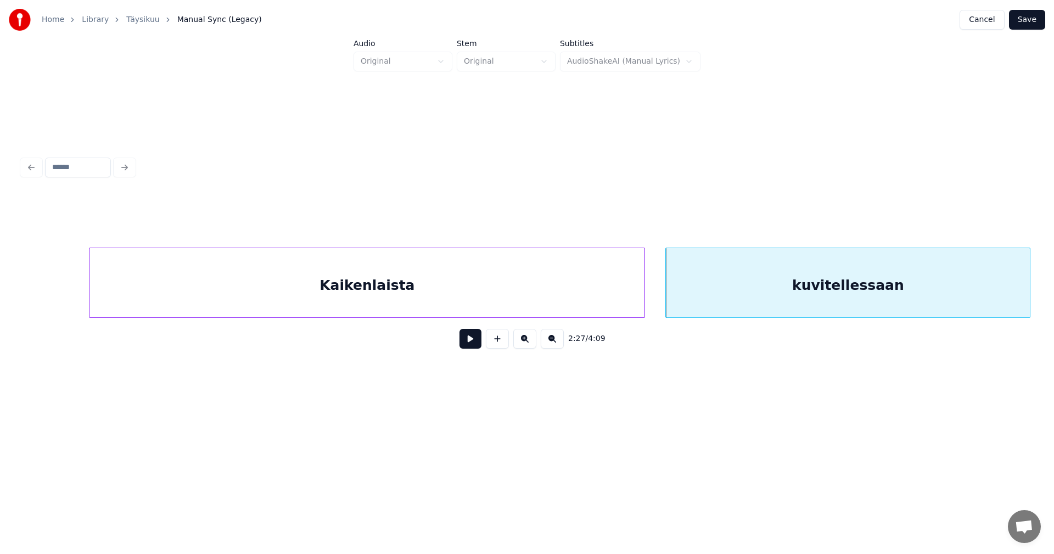
click at [478, 343] on button at bounding box center [471, 339] width 22 height 20
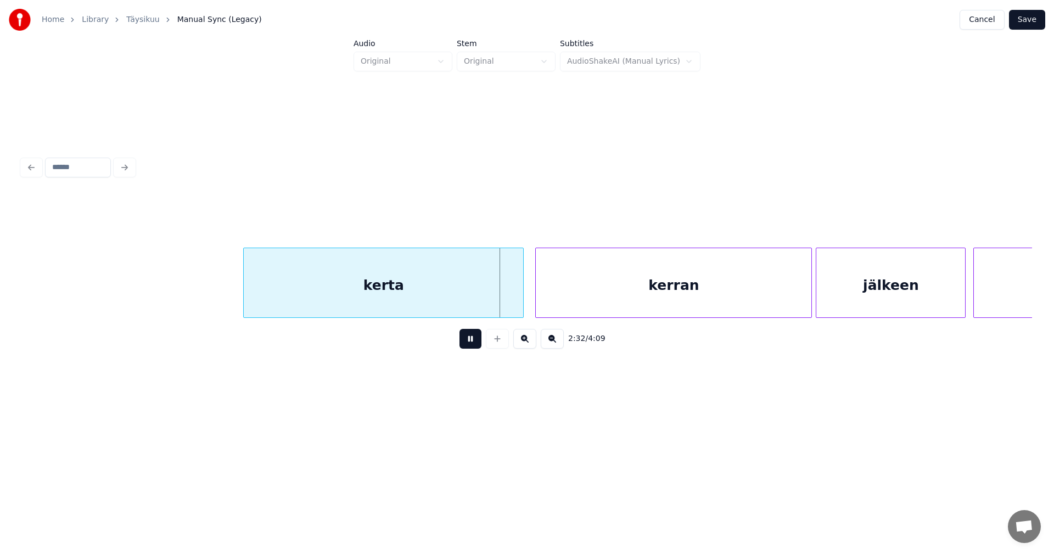
click at [472, 343] on button at bounding box center [471, 339] width 22 height 20
click at [518, 308] on div at bounding box center [518, 282] width 3 height 69
click at [580, 307] on div "kerran" at bounding box center [670, 285] width 276 height 75
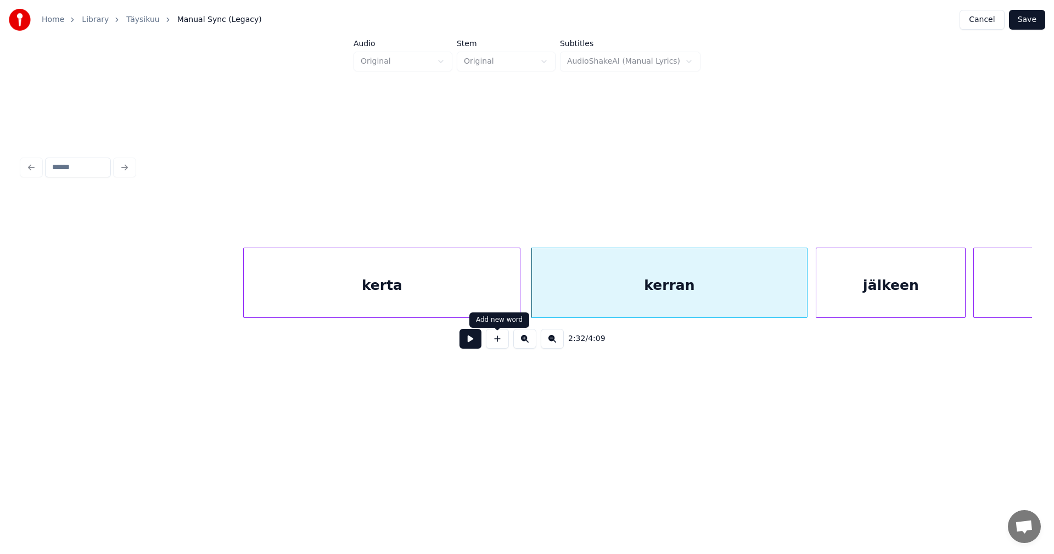
click at [479, 344] on button at bounding box center [471, 339] width 22 height 20
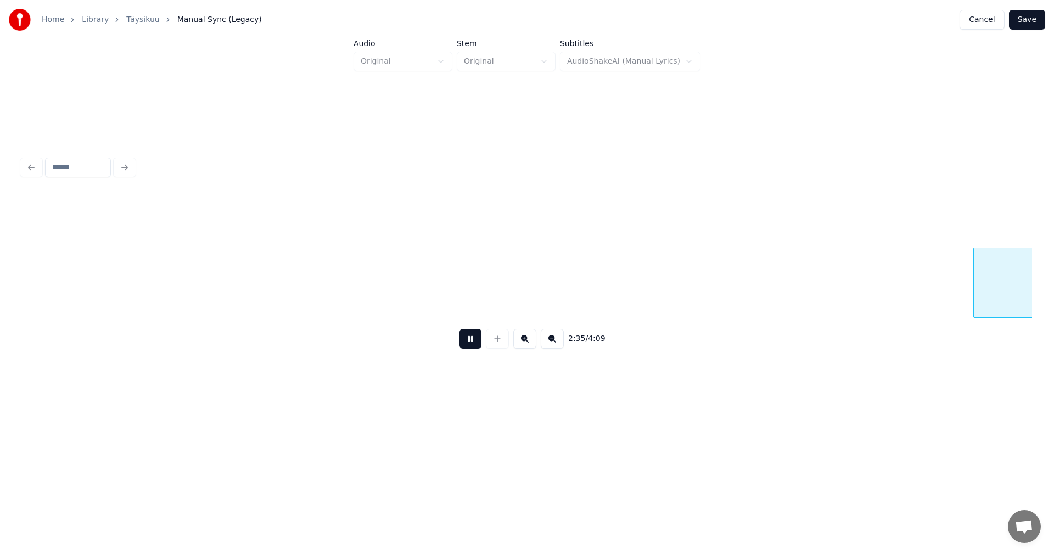
scroll to position [0, 29820]
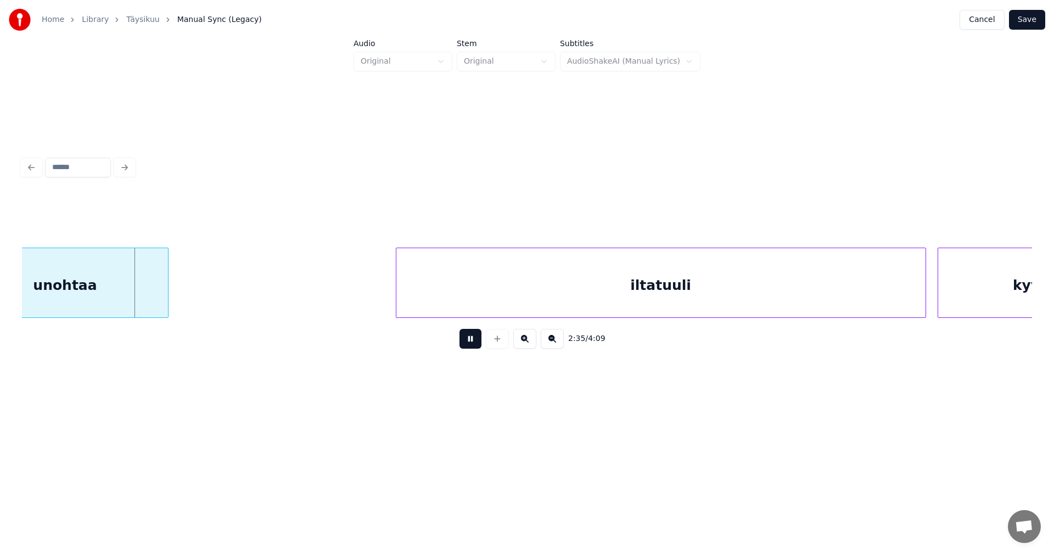
click at [477, 345] on button at bounding box center [471, 339] width 22 height 20
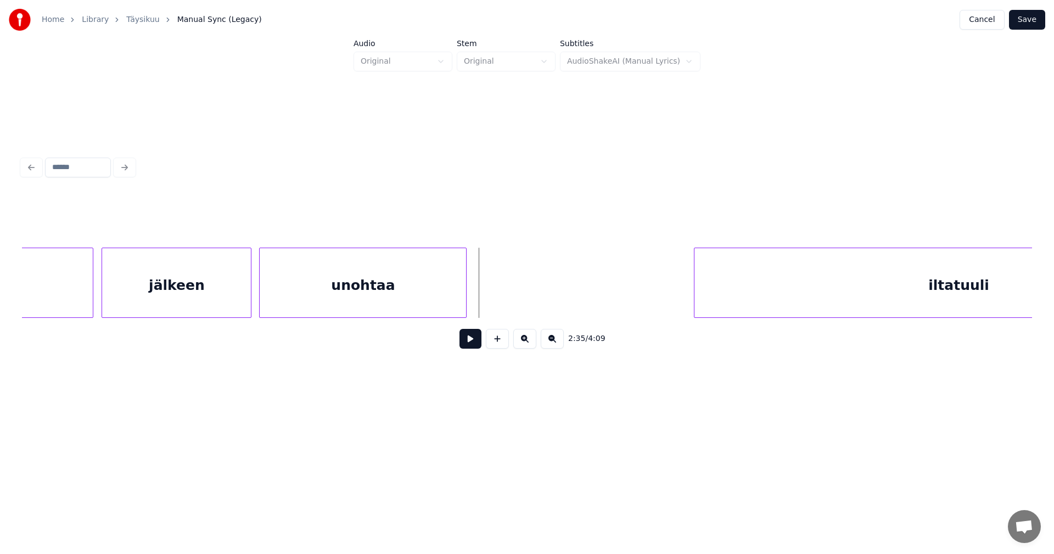
scroll to position [0, 29513]
click at [156, 301] on div "jälkeen" at bounding box center [185, 285] width 149 height 75
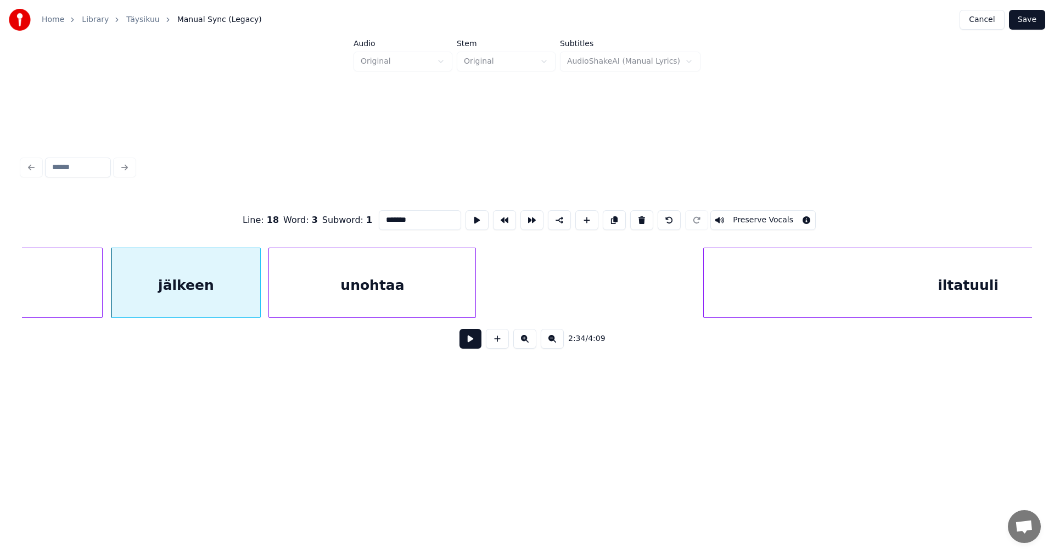
click at [460, 345] on button at bounding box center [471, 339] width 22 height 20
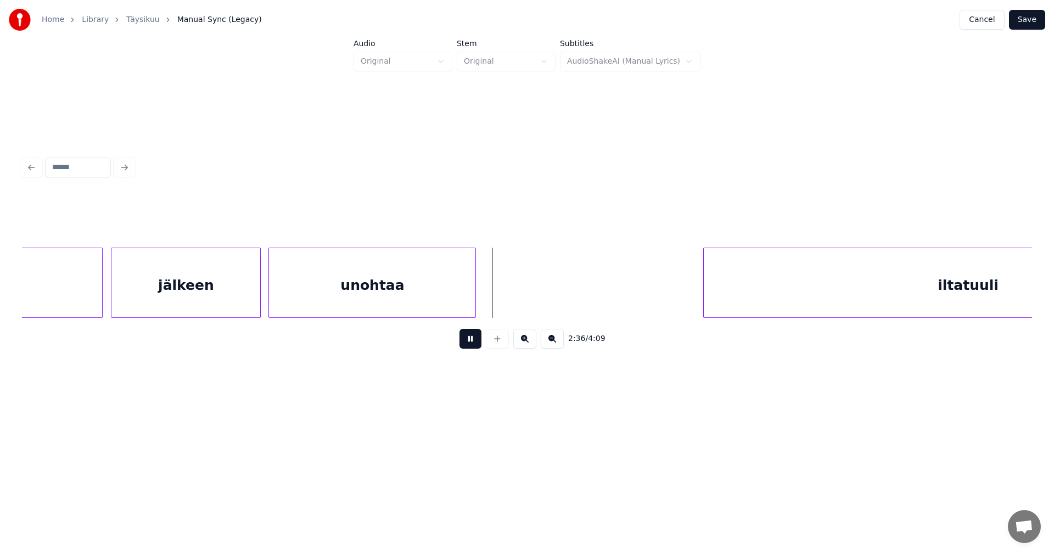
click at [467, 349] on button at bounding box center [471, 339] width 22 height 20
click at [490, 307] on div at bounding box center [488, 282] width 3 height 69
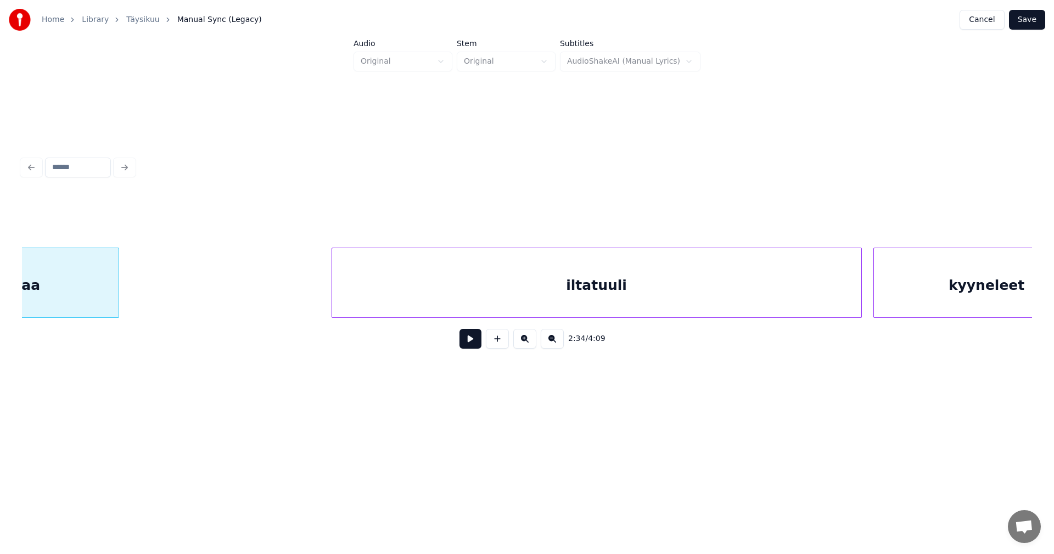
scroll to position [0, 29886]
click at [690, 292] on div "iltatuuli" at bounding box center [587, 285] width 529 height 75
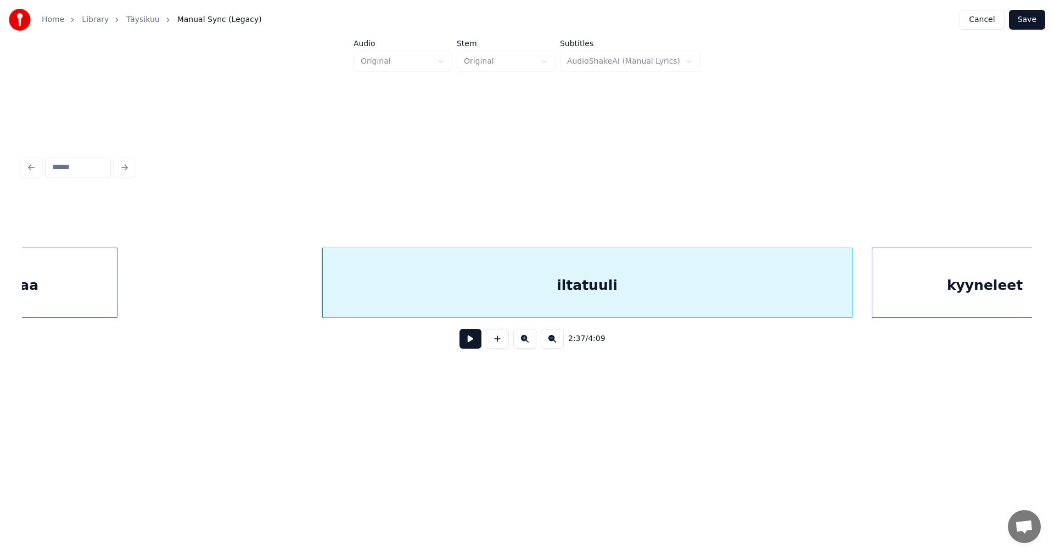
click at [467, 343] on button at bounding box center [471, 339] width 22 height 20
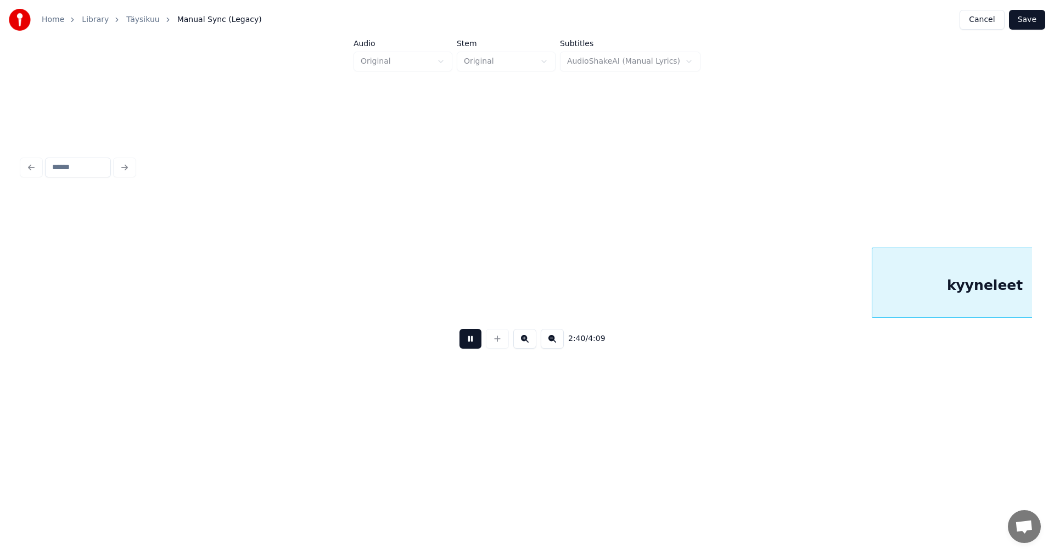
scroll to position [0, 30899]
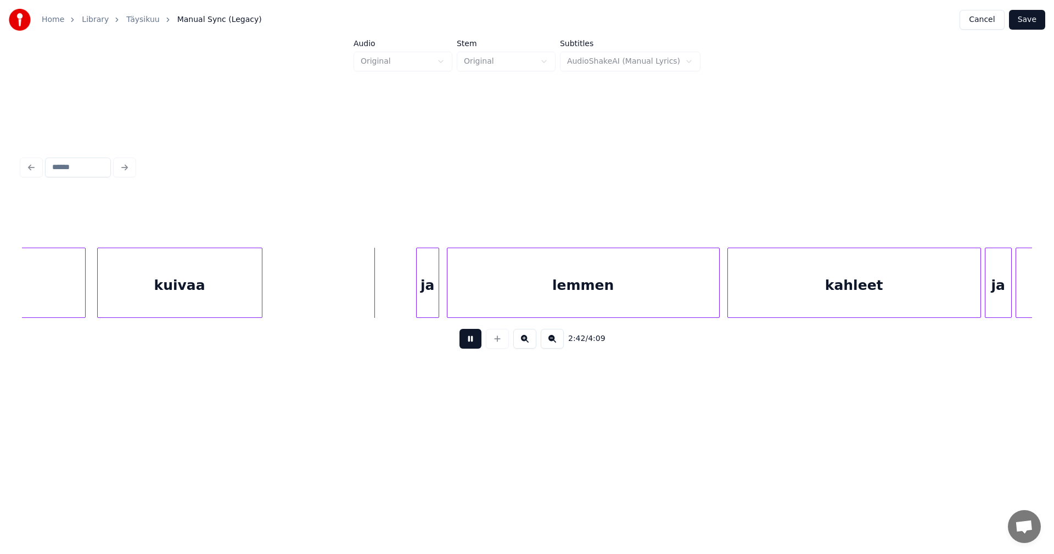
click at [468, 343] on button at bounding box center [471, 339] width 22 height 20
click at [426, 305] on div "ja" at bounding box center [425, 285] width 22 height 75
click at [415, 299] on div at bounding box center [413, 282] width 3 height 69
click at [474, 342] on button at bounding box center [471, 339] width 22 height 20
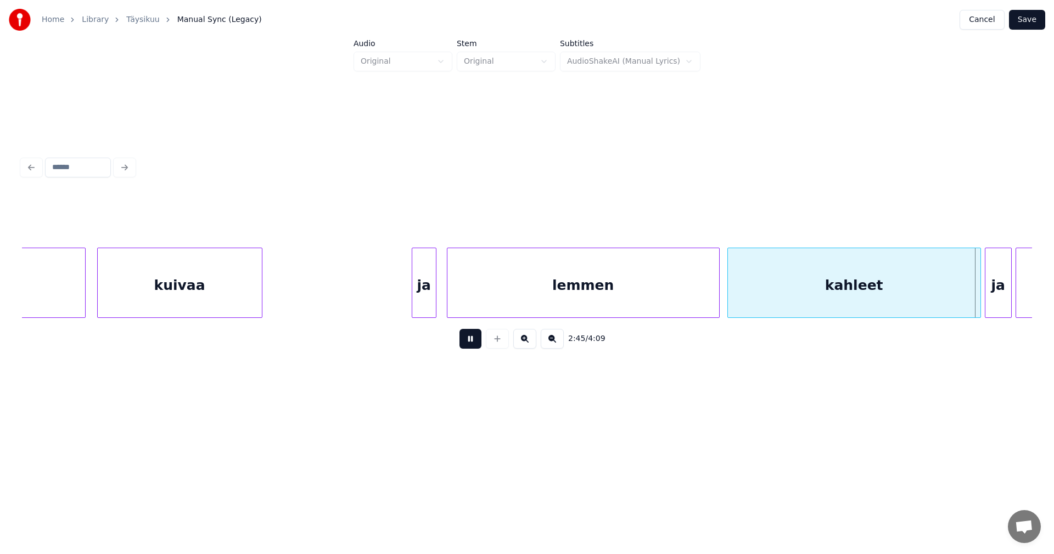
click at [474, 343] on button at bounding box center [471, 339] width 22 height 20
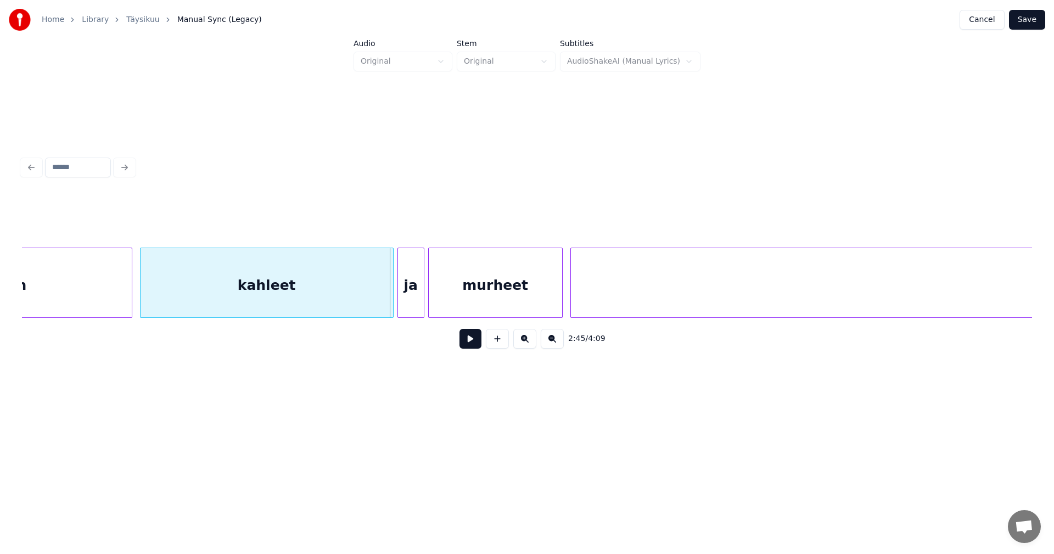
scroll to position [0, 31492]
click at [381, 292] on div at bounding box center [380, 282] width 3 height 69
click at [401, 295] on div "ja" at bounding box center [402, 285] width 26 height 75
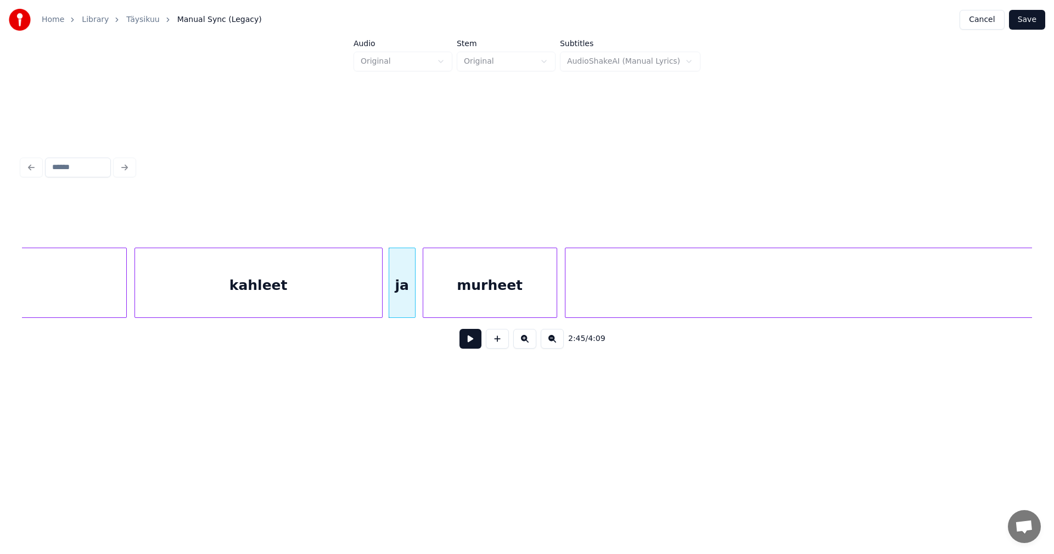
click at [468, 343] on button at bounding box center [471, 339] width 22 height 20
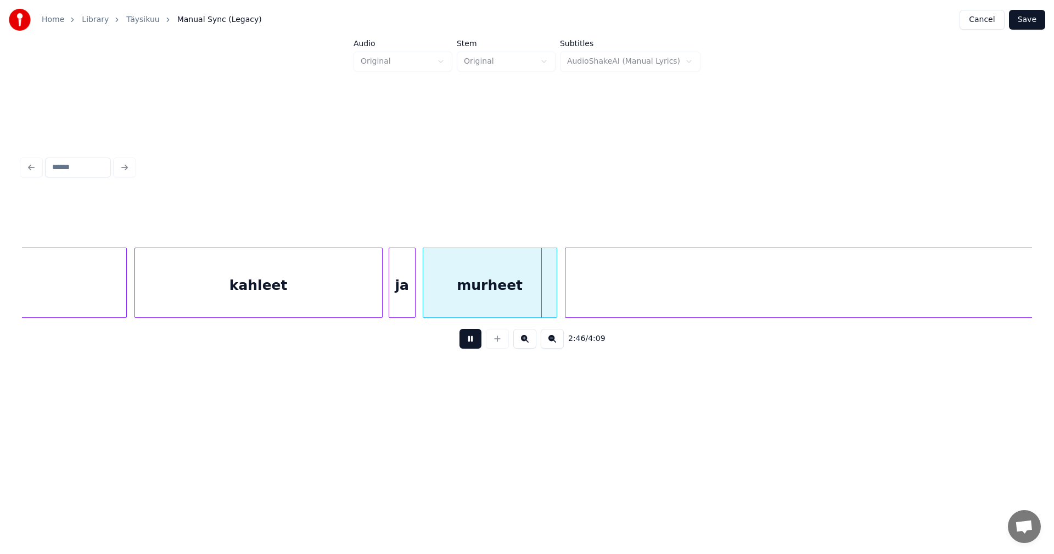
click at [469, 343] on button at bounding box center [471, 339] width 22 height 20
click at [551, 300] on div at bounding box center [551, 282] width 3 height 69
click at [476, 345] on button at bounding box center [471, 339] width 22 height 20
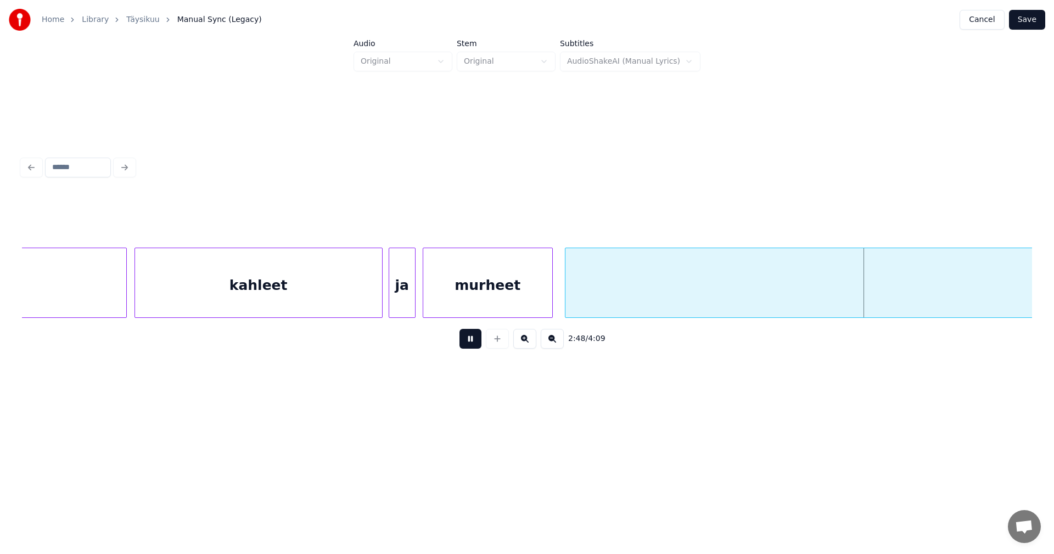
drag, startPoint x: 476, startPoint y: 345, endPoint x: 726, endPoint y: 347, distance: 249.9
click at [479, 345] on button at bounding box center [471, 339] width 22 height 20
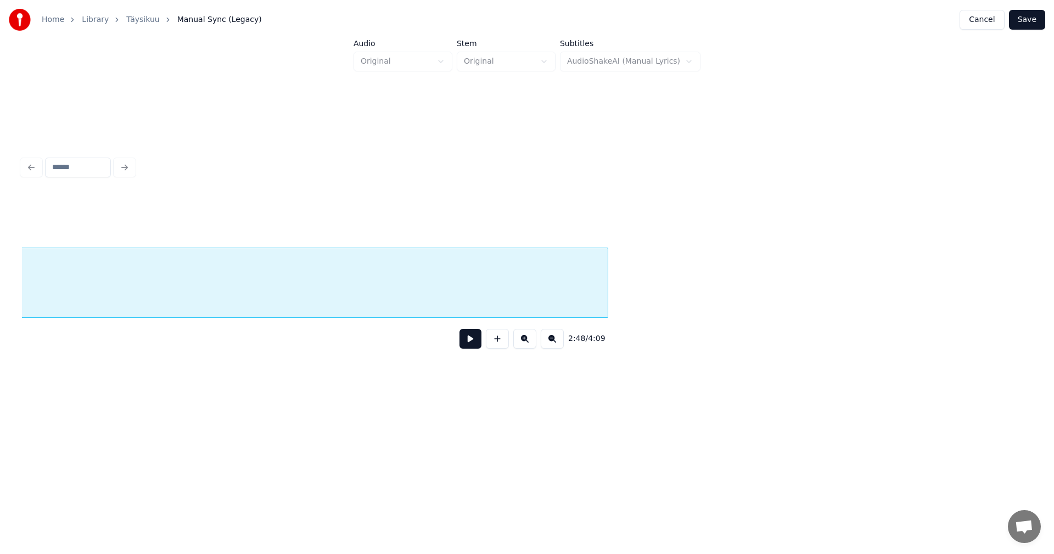
scroll to position [0, 33048]
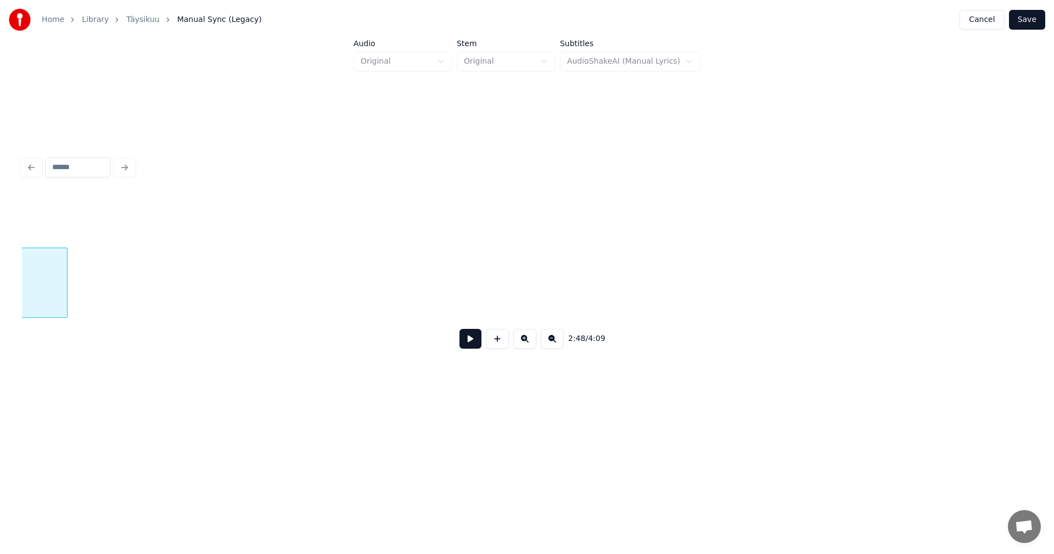
click at [66, 316] on div "haihduttaa" at bounding box center [527, 283] width 1010 height 70
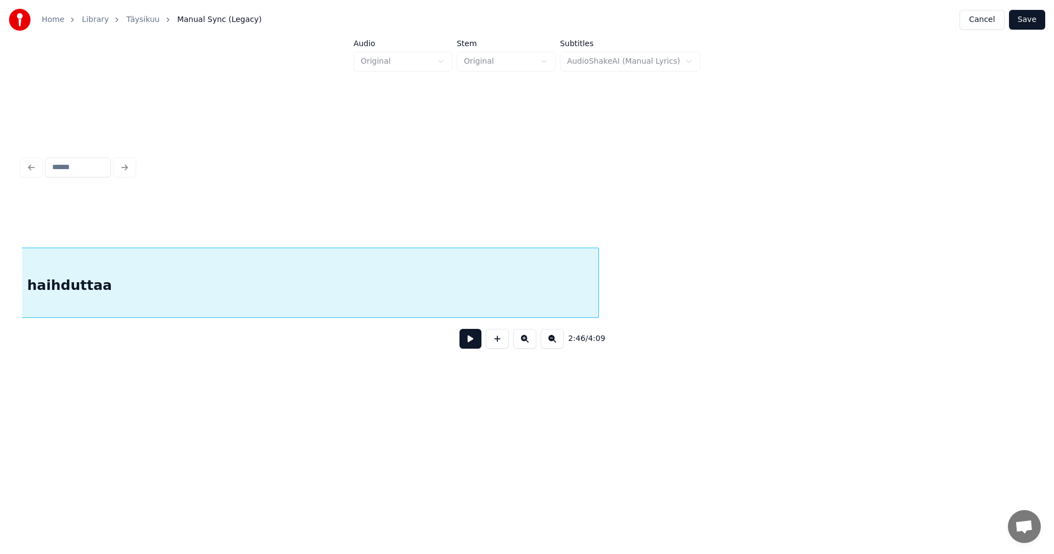
scroll to position [0, 32278]
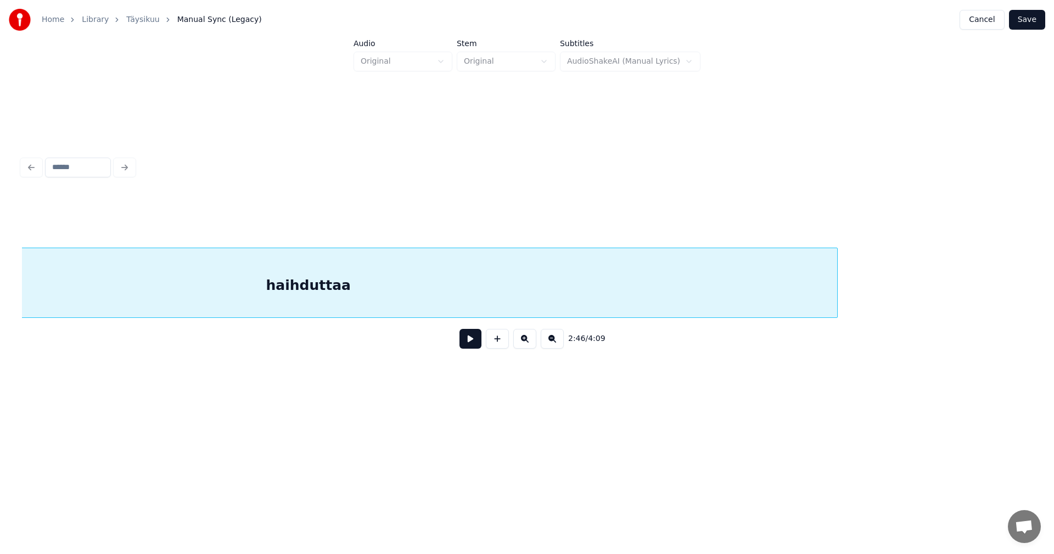
click at [837, 307] on div "haihduttaa" at bounding box center [308, 283] width 1059 height 70
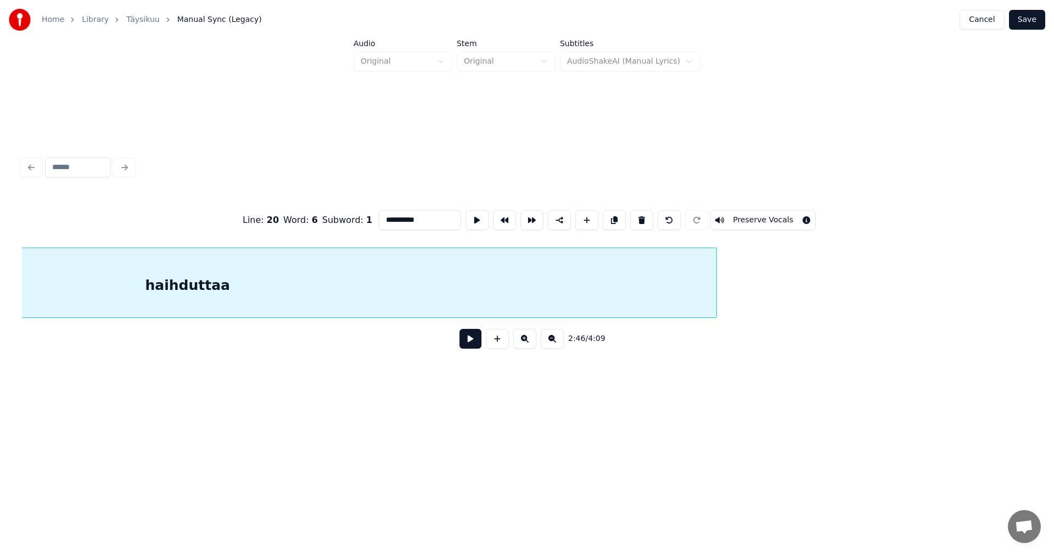
scroll to position [0, 32392]
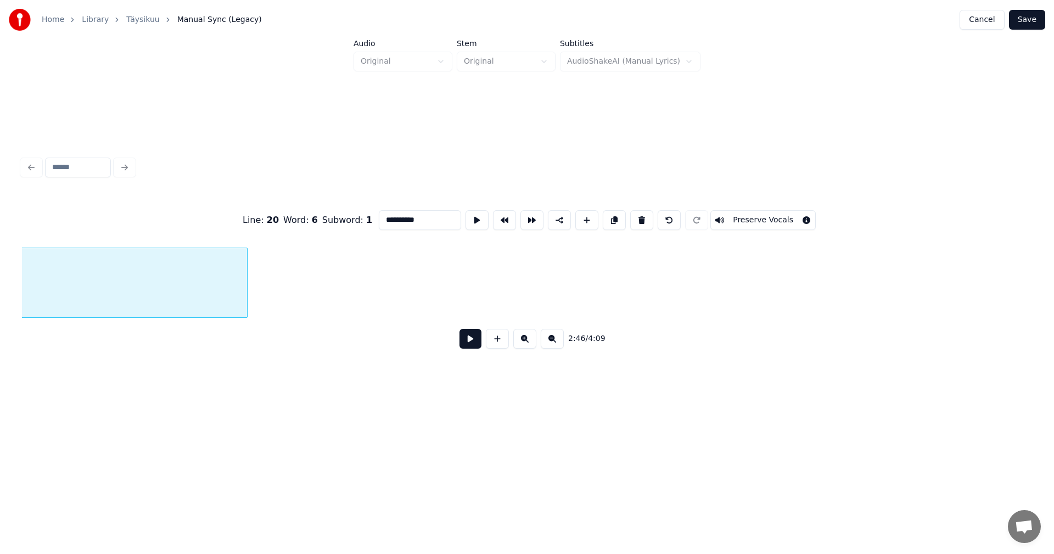
click at [244, 310] on div at bounding box center [245, 282] width 3 height 69
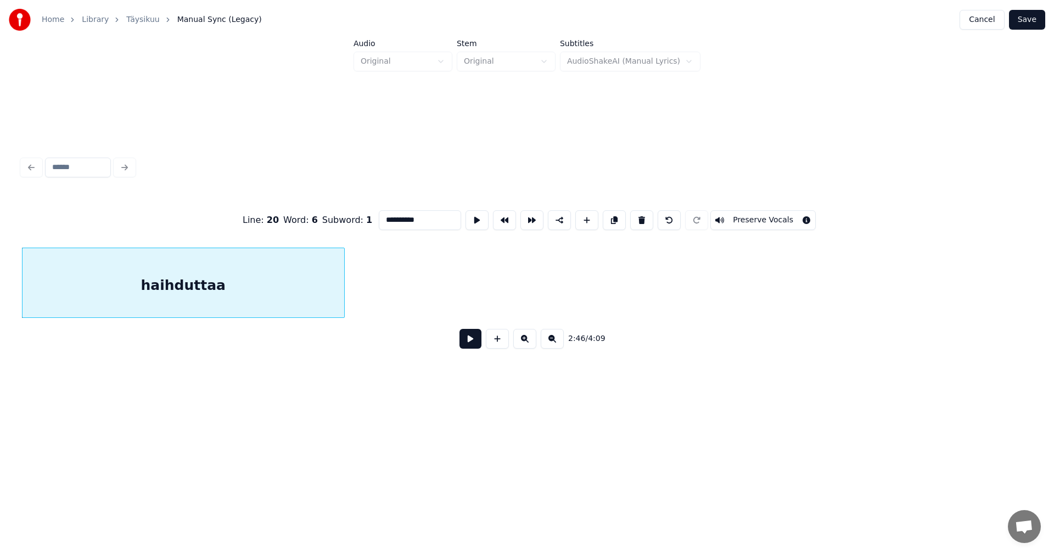
click at [343, 298] on div at bounding box center [342, 282] width 3 height 69
click at [474, 346] on button at bounding box center [471, 339] width 22 height 20
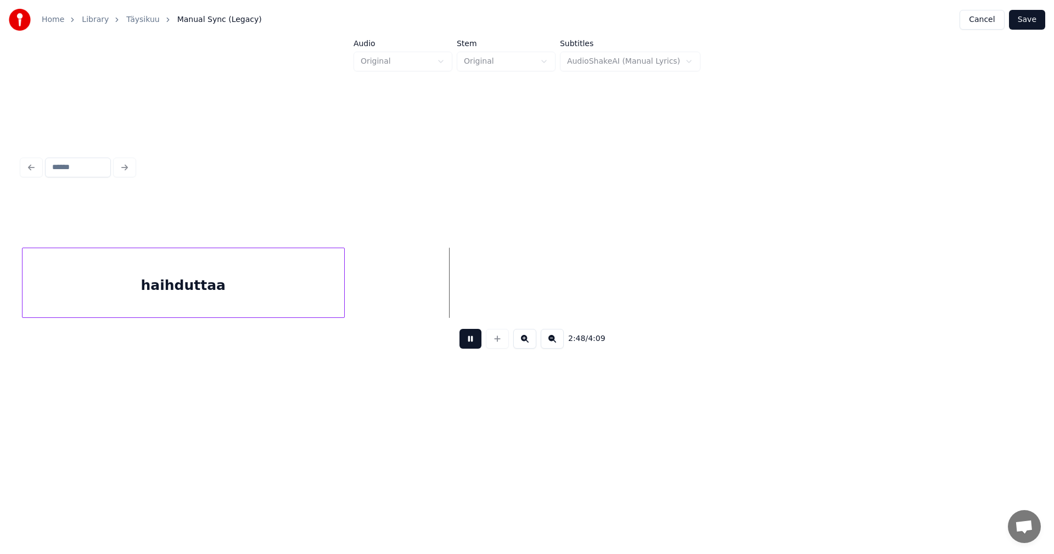
click at [474, 345] on button at bounding box center [471, 339] width 22 height 20
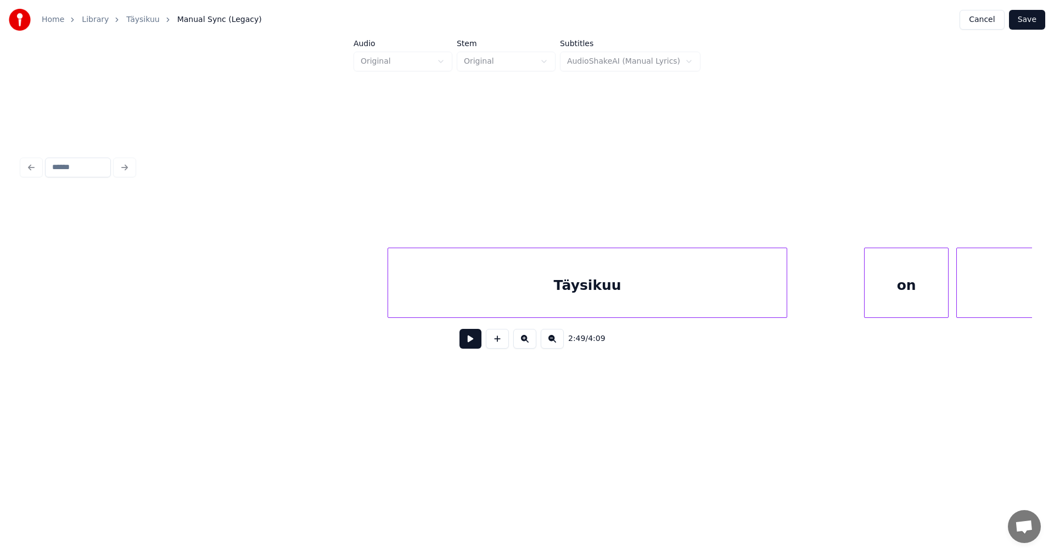
scroll to position [0, 37056]
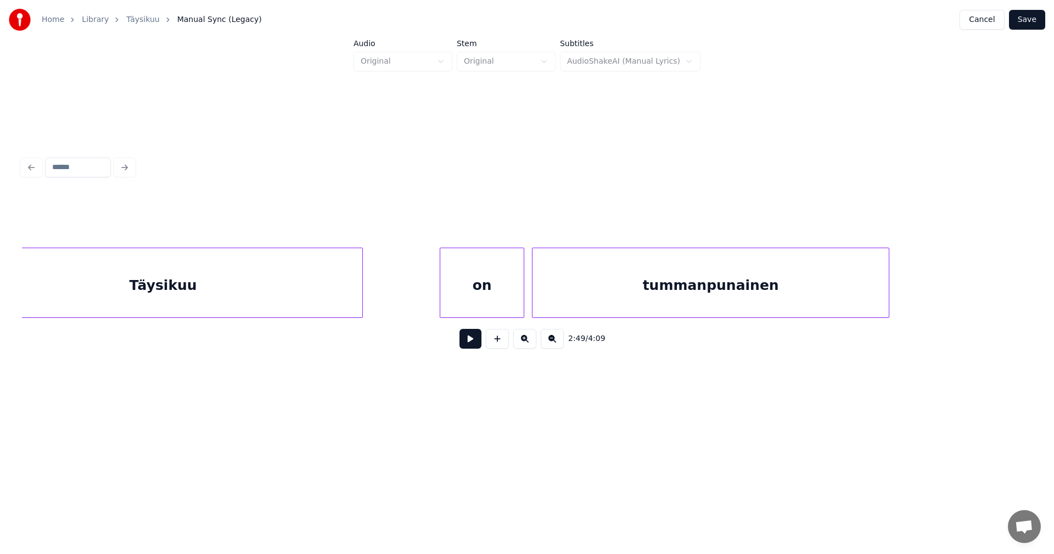
click at [316, 290] on div "Täysikuu" at bounding box center [163, 285] width 399 height 75
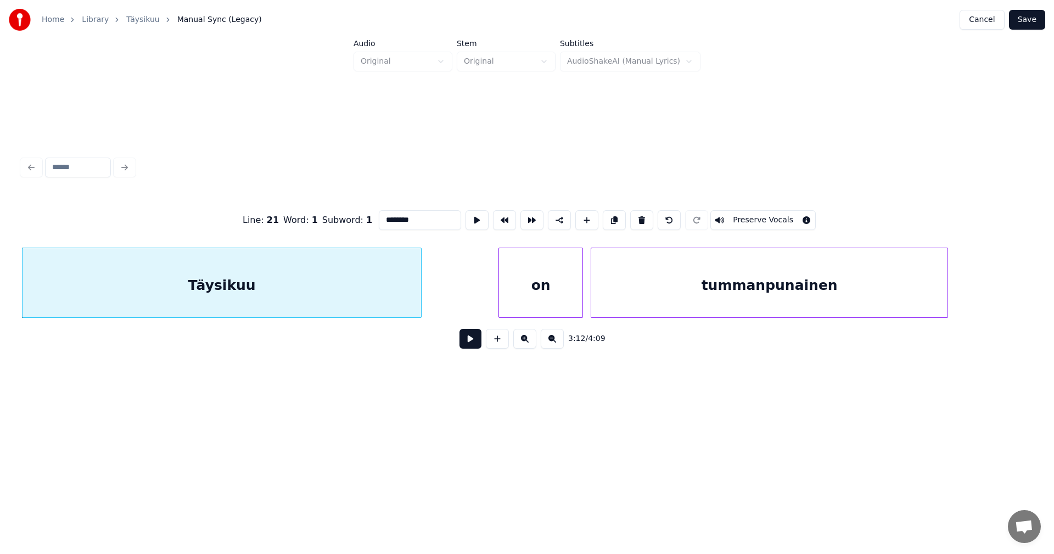
click at [468, 340] on button at bounding box center [471, 339] width 22 height 20
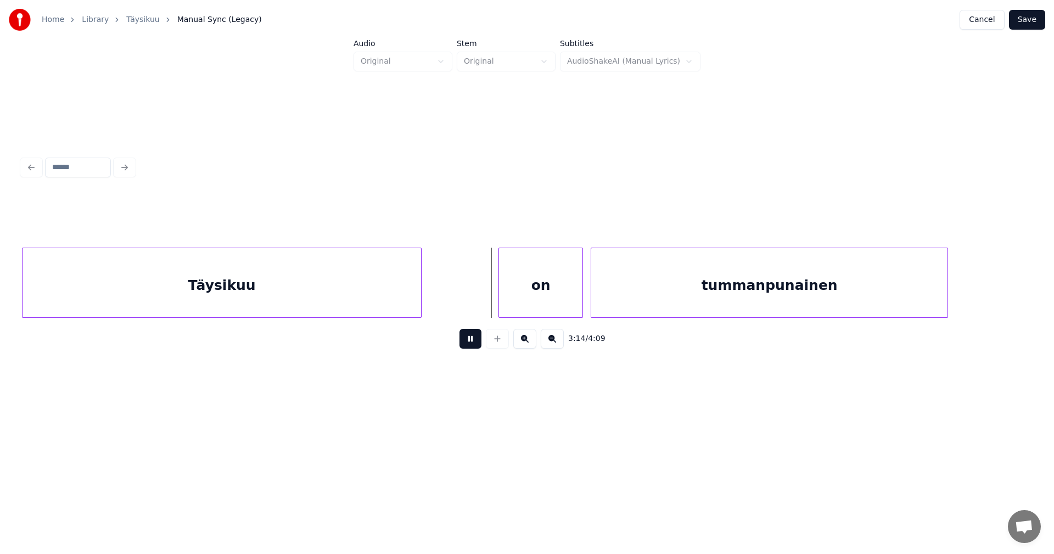
drag, startPoint x: 471, startPoint y: 343, endPoint x: 521, endPoint y: 311, distance: 59.0
click at [472, 343] on button at bounding box center [471, 339] width 22 height 20
click at [530, 307] on div "on" at bounding box center [533, 285] width 83 height 75
click at [474, 345] on button at bounding box center [471, 339] width 22 height 20
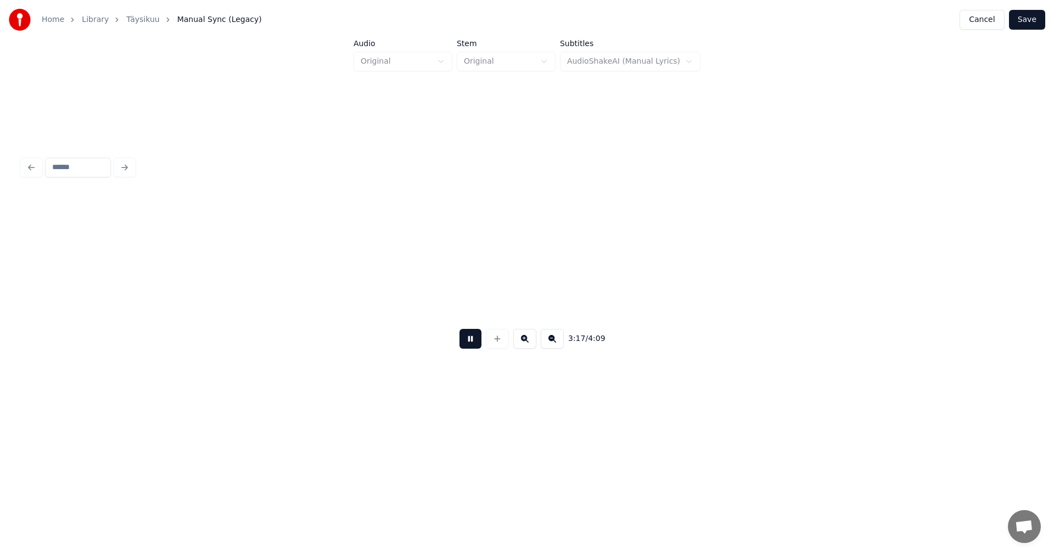
scroll to position [0, 38008]
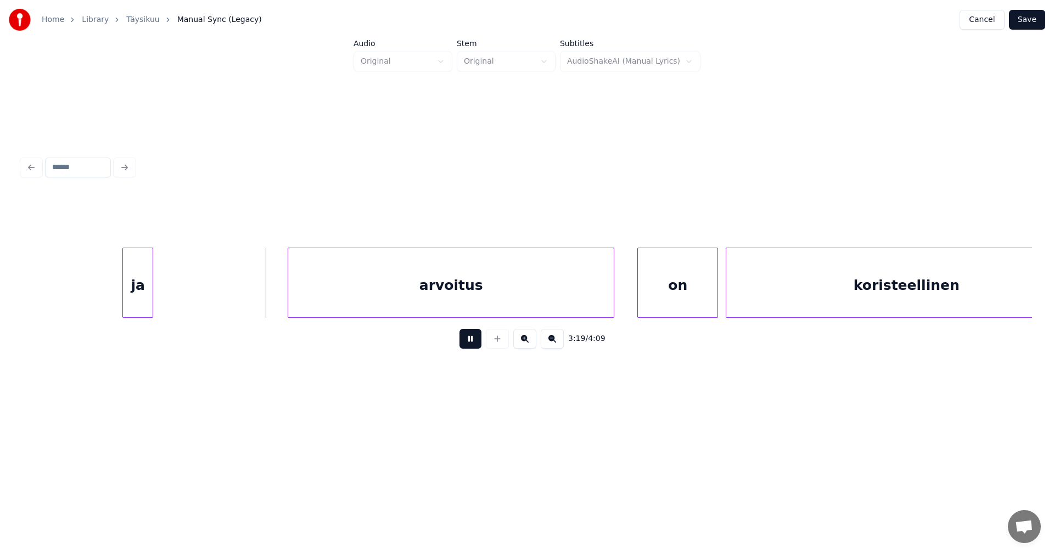
drag, startPoint x: 474, startPoint y: 346, endPoint x: 468, endPoint y: 344, distance: 6.3
click at [474, 346] on button at bounding box center [471, 339] width 22 height 20
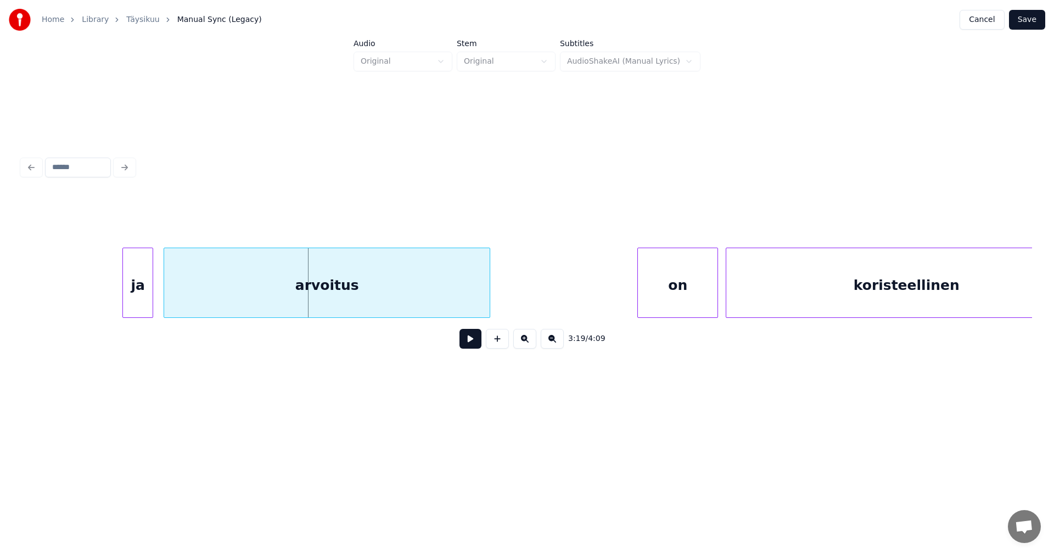
click at [304, 307] on div "arvoitus" at bounding box center [327, 285] width 326 height 75
click at [479, 346] on button at bounding box center [471, 339] width 22 height 20
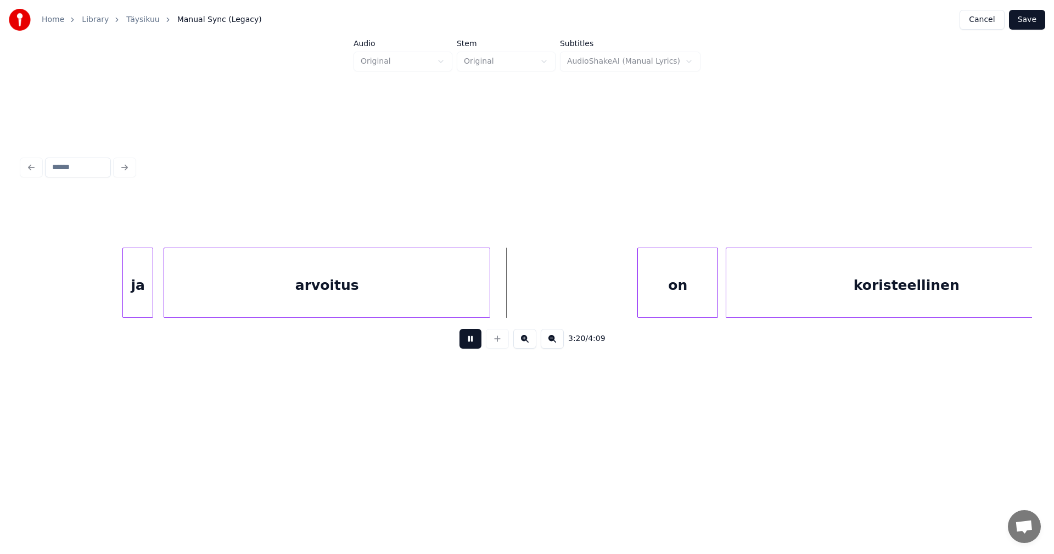
click at [474, 344] on button at bounding box center [471, 339] width 22 height 20
click at [549, 300] on div at bounding box center [548, 282] width 3 height 69
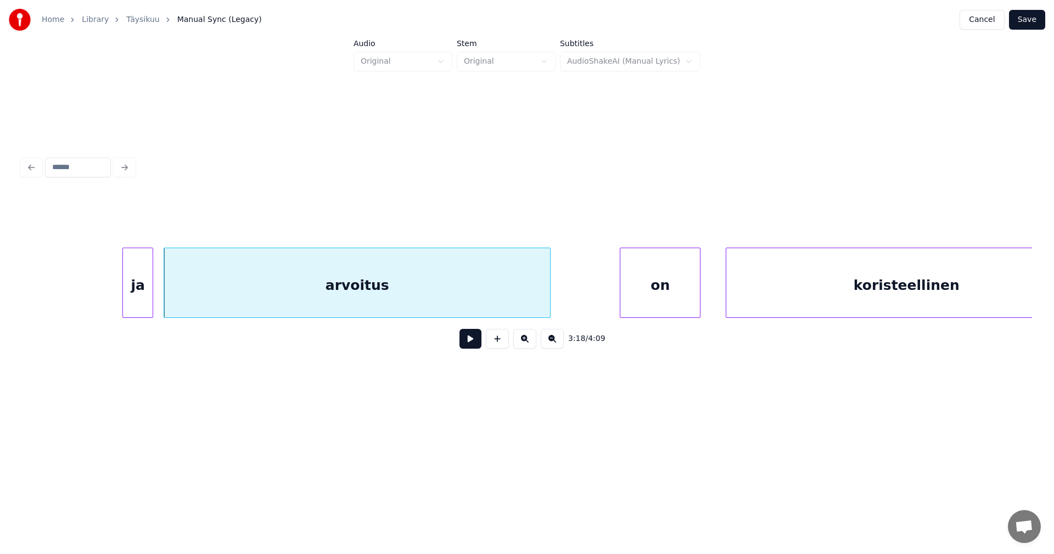
click at [653, 299] on div "on" at bounding box center [660, 285] width 80 height 75
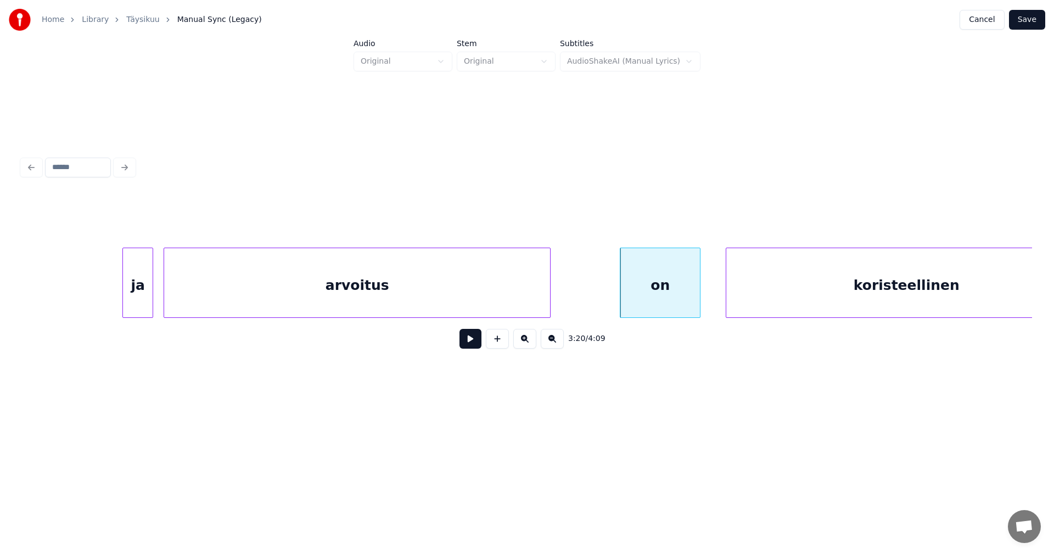
click at [500, 302] on div "arvoitus" at bounding box center [357, 285] width 386 height 75
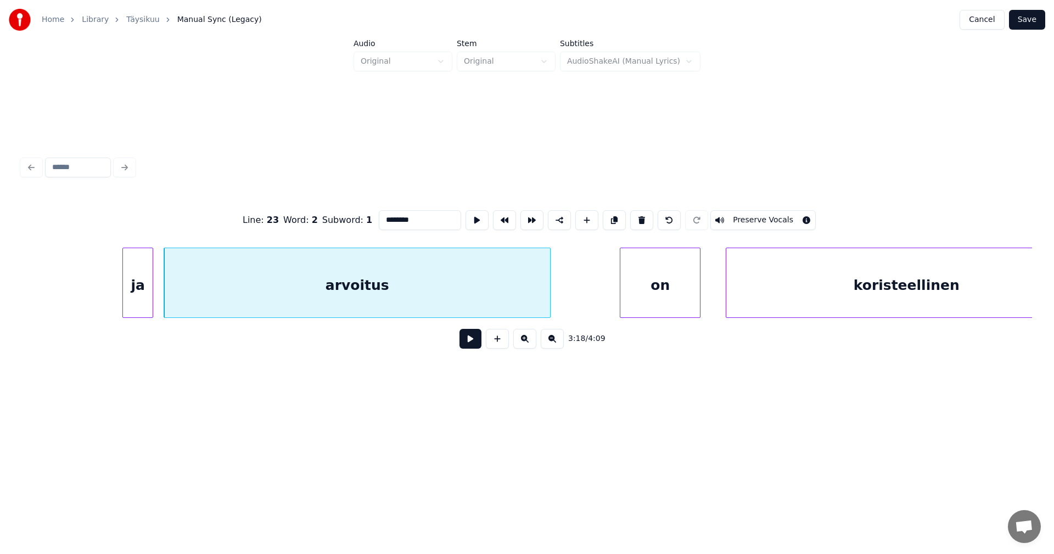
click at [477, 345] on button at bounding box center [471, 339] width 22 height 20
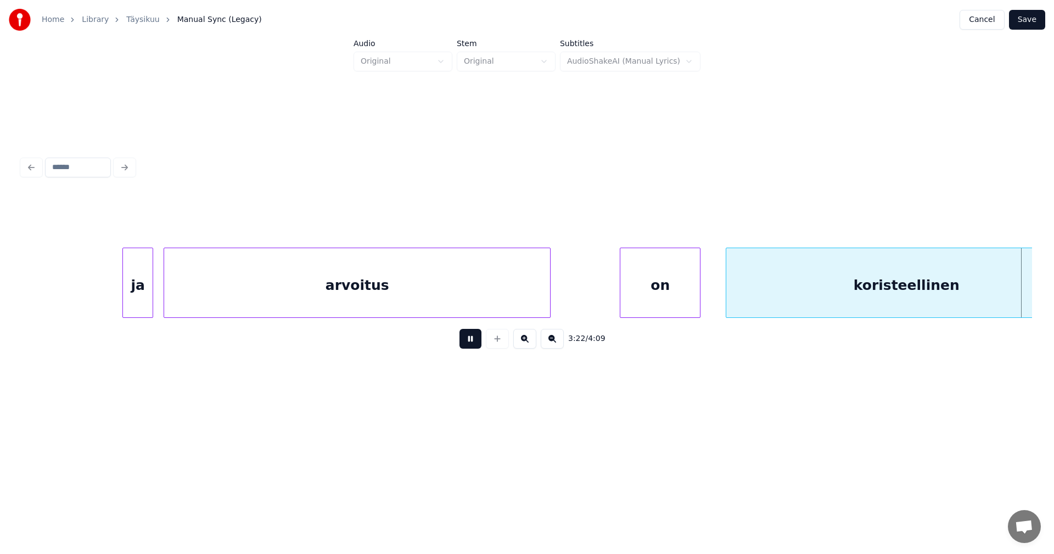
scroll to position [0, 39020]
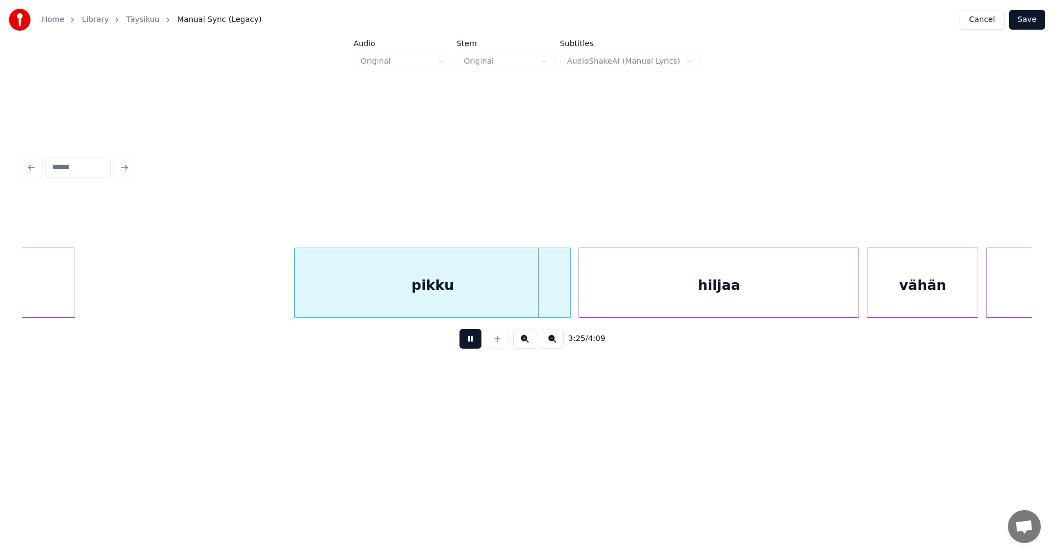
click at [477, 345] on button at bounding box center [471, 339] width 22 height 20
click at [562, 298] on div at bounding box center [563, 282] width 3 height 69
click at [588, 300] on div "hiljaa" at bounding box center [714, 285] width 279 height 75
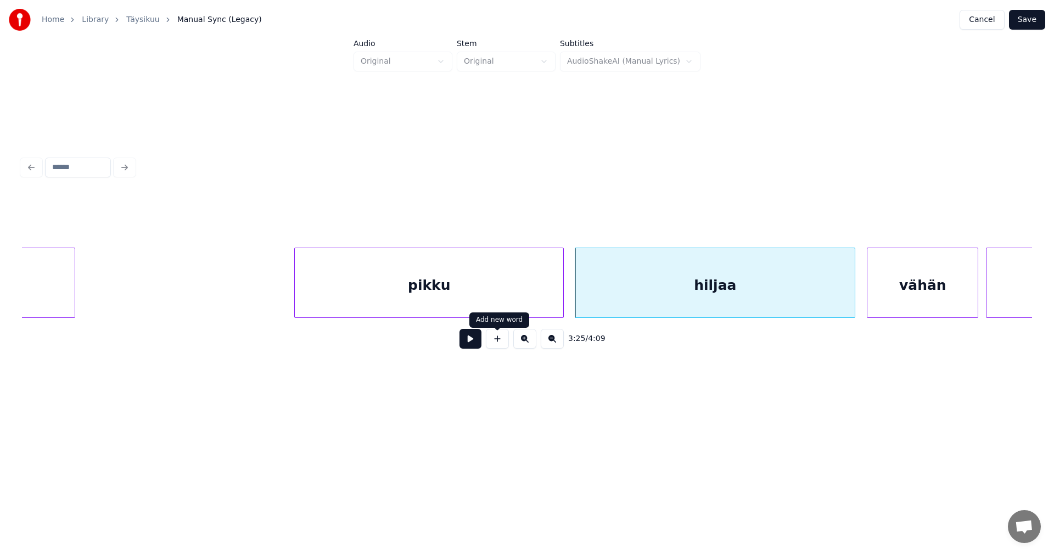
click at [472, 339] on button at bounding box center [471, 339] width 22 height 20
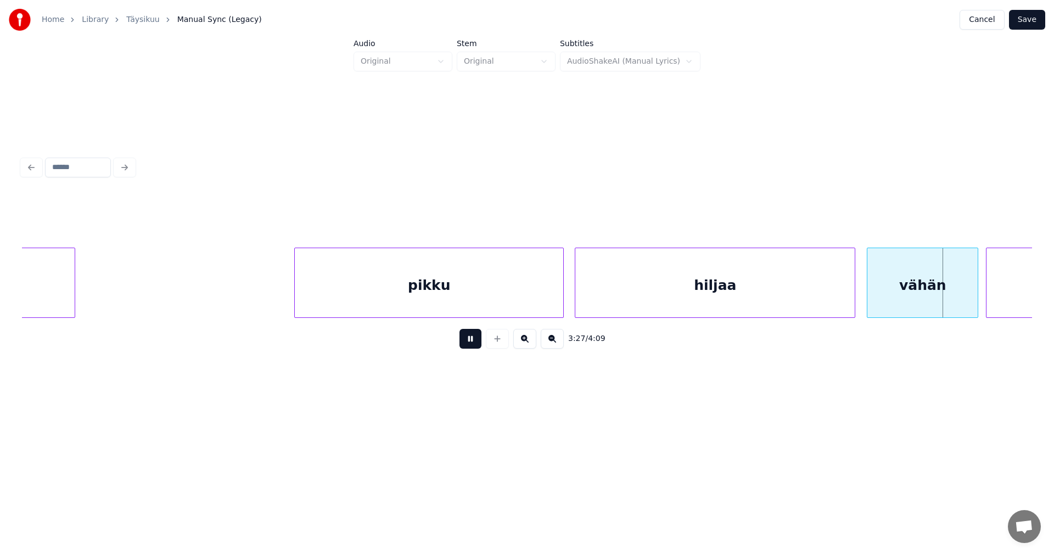
click at [472, 339] on button at bounding box center [471, 339] width 22 height 20
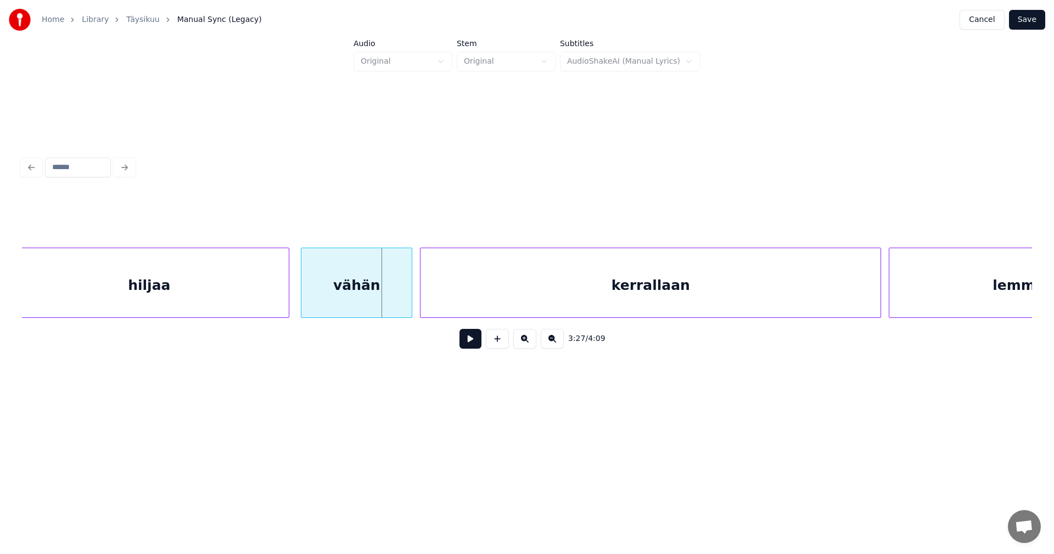
scroll to position [0, 39591]
click at [393, 295] on div at bounding box center [392, 282] width 3 height 69
click at [474, 343] on button at bounding box center [471, 339] width 22 height 20
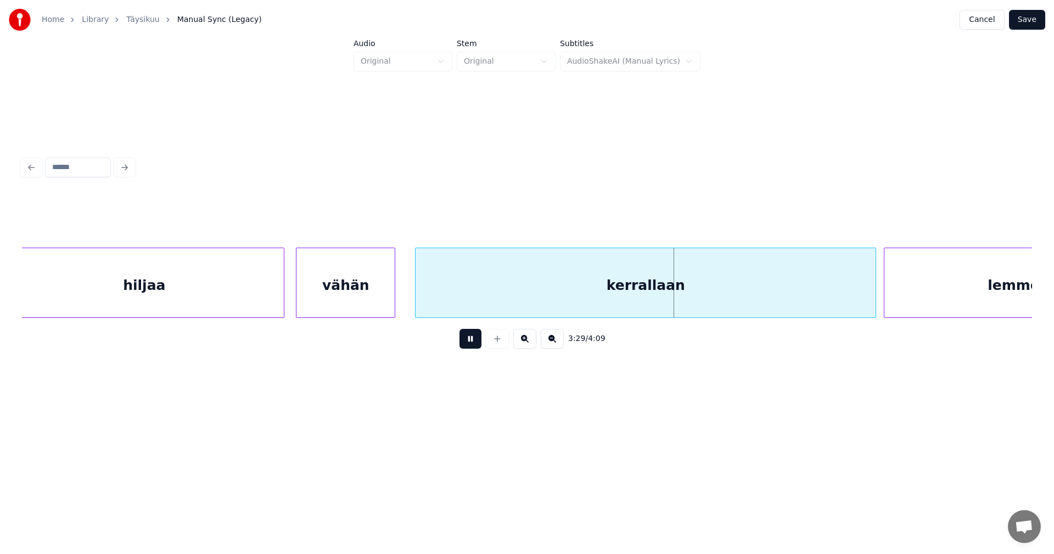
drag, startPoint x: 472, startPoint y: 344, endPoint x: 524, endPoint y: 337, distance: 52.7
click at [474, 344] on button at bounding box center [471, 339] width 22 height 20
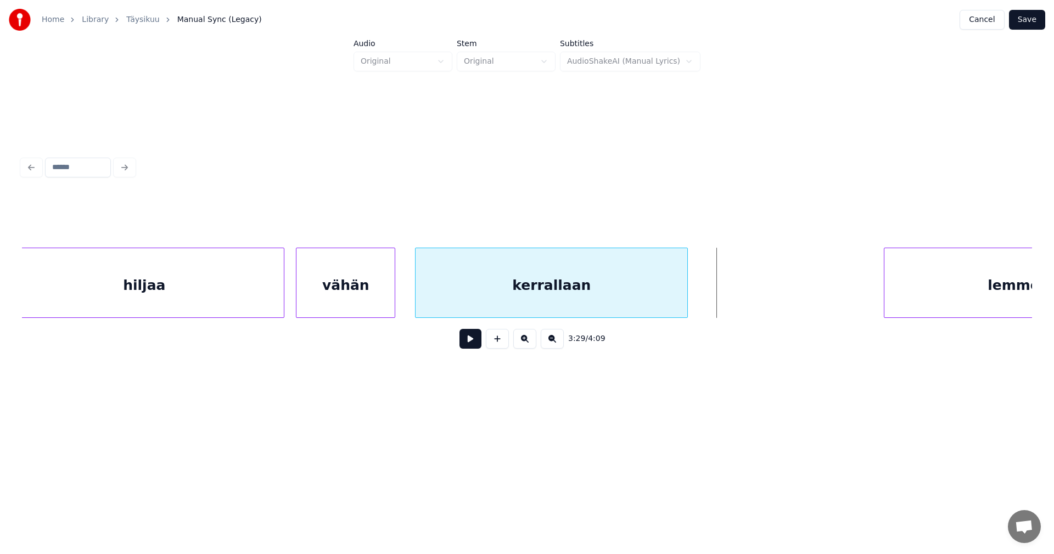
click at [684, 299] on div at bounding box center [685, 282] width 3 height 69
click at [468, 339] on button at bounding box center [471, 339] width 22 height 20
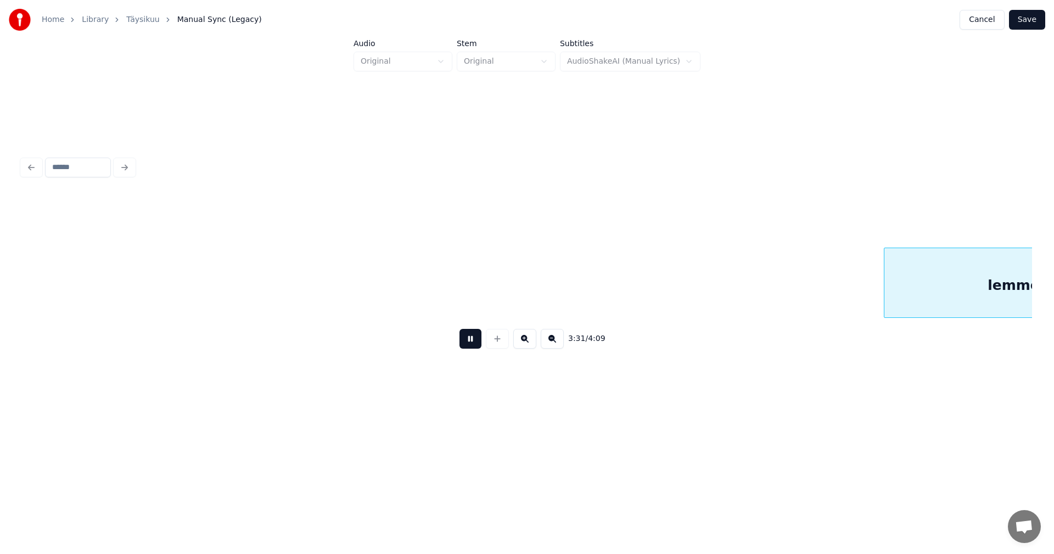
scroll to position [0, 40603]
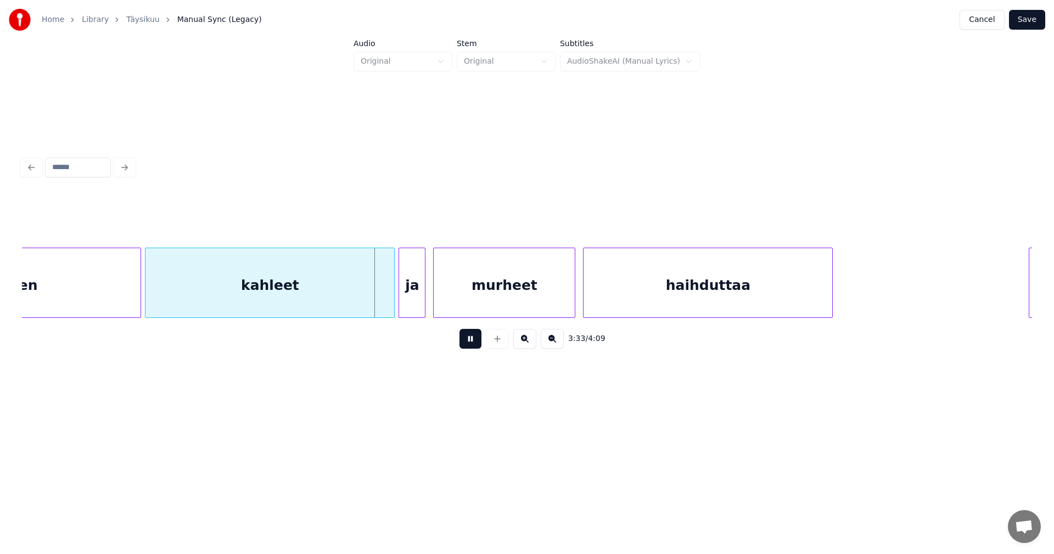
click at [469, 342] on button at bounding box center [471, 339] width 22 height 20
click at [131, 299] on div "lemmen" at bounding box center [7, 285] width 268 height 75
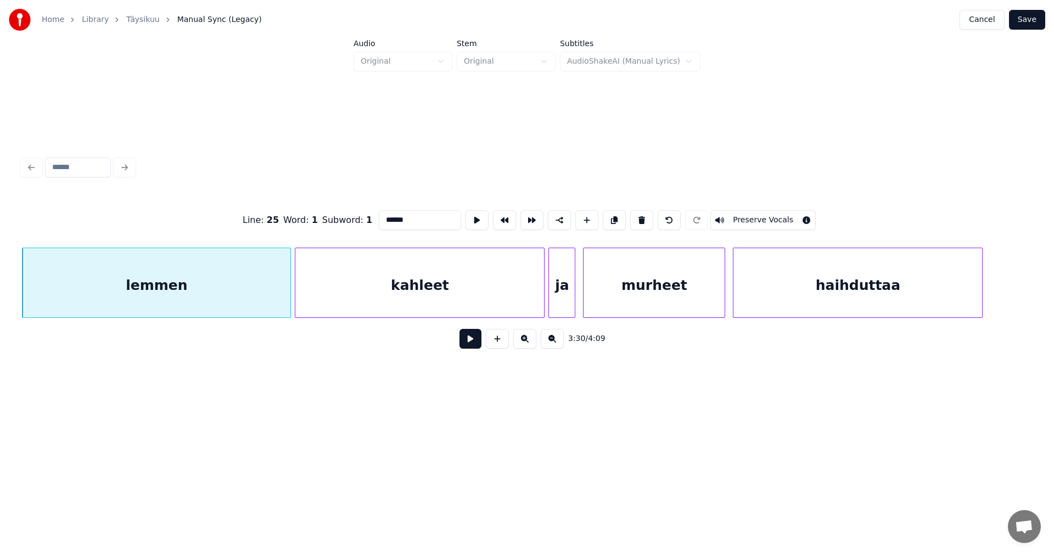
click at [472, 343] on button at bounding box center [471, 339] width 22 height 20
click at [470, 342] on button at bounding box center [471, 339] width 22 height 20
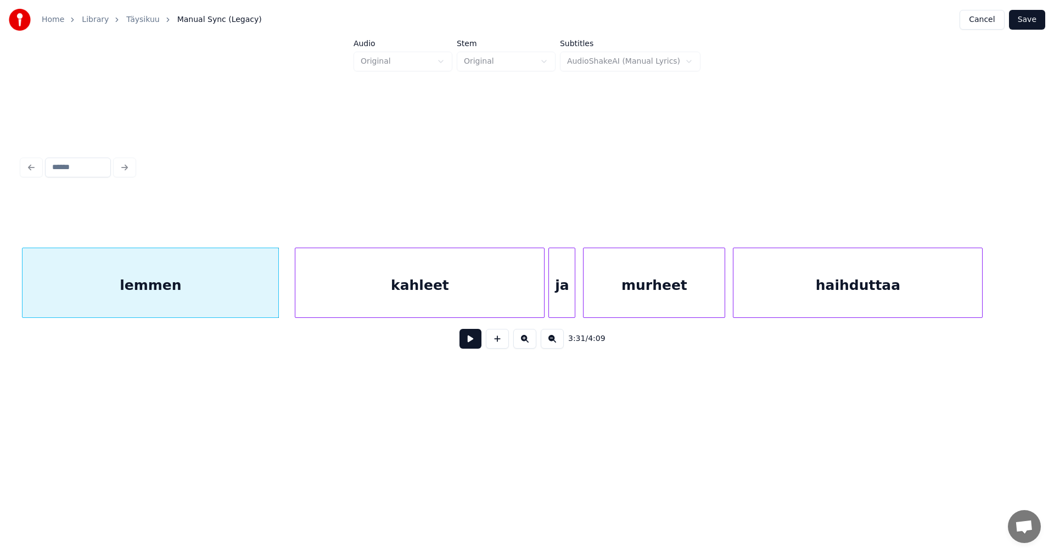
click at [277, 304] on div at bounding box center [276, 282] width 3 height 69
click at [467, 346] on button at bounding box center [471, 339] width 22 height 20
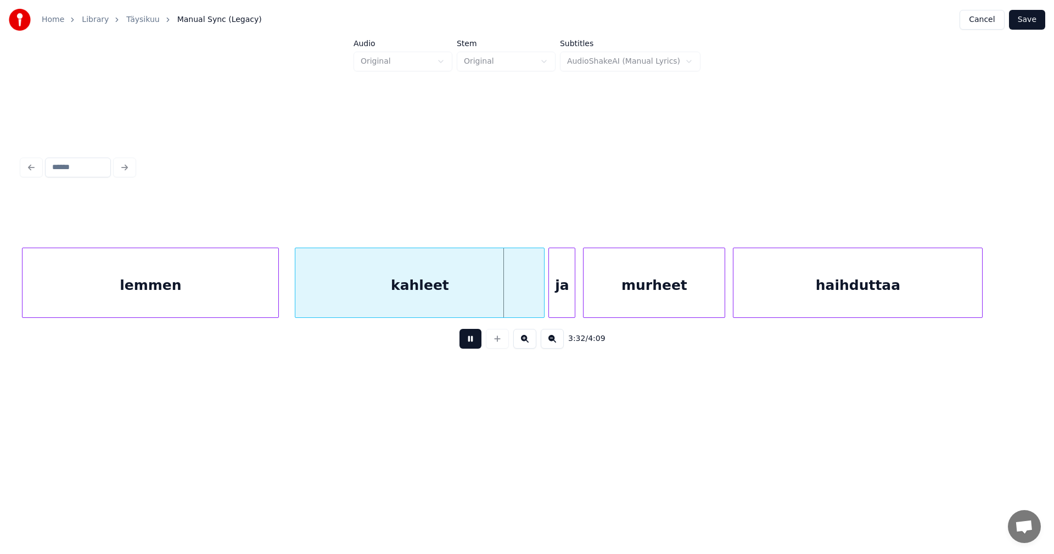
click at [471, 344] on button at bounding box center [471, 339] width 22 height 20
click at [528, 305] on div at bounding box center [529, 282] width 3 height 69
click at [552, 307] on div "ja" at bounding box center [557, 285] width 26 height 75
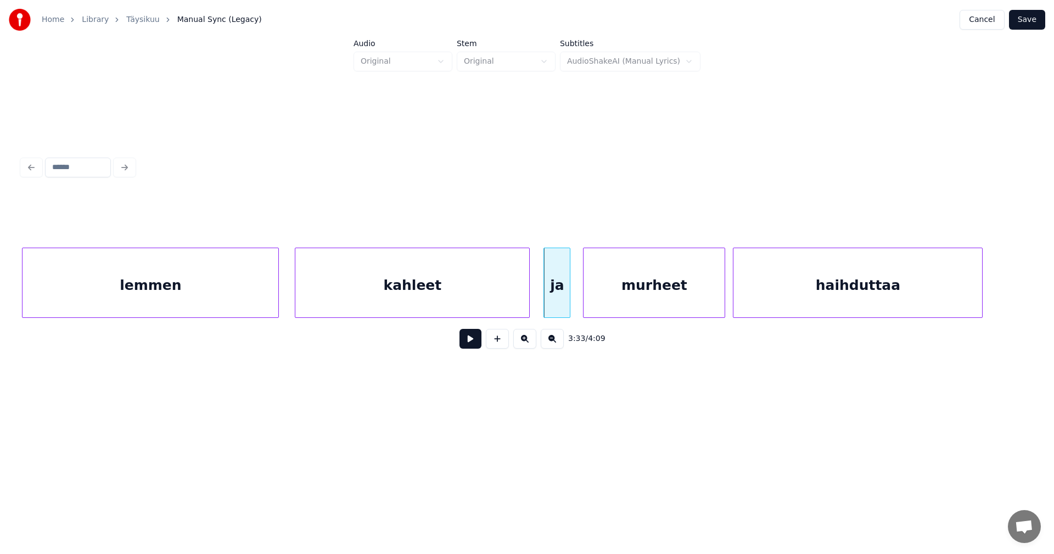
click at [474, 345] on button at bounding box center [471, 339] width 22 height 20
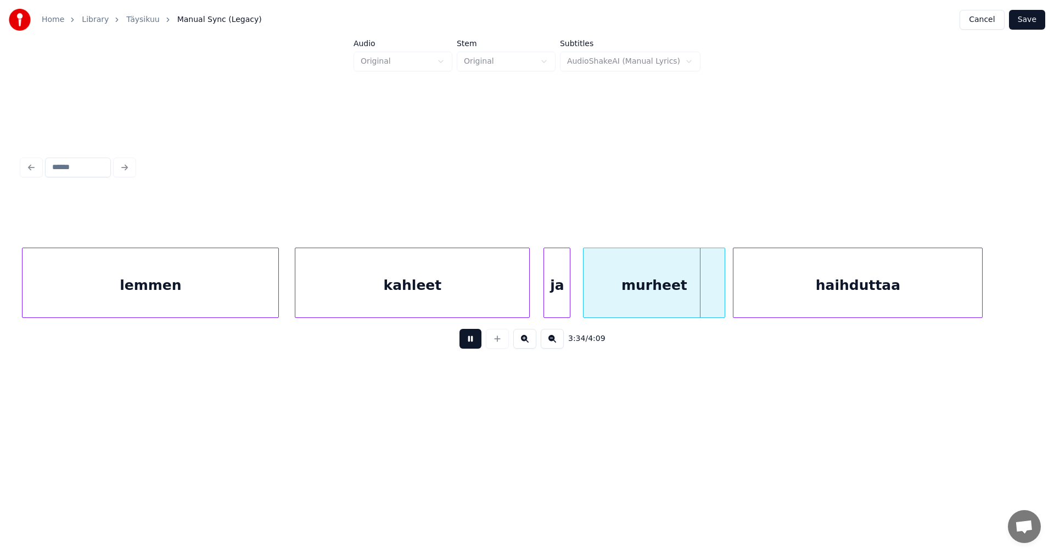
click at [474, 345] on button at bounding box center [471, 339] width 22 height 20
click at [718, 302] on div at bounding box center [719, 282] width 3 height 69
click at [480, 347] on button at bounding box center [471, 339] width 22 height 20
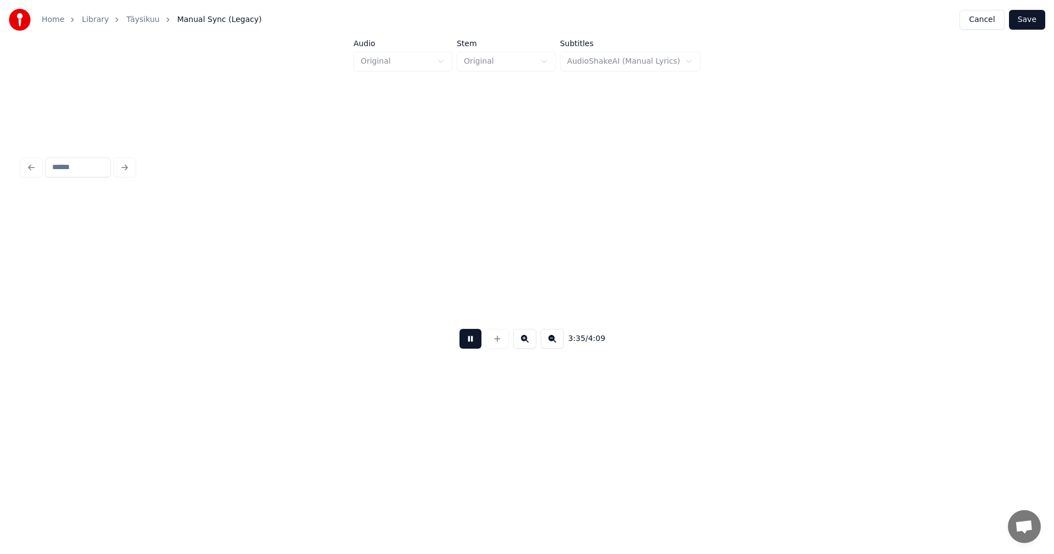
scroll to position [0, 41464]
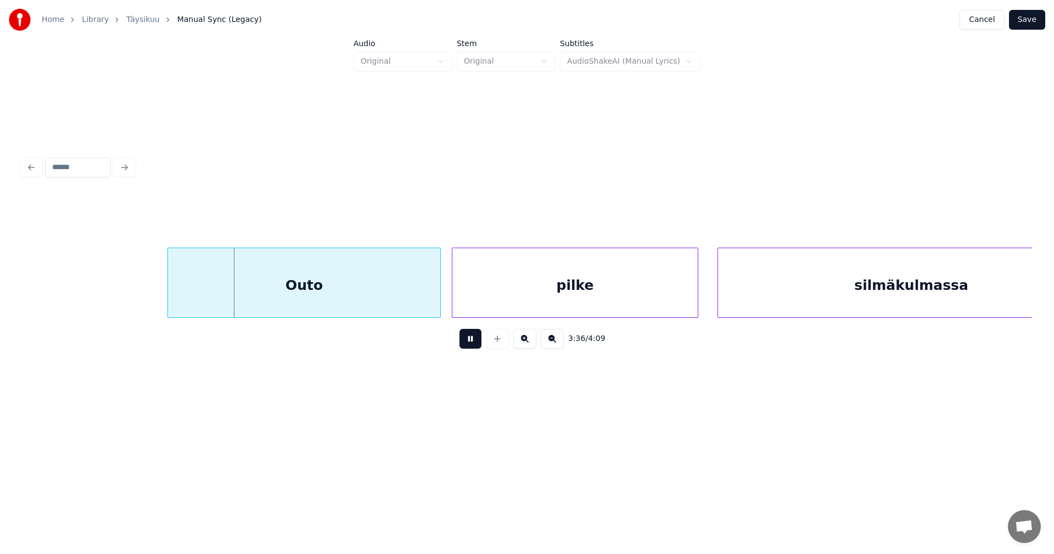
drag, startPoint x: 474, startPoint y: 347, endPoint x: 408, endPoint y: 328, distance: 69.0
click at [473, 347] on button at bounding box center [471, 339] width 22 height 20
click at [394, 306] on div "Outo" at bounding box center [299, 285] width 272 height 75
click at [423, 303] on div at bounding box center [421, 282] width 3 height 69
click at [463, 342] on button at bounding box center [471, 339] width 22 height 20
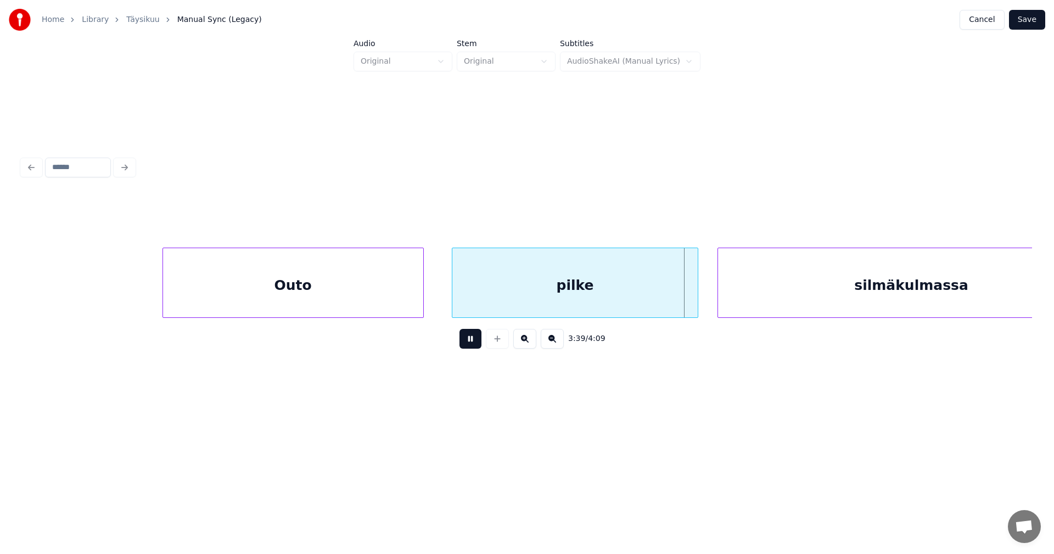
click at [467, 344] on button at bounding box center [471, 339] width 22 height 20
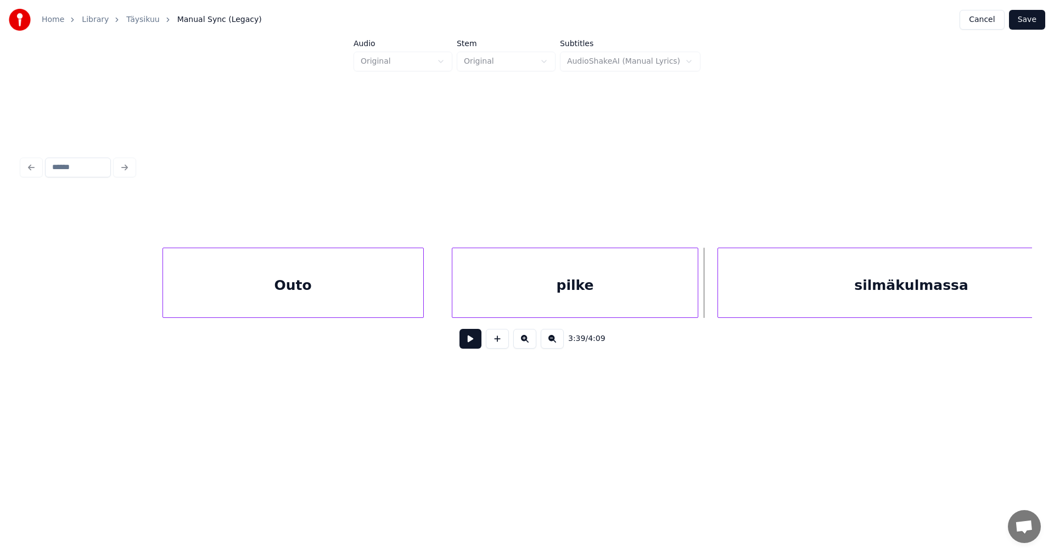
click at [467, 344] on button at bounding box center [471, 339] width 22 height 20
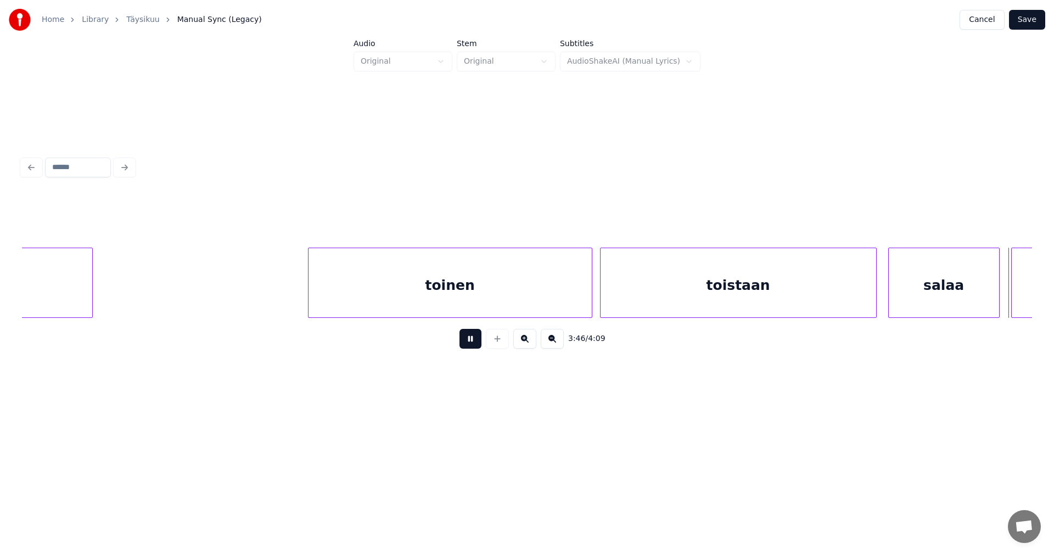
scroll to position [0, 43489]
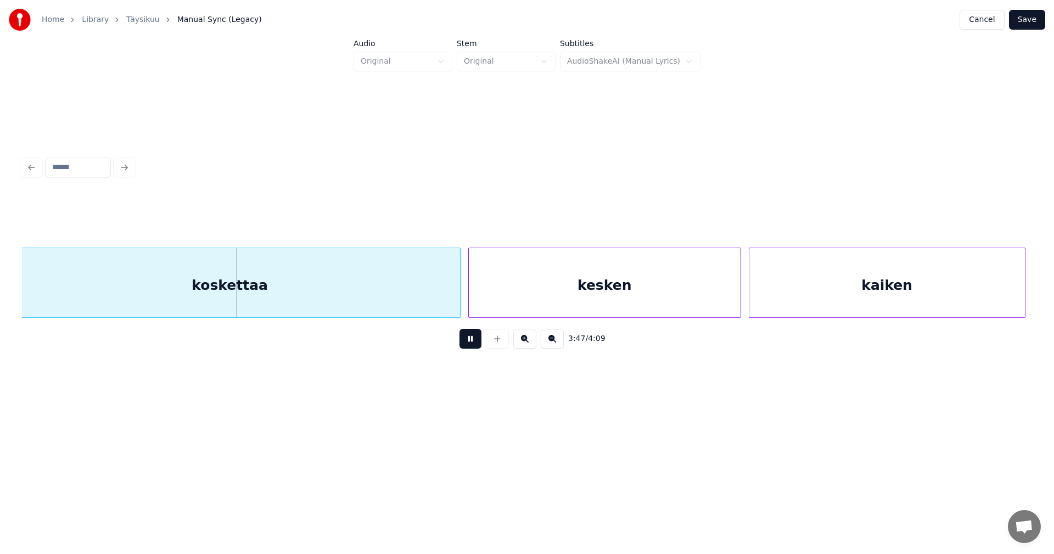
drag, startPoint x: 467, startPoint y: 344, endPoint x: 452, endPoint y: 335, distance: 17.5
click at [467, 343] on button at bounding box center [471, 339] width 22 height 20
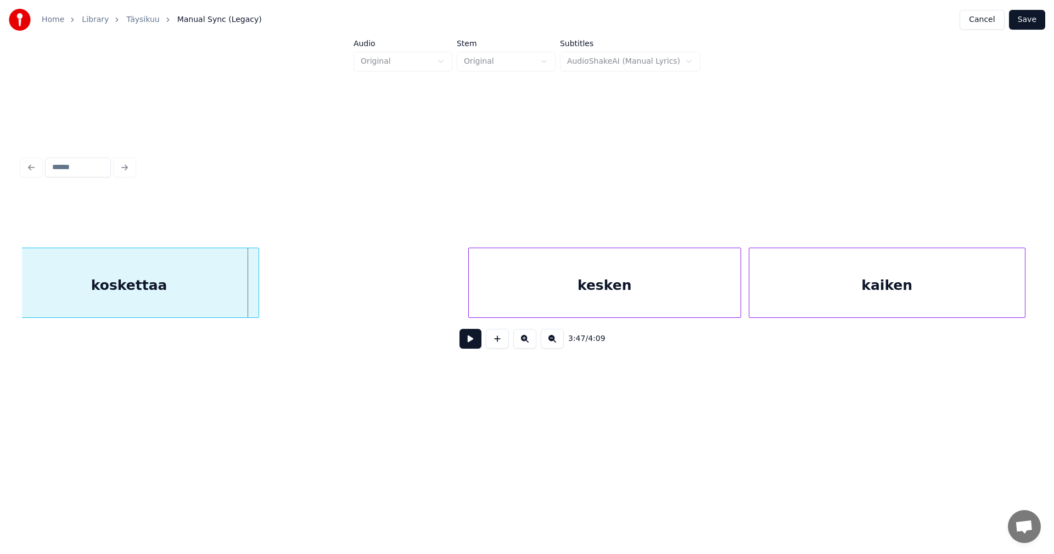
click at [255, 303] on div at bounding box center [256, 282] width 3 height 69
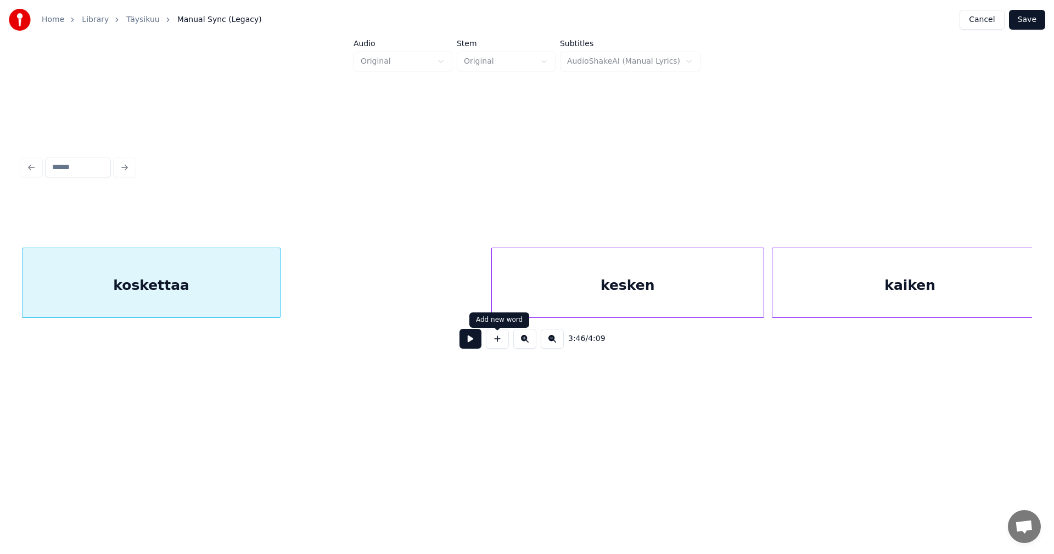
click at [542, 303] on div "kesken" at bounding box center [628, 285] width 272 height 75
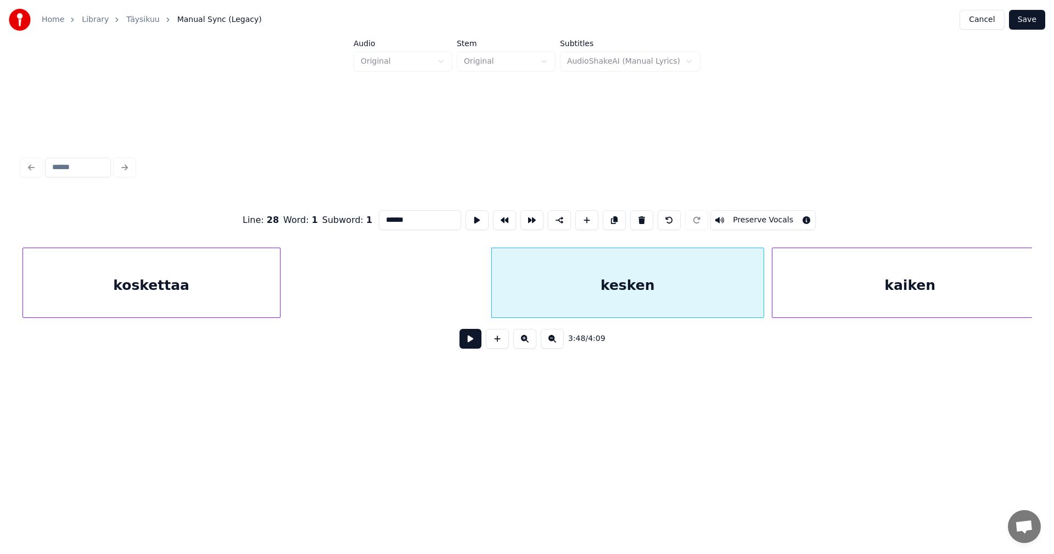
click at [472, 346] on button at bounding box center [471, 339] width 22 height 20
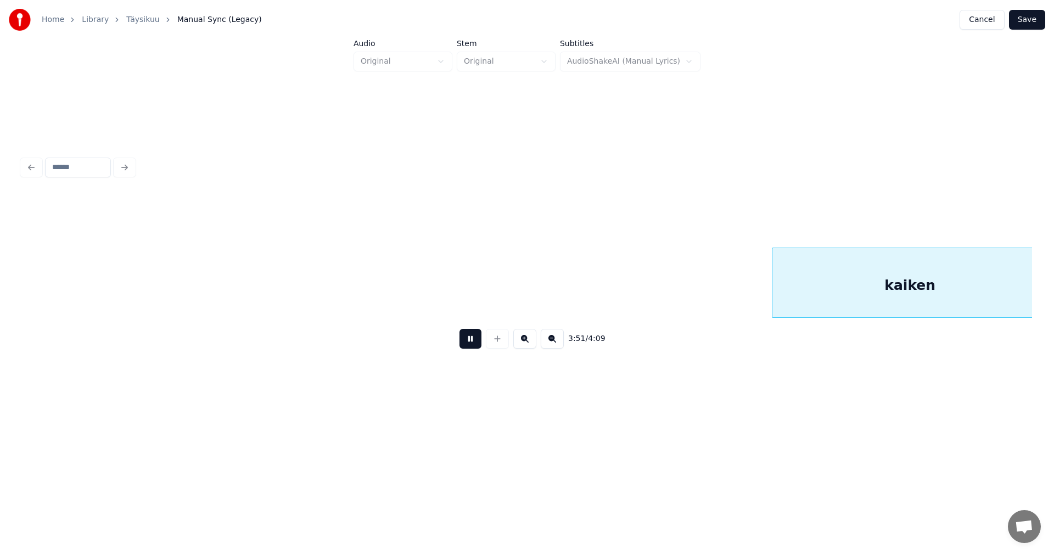
scroll to position [0, 44477]
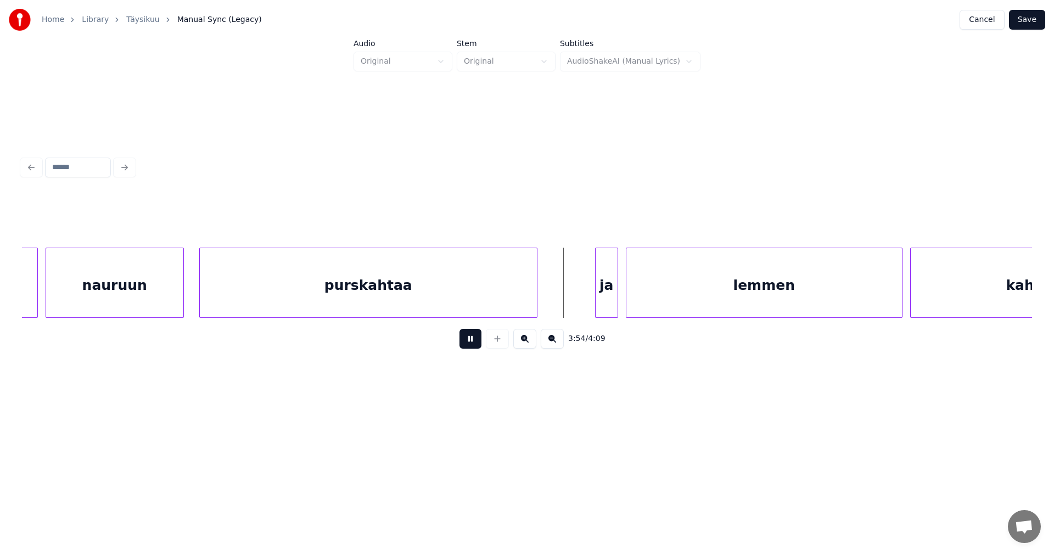
click at [472, 346] on button at bounding box center [471, 339] width 22 height 20
click at [590, 295] on div at bounding box center [591, 282] width 3 height 69
click at [474, 345] on button at bounding box center [471, 339] width 22 height 20
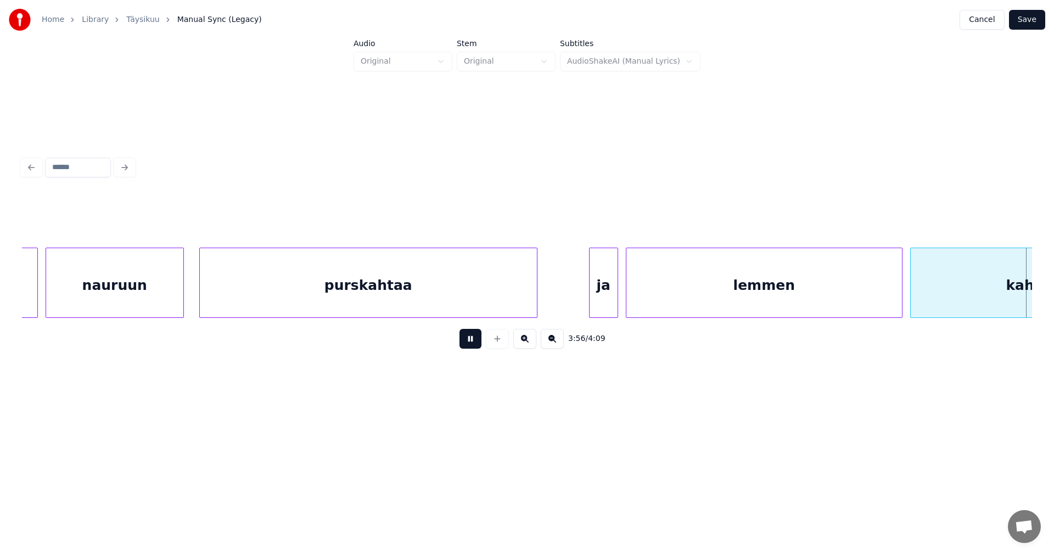
scroll to position [0, 45488]
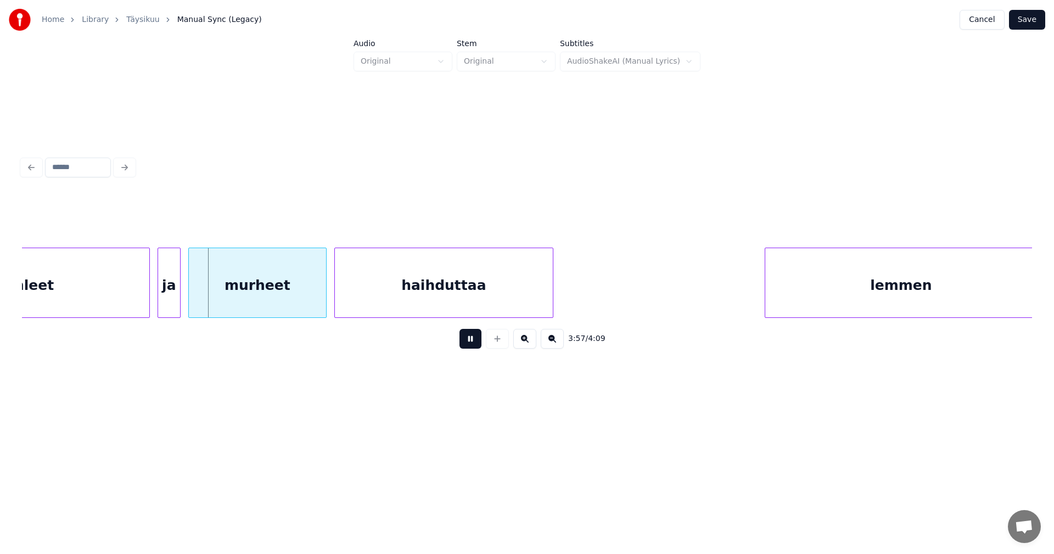
drag, startPoint x: 474, startPoint y: 345, endPoint x: 287, endPoint y: 330, distance: 187.8
click at [472, 345] on button at bounding box center [471, 339] width 22 height 20
click at [132, 296] on div at bounding box center [133, 282] width 3 height 69
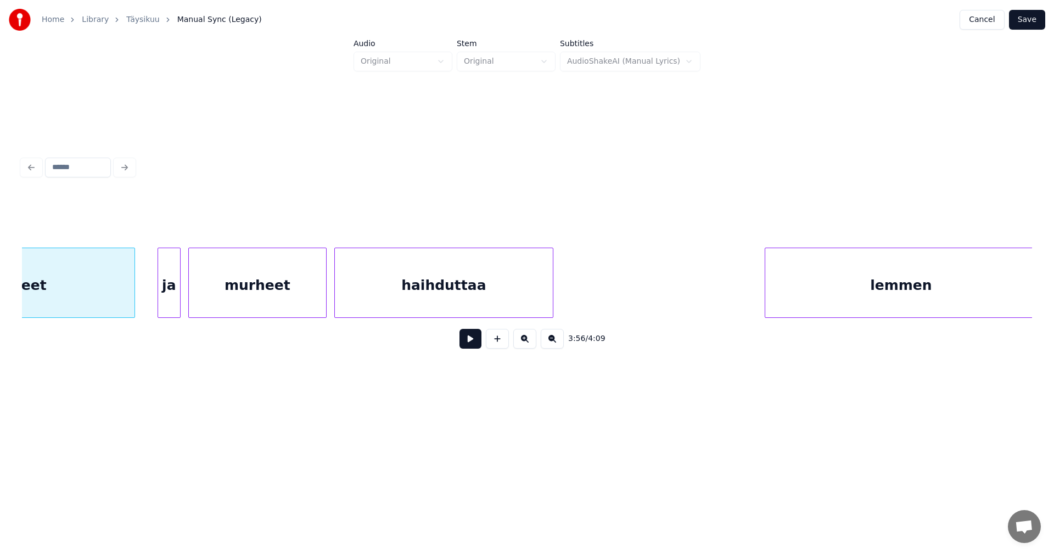
scroll to position [0, 45366]
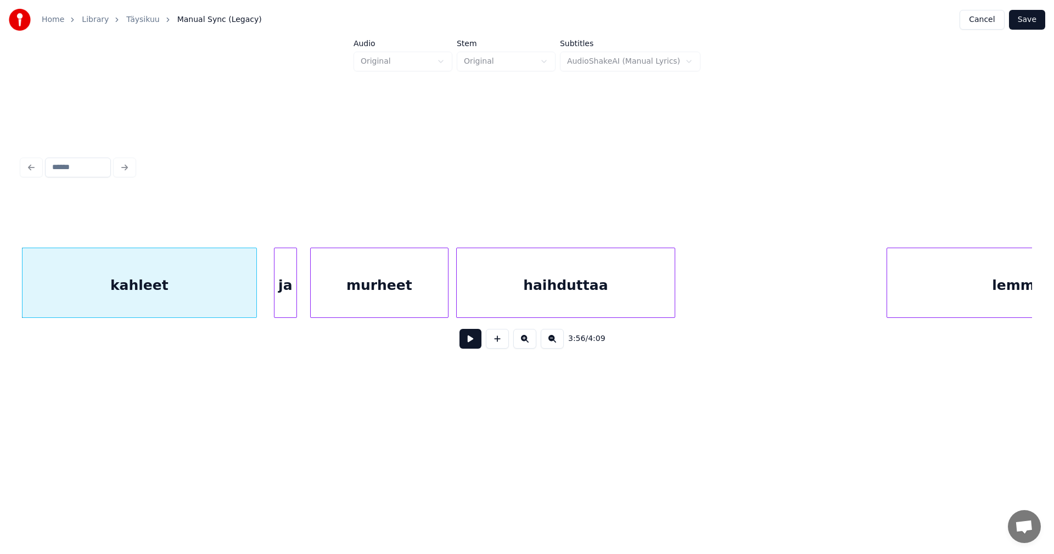
click at [281, 299] on div "ja" at bounding box center [286, 285] width 22 height 75
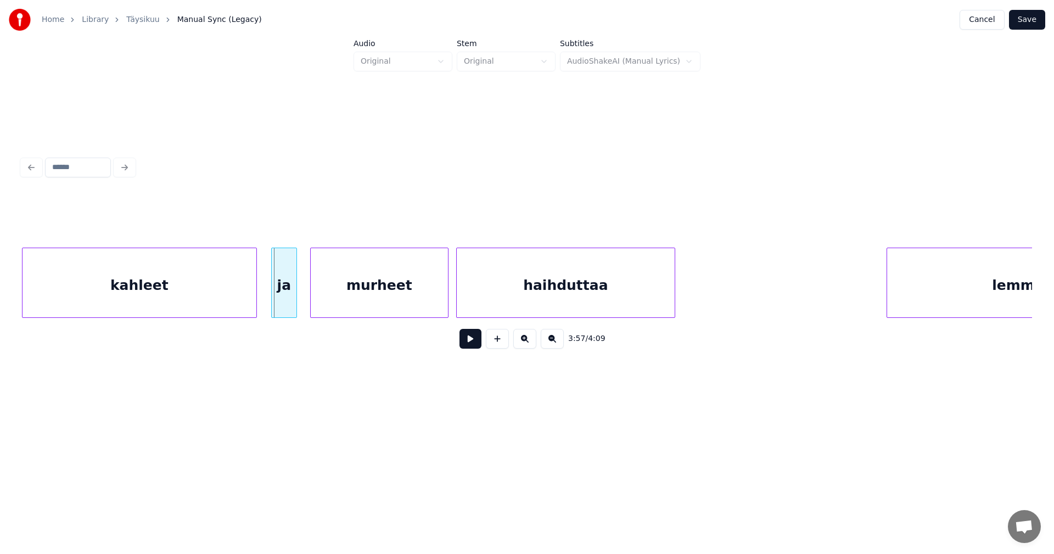
click at [273, 302] on div at bounding box center [273, 282] width 3 height 69
click at [469, 348] on button at bounding box center [471, 339] width 22 height 20
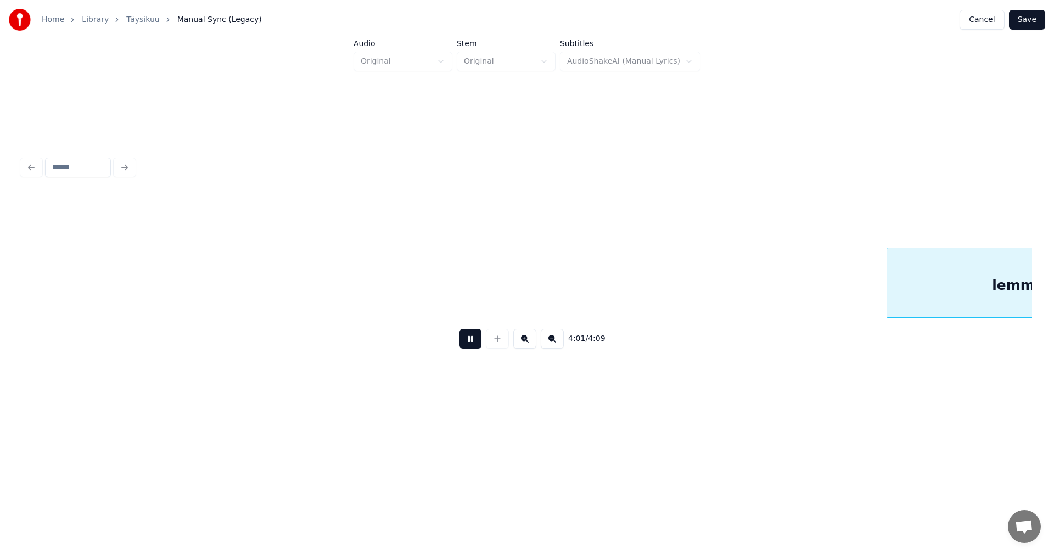
scroll to position [0, 46376]
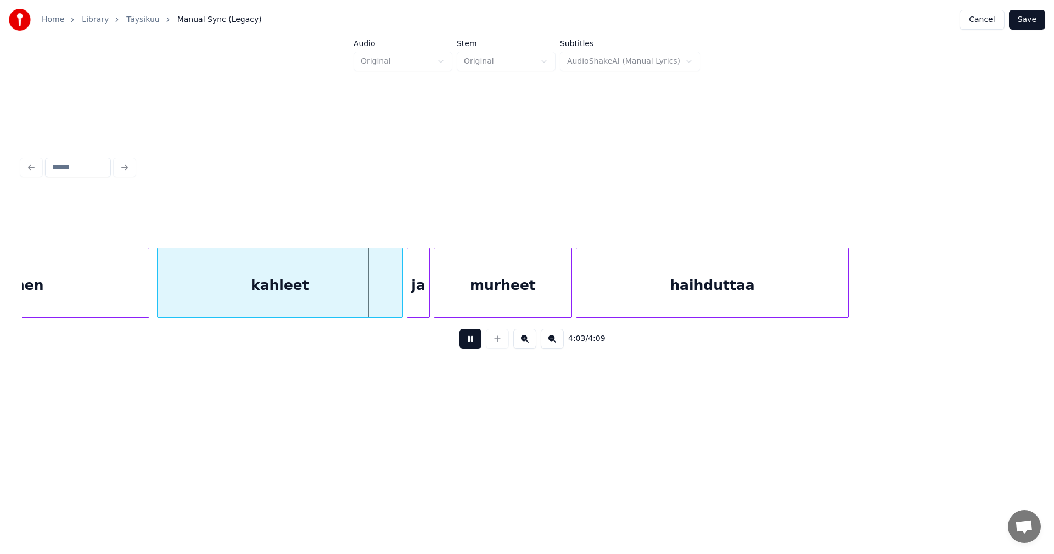
drag, startPoint x: 465, startPoint y: 349, endPoint x: 431, endPoint y: 331, distance: 38.3
click at [463, 348] on button at bounding box center [471, 339] width 22 height 20
click at [385, 305] on div at bounding box center [386, 282] width 3 height 69
click at [404, 305] on div "ja" at bounding box center [407, 285] width 22 height 75
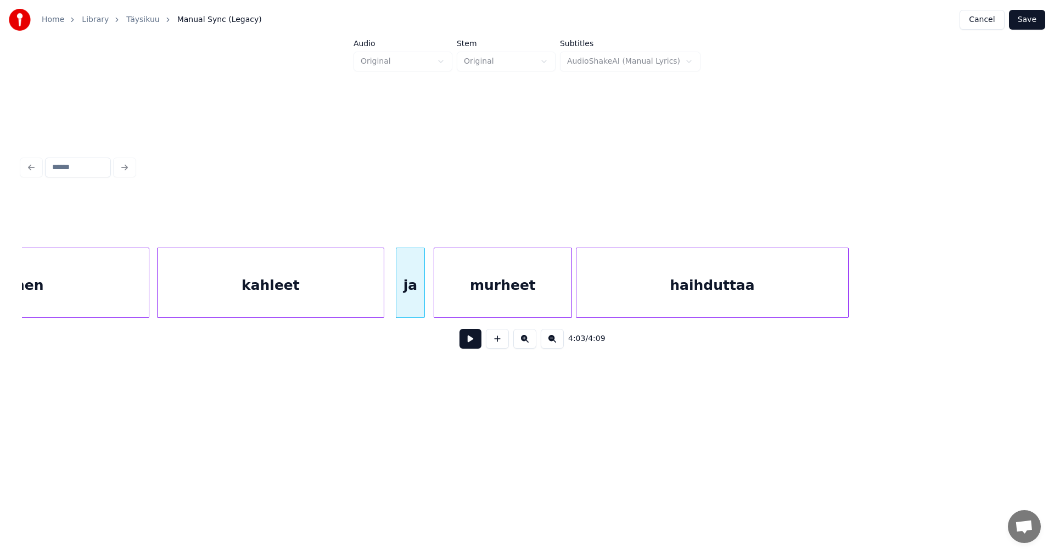
click at [422, 304] on div at bounding box center [422, 282] width 3 height 69
click at [472, 347] on button at bounding box center [471, 339] width 22 height 20
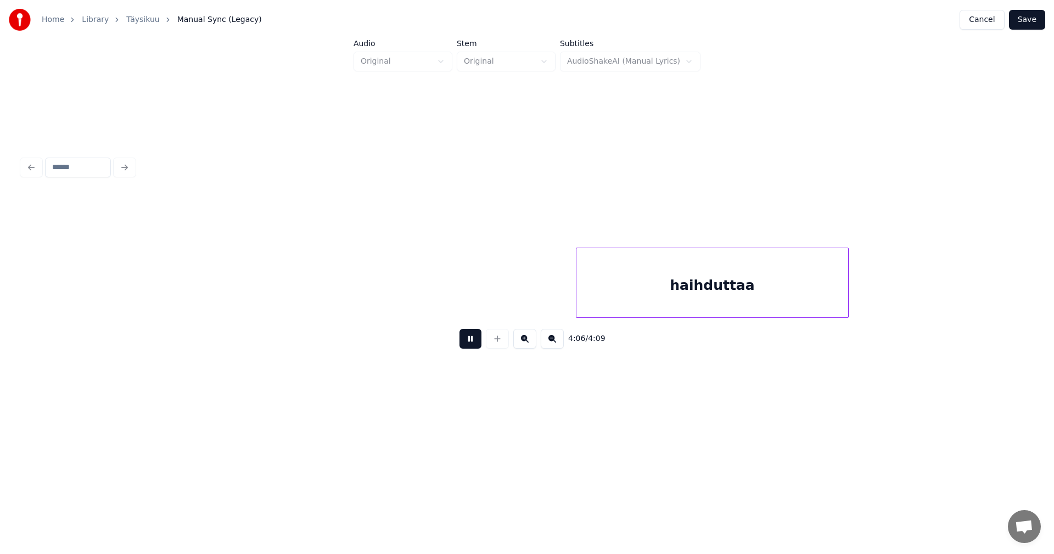
scroll to position [0, 46931]
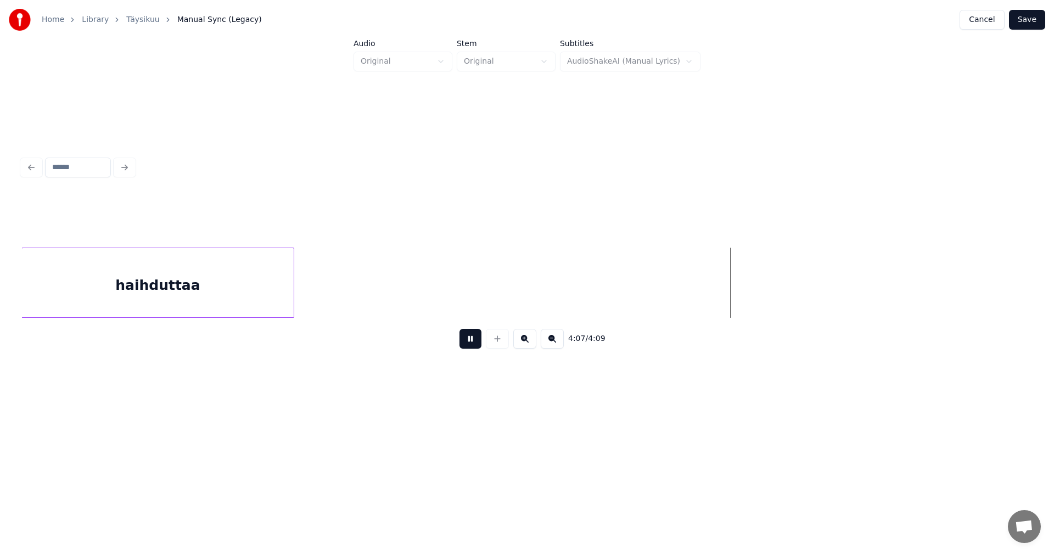
click at [472, 347] on button at bounding box center [471, 339] width 22 height 20
click at [1024, 22] on button "Save" at bounding box center [1027, 20] width 36 height 20
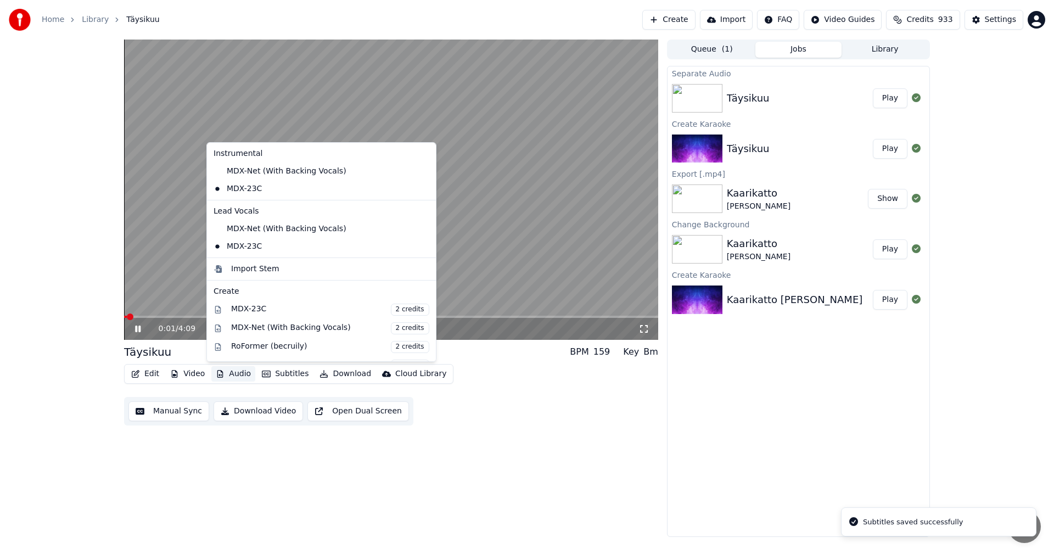
click at [239, 374] on button "Audio" at bounding box center [233, 373] width 44 height 15
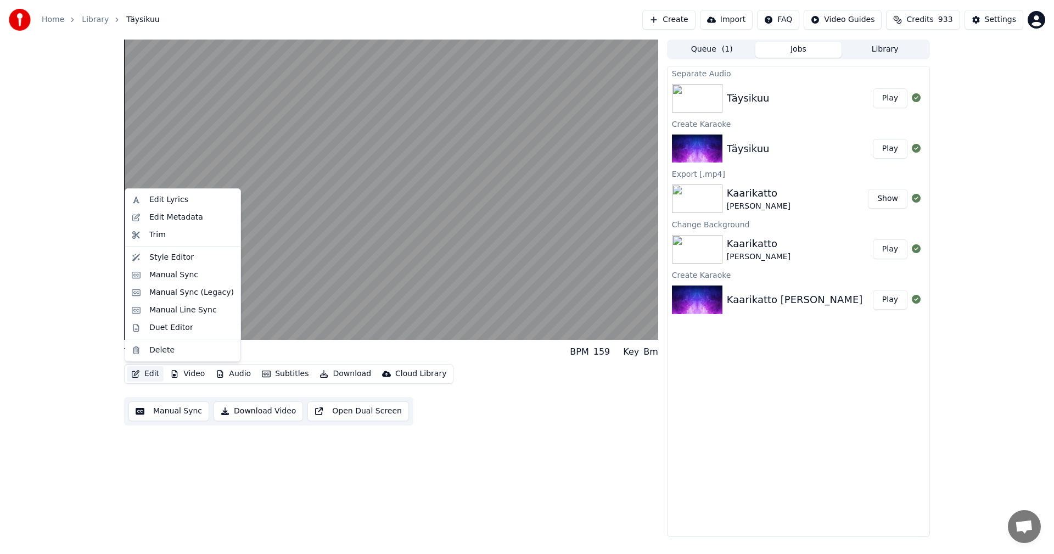
click at [85, 368] on div "Täysikuu BPM 159 Key Bm Edit Video Audio Subtitles Download Cloud Library Manua…" at bounding box center [527, 288] width 1054 height 497
click at [150, 374] on button "Edit" at bounding box center [145, 373] width 37 height 15
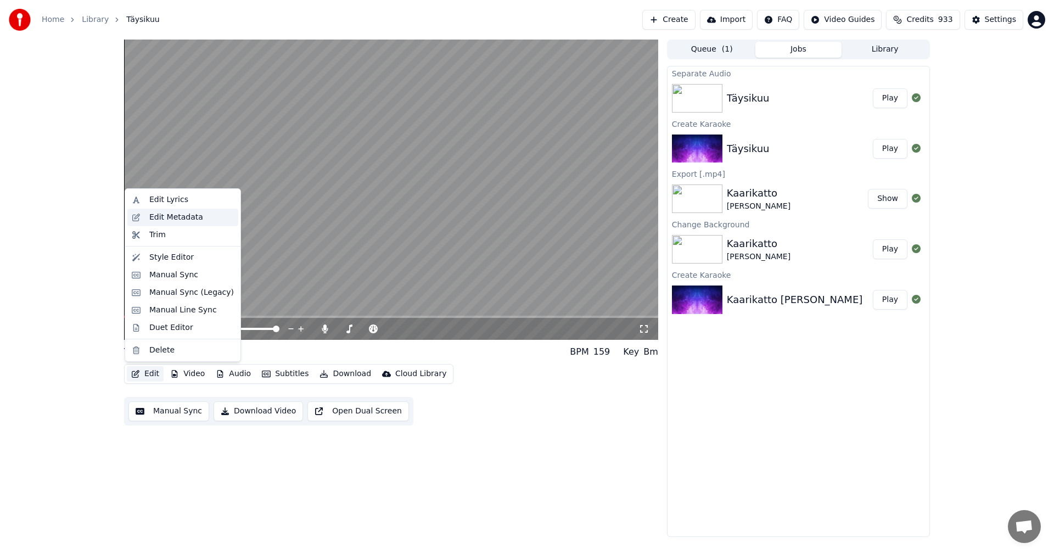
click at [174, 220] on div "Edit Metadata" at bounding box center [176, 217] width 54 height 11
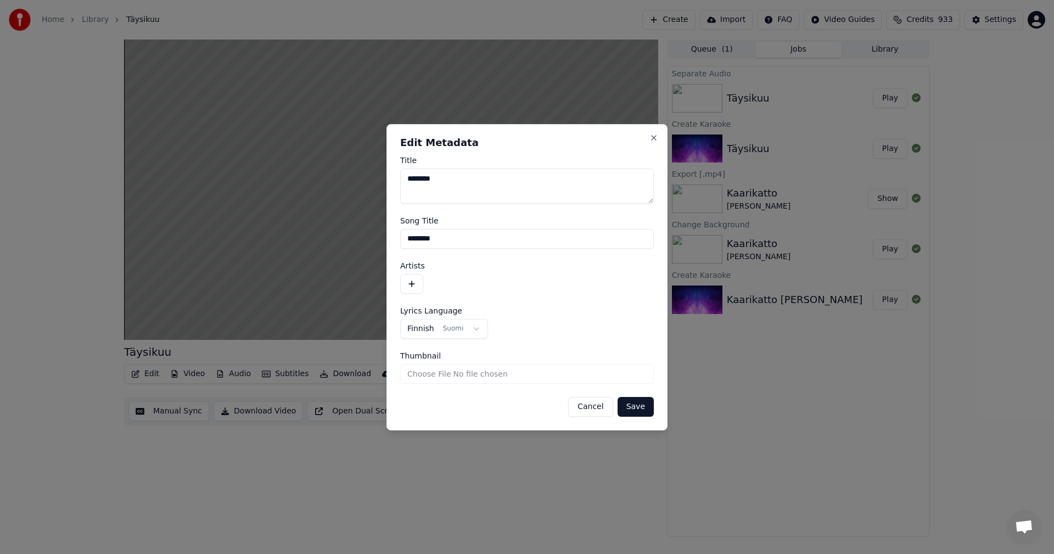
click at [409, 281] on button "button" at bounding box center [411, 284] width 23 height 20
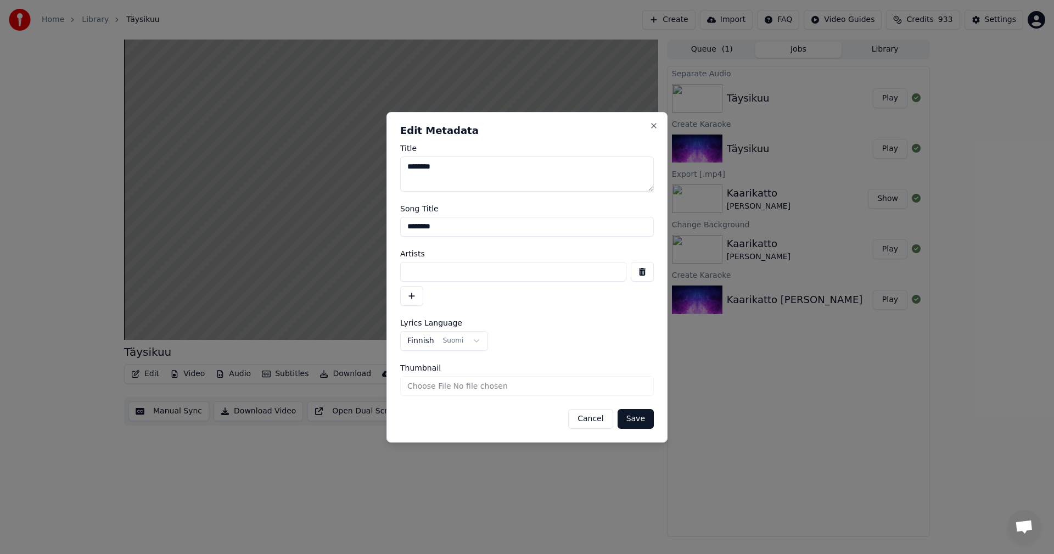
click at [419, 269] on input at bounding box center [513, 272] width 226 height 20
type input "**********"
click at [636, 418] on button "Save" at bounding box center [636, 419] width 36 height 20
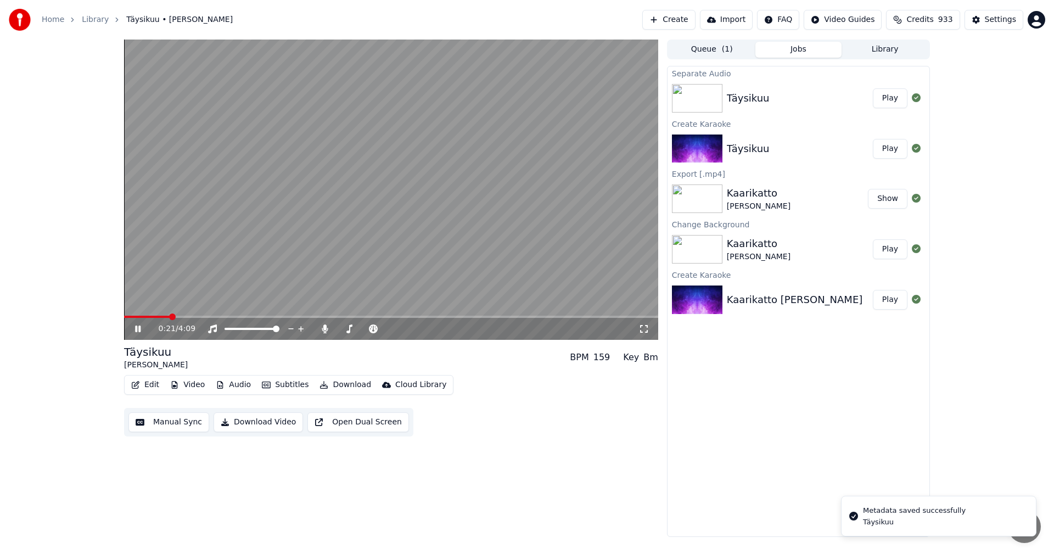
click at [137, 333] on icon at bounding box center [146, 329] width 26 height 9
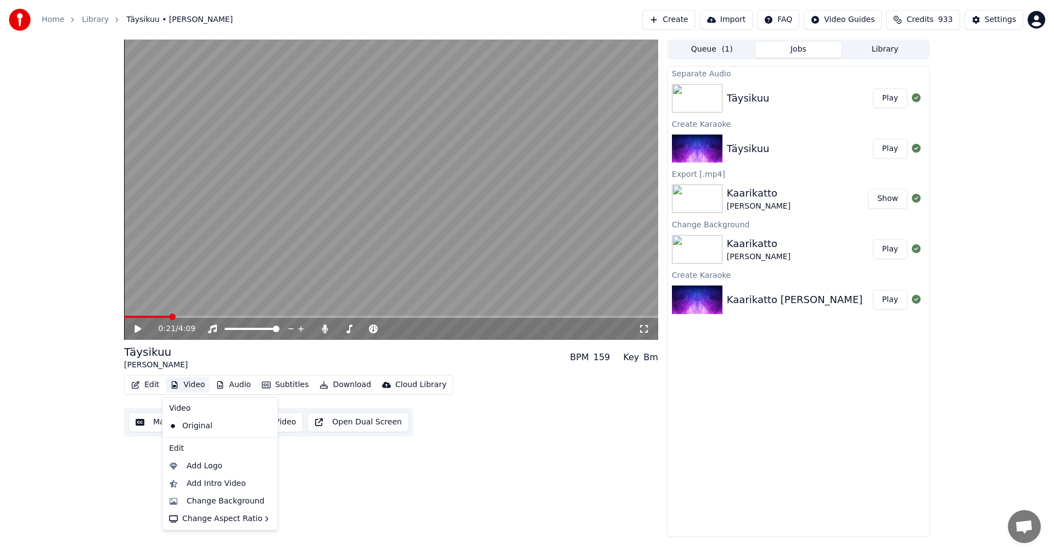
click at [200, 388] on button "Video" at bounding box center [187, 384] width 43 height 15
click at [229, 501] on div "Change Background" at bounding box center [226, 501] width 78 height 11
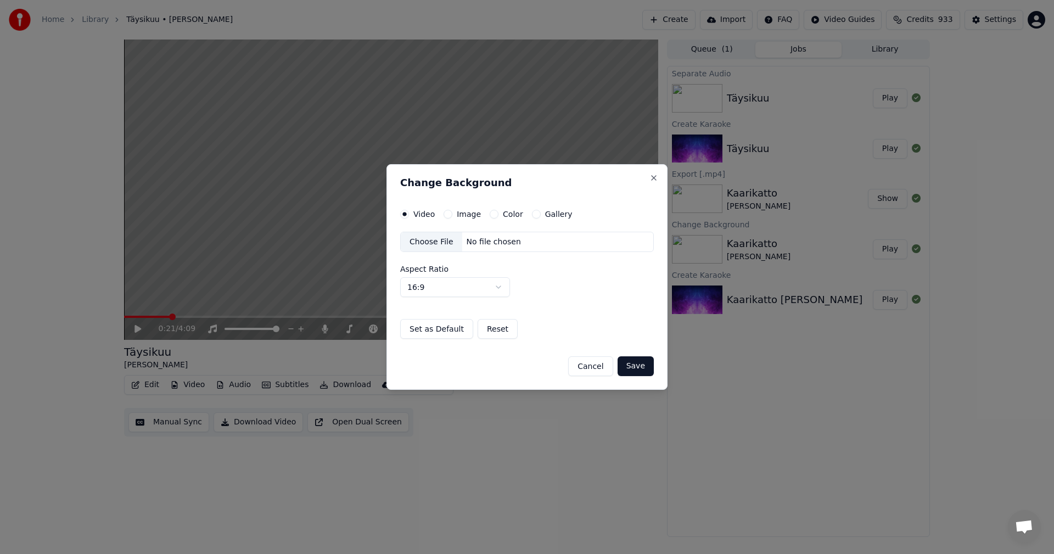
click at [448, 217] on button "Image" at bounding box center [448, 214] width 9 height 9
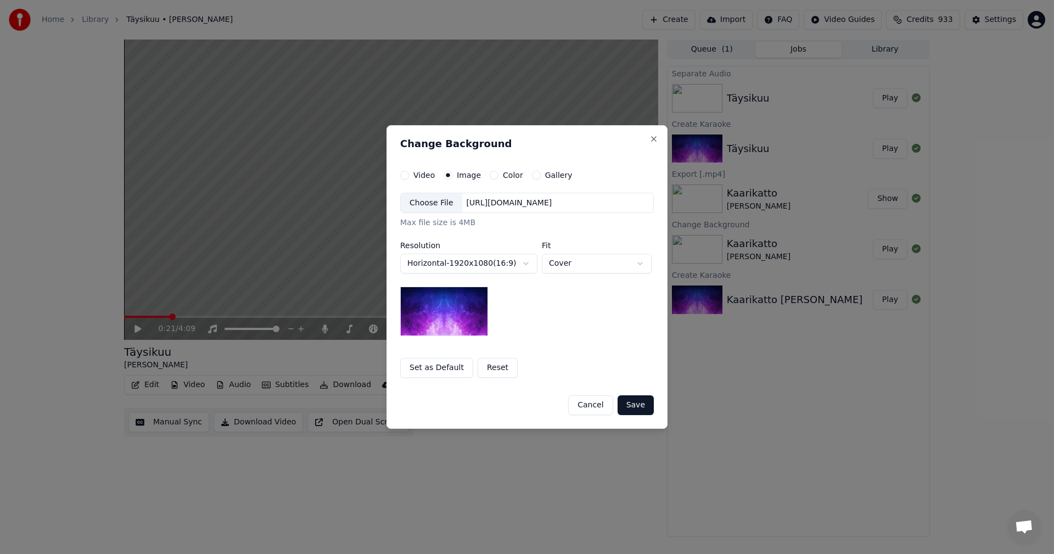
click at [441, 206] on div "Choose File" at bounding box center [431, 203] width 61 height 20
click at [643, 401] on button "Save" at bounding box center [636, 405] width 36 height 20
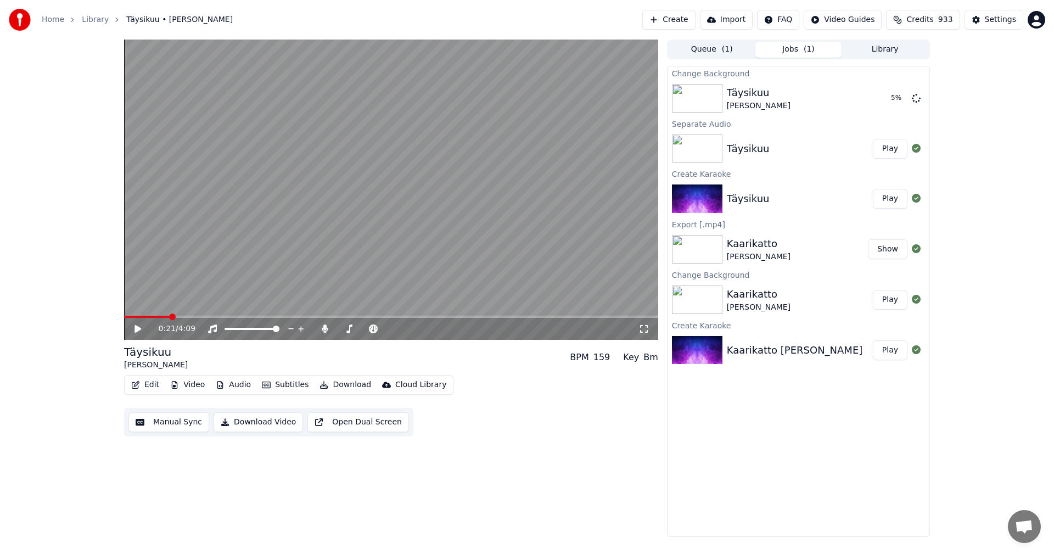
click at [134, 331] on icon at bounding box center [146, 329] width 26 height 9
click at [271, 317] on span at bounding box center [391, 317] width 534 height 2
click at [304, 317] on span at bounding box center [391, 317] width 534 height 2
click at [250, 317] on span at bounding box center [217, 317] width 187 height 2
click at [325, 328] on icon at bounding box center [325, 329] width 6 height 9
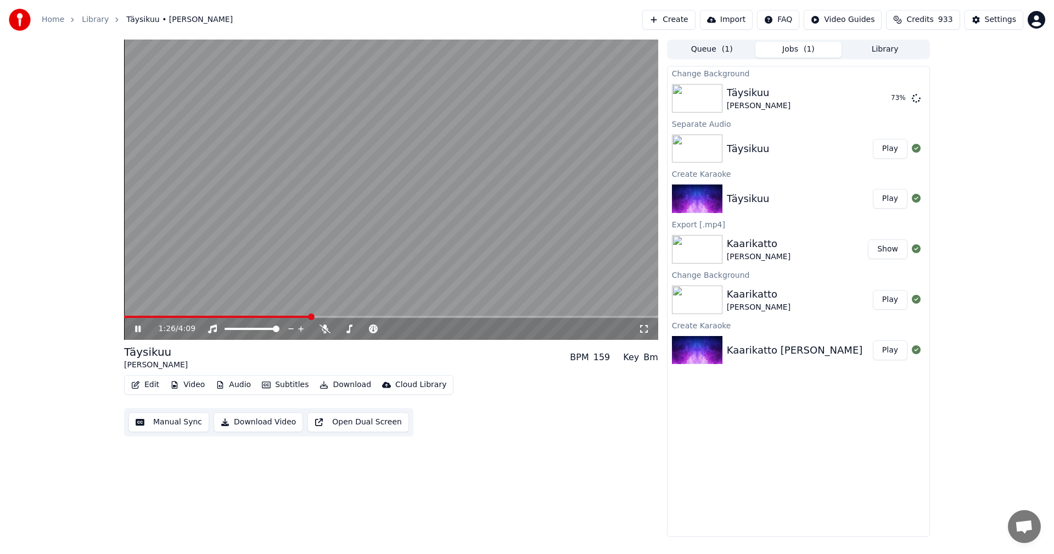
click at [136, 325] on icon at bounding box center [146, 329] width 26 height 9
click at [1000, 23] on div "Settings" at bounding box center [1000, 19] width 31 height 11
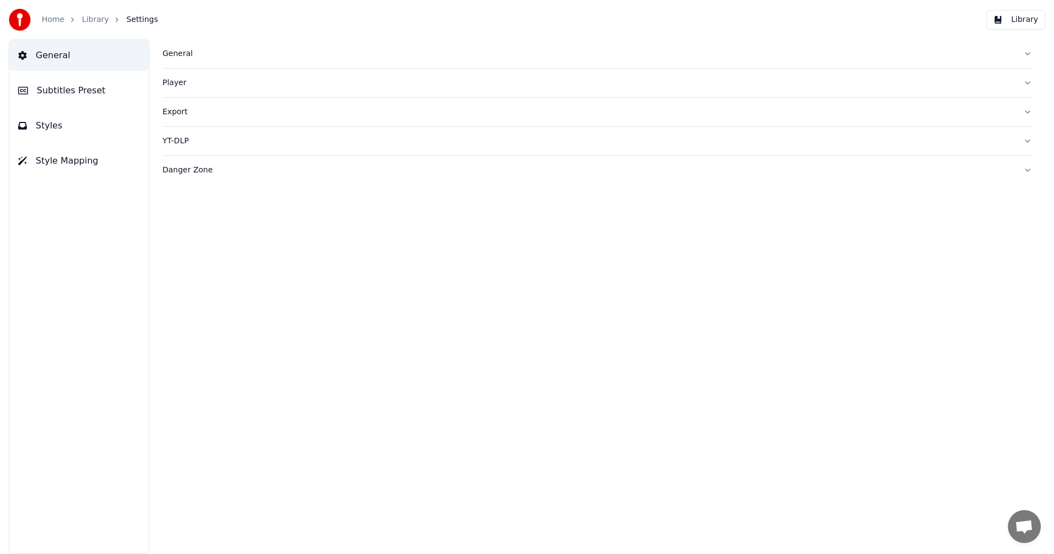
click at [76, 88] on span "Subtitles Preset" at bounding box center [71, 90] width 69 height 13
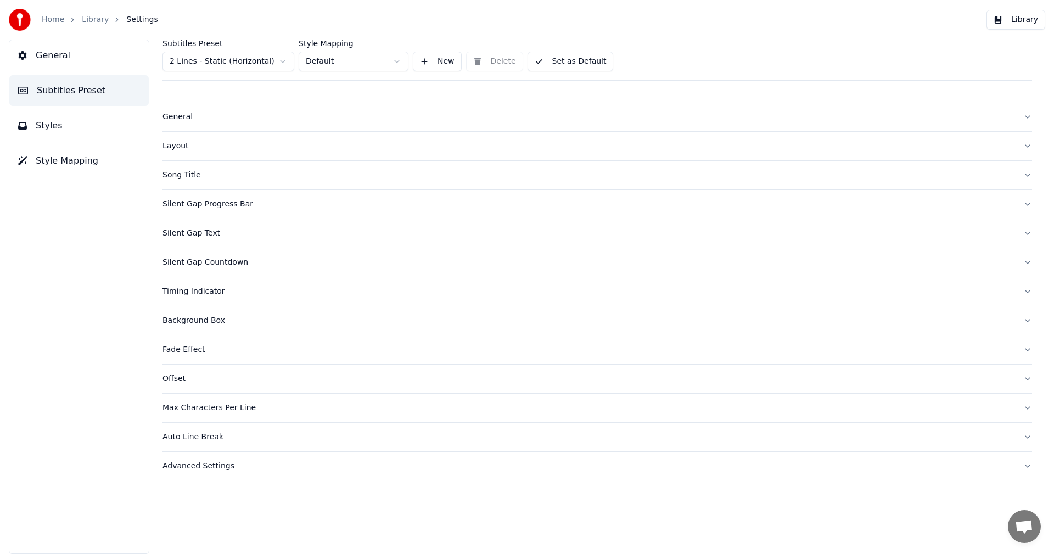
click at [278, 63] on html "Home Library Settings Library General Subtitles Preset Styles Style Mapping Sub…" at bounding box center [527, 277] width 1054 height 554
drag, startPoint x: 264, startPoint y: 100, endPoint x: 283, endPoint y: 120, distance: 27.6
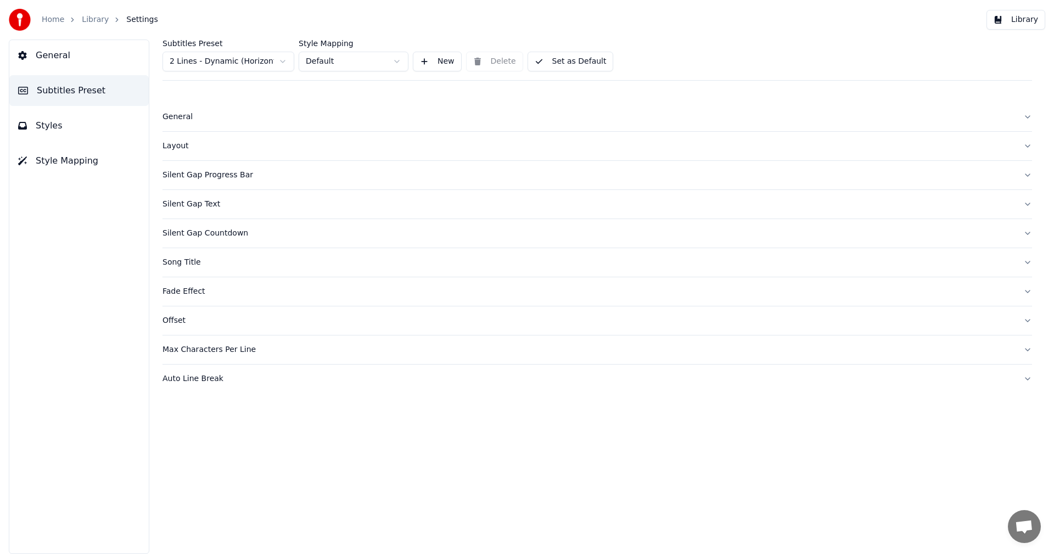
click at [57, 130] on span "Styles" at bounding box center [49, 125] width 27 height 13
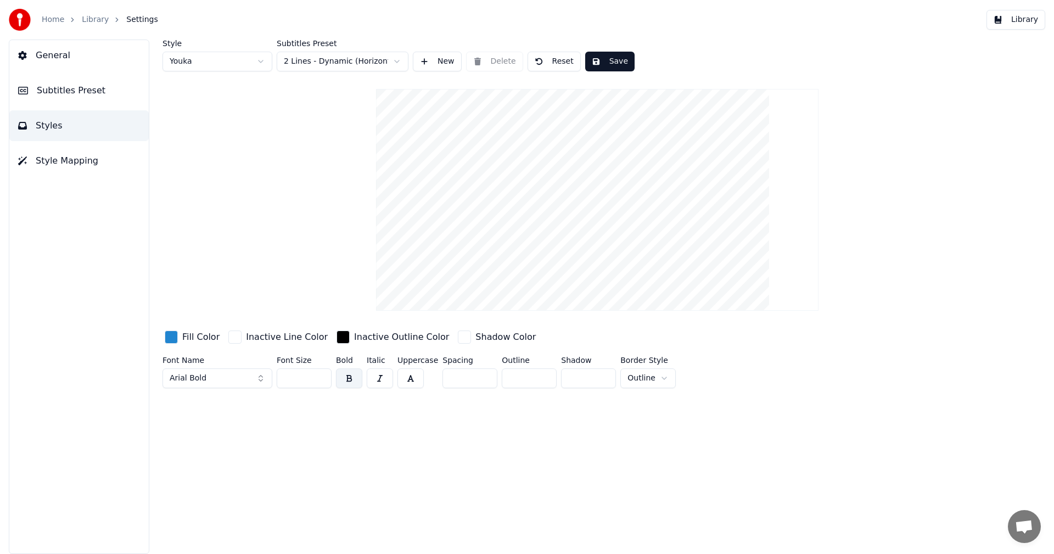
click at [557, 66] on button "Reset" at bounding box center [554, 62] width 53 height 20
type input "**"
click at [1025, 22] on button "Library" at bounding box center [1016, 20] width 59 height 20
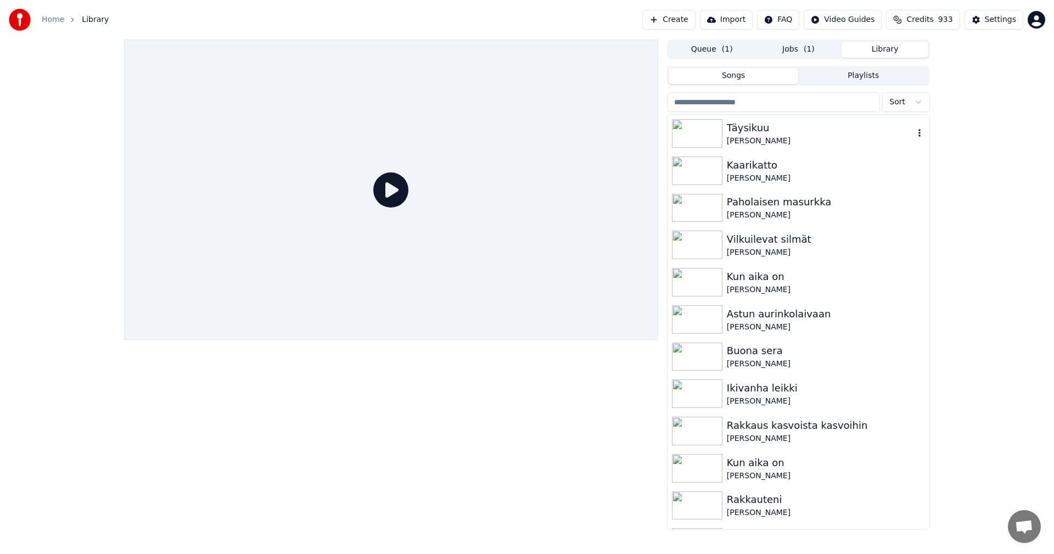
click at [732, 136] on div "[PERSON_NAME]" at bounding box center [820, 141] width 187 height 11
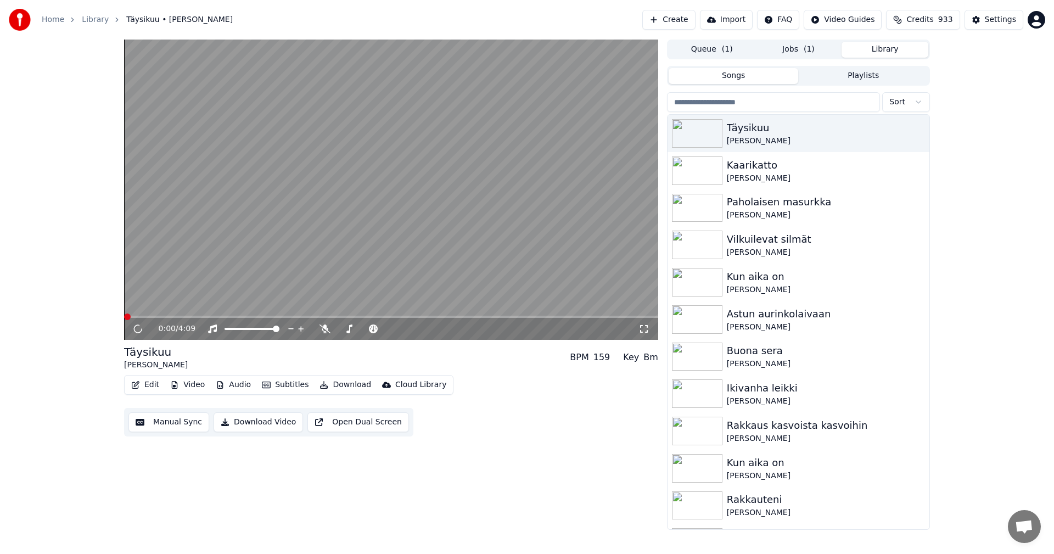
click at [164, 316] on span at bounding box center [391, 317] width 534 height 2
click at [216, 317] on span at bounding box center [391, 317] width 534 height 2
click at [271, 316] on div "100 100" at bounding box center [263, 310] width 26 height 15
click at [273, 317] on span at bounding box center [391, 317] width 534 height 2
click at [323, 327] on icon at bounding box center [325, 329] width 11 height 9
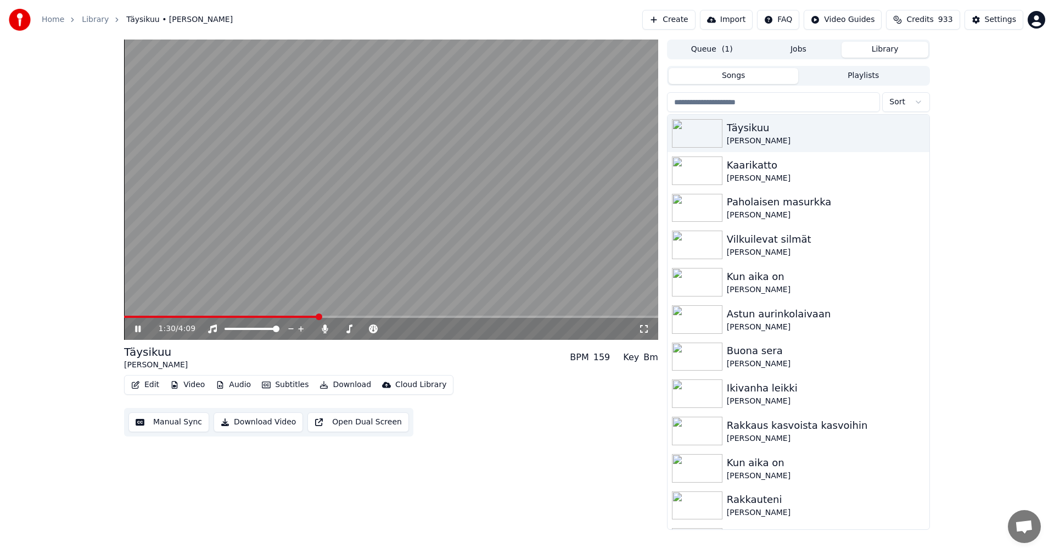
click at [137, 328] on icon at bounding box center [137, 329] width 5 height 7
click at [144, 383] on button "Edit" at bounding box center [145, 384] width 37 height 15
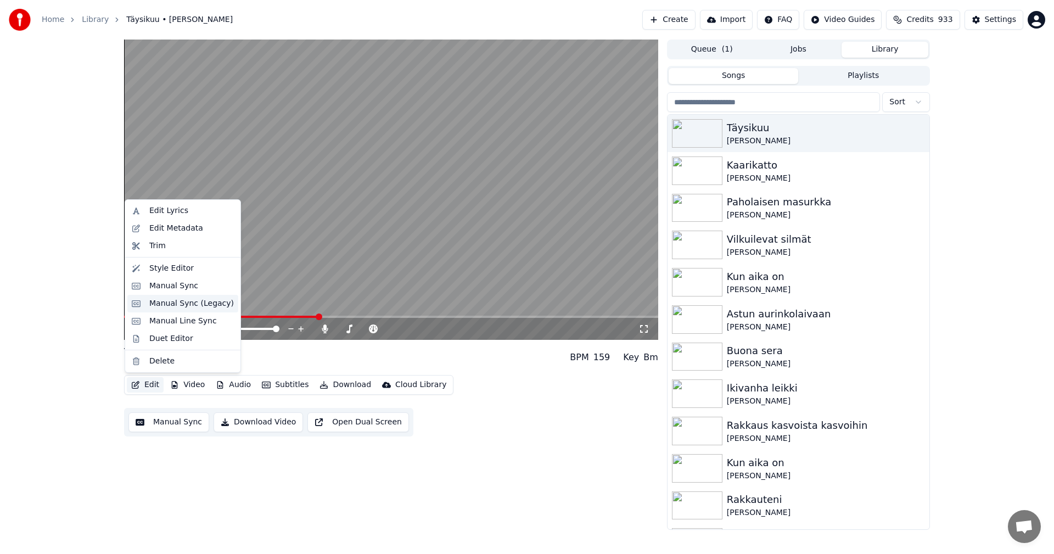
click at [194, 299] on div "Manual Sync (Legacy)" at bounding box center [191, 303] width 85 height 11
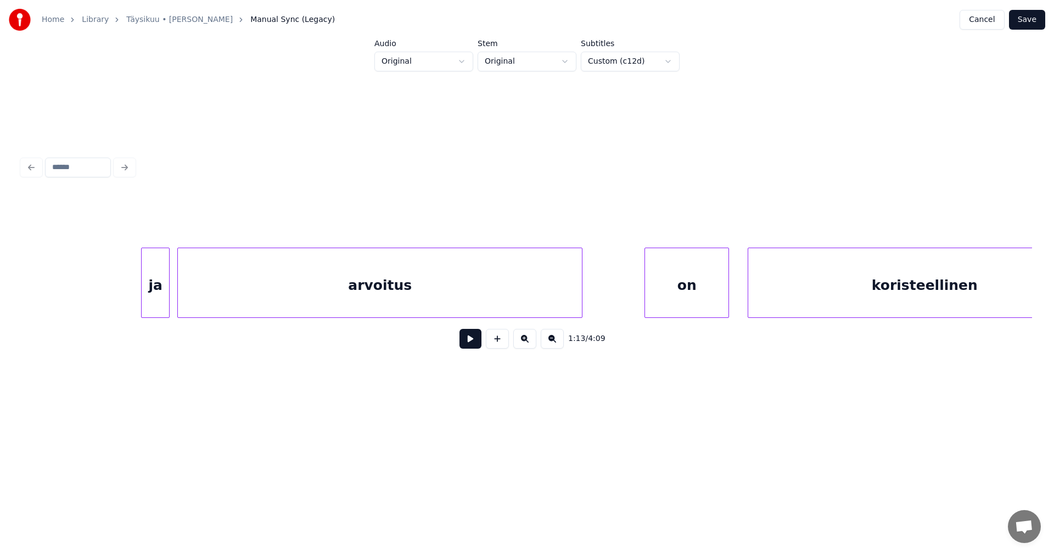
scroll to position [0, 15210]
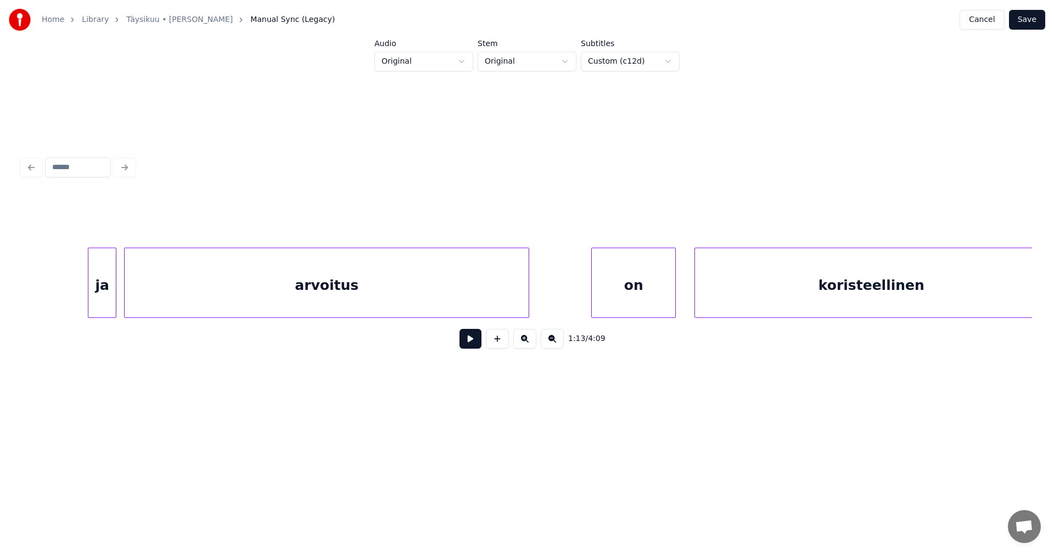
click at [361, 292] on div "arvoitus" at bounding box center [327, 285] width 404 height 75
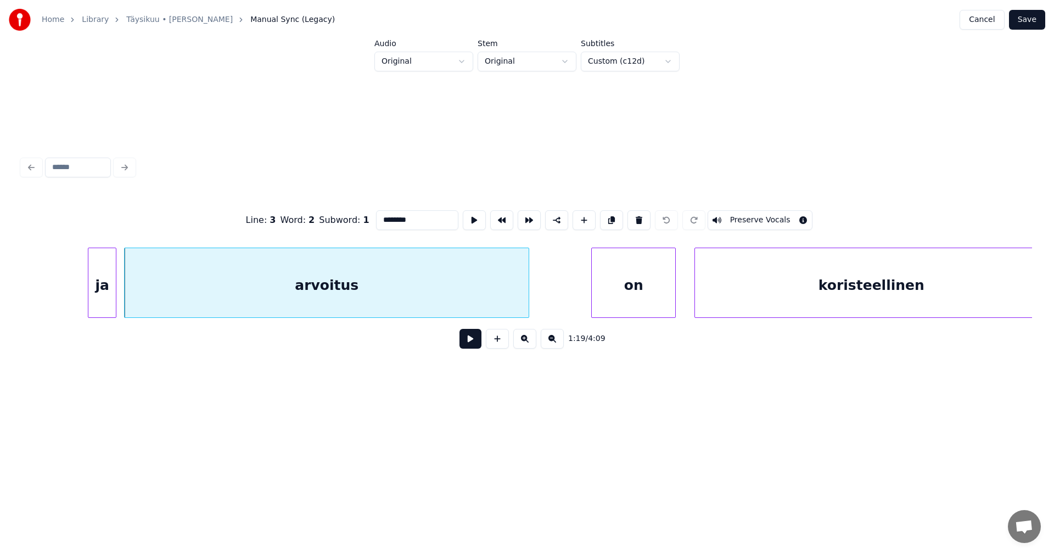
click at [467, 340] on button at bounding box center [471, 339] width 22 height 20
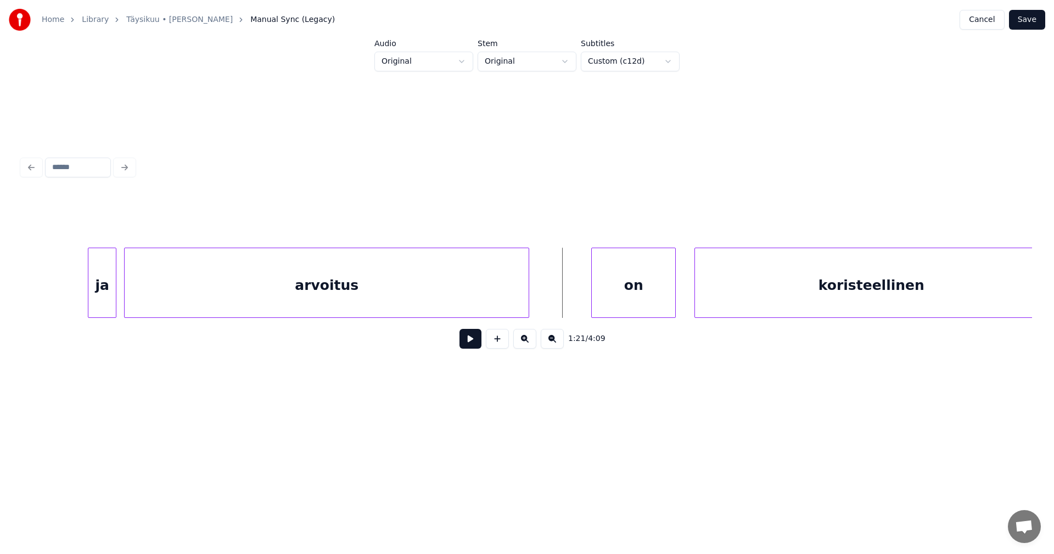
click at [469, 340] on button at bounding box center [471, 339] width 22 height 20
drag, startPoint x: 469, startPoint y: 340, endPoint x: 477, endPoint y: 307, distance: 33.2
click at [469, 339] on button at bounding box center [471, 339] width 22 height 20
click at [475, 292] on div "arvoitus" at bounding box center [327, 285] width 404 height 75
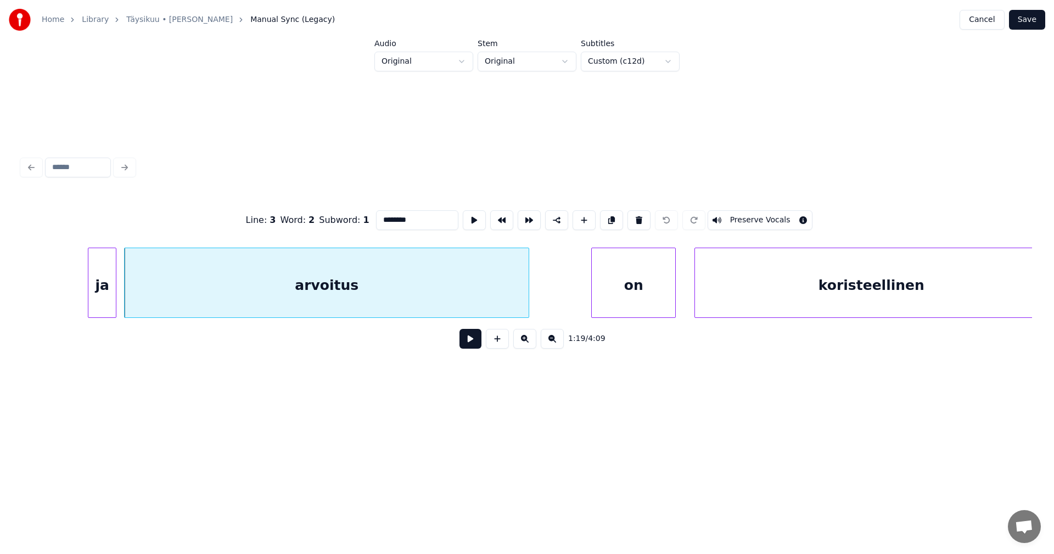
click at [410, 221] on input "********" at bounding box center [417, 220] width 82 height 20
type input "*********"
click at [1022, 19] on button "Save" at bounding box center [1027, 20] width 36 height 20
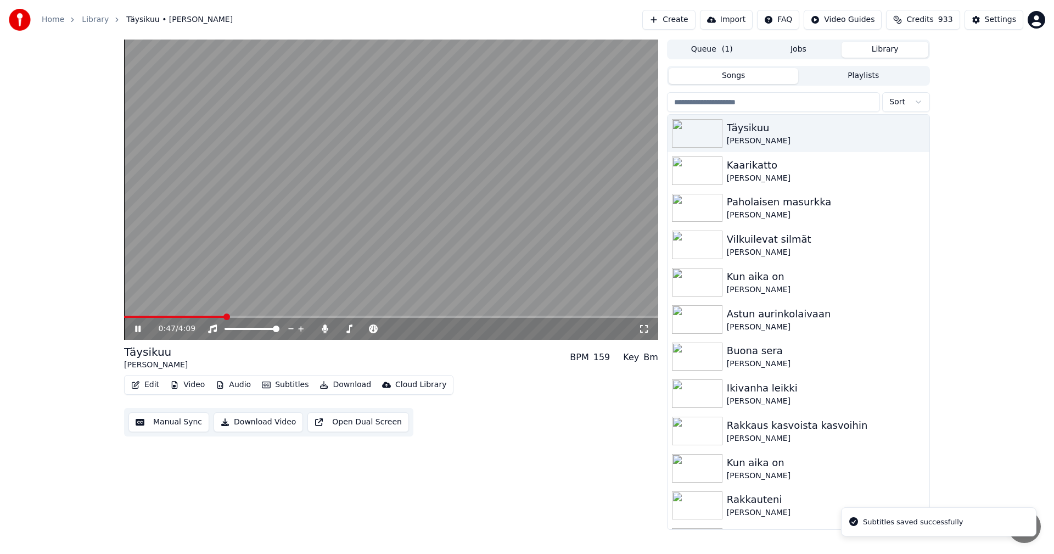
click at [225, 317] on span at bounding box center [391, 317] width 534 height 2
click at [256, 316] on span at bounding box center [391, 317] width 534 height 2
click at [527, 315] on video at bounding box center [391, 190] width 534 height 300
click at [533, 316] on span at bounding box center [391, 317] width 534 height 2
click at [138, 331] on icon at bounding box center [138, 329] width 7 height 8
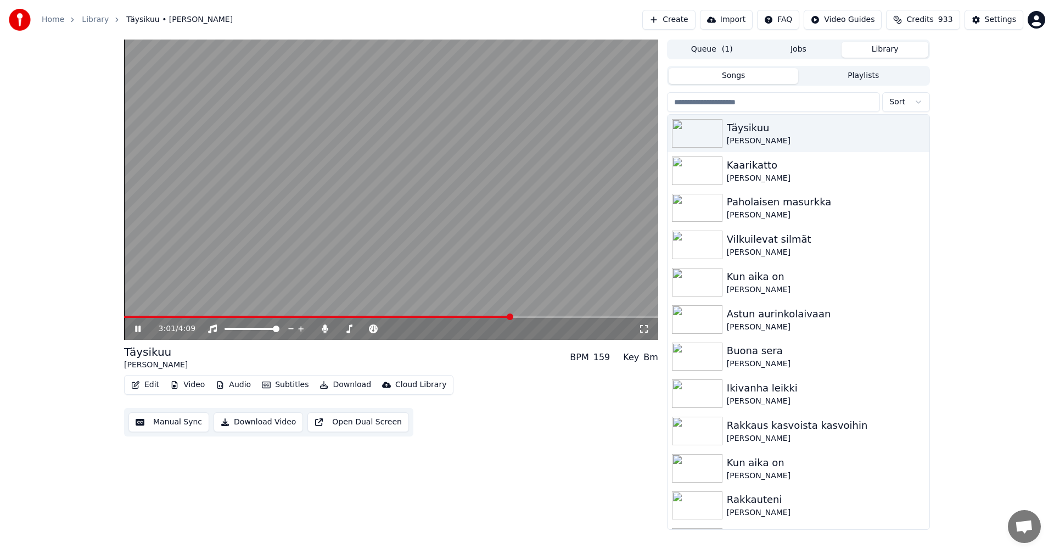
click at [511, 317] on span at bounding box center [318, 317] width 388 height 2
click at [138, 331] on icon at bounding box center [146, 329] width 26 height 9
click at [153, 379] on button "Edit" at bounding box center [145, 384] width 37 height 15
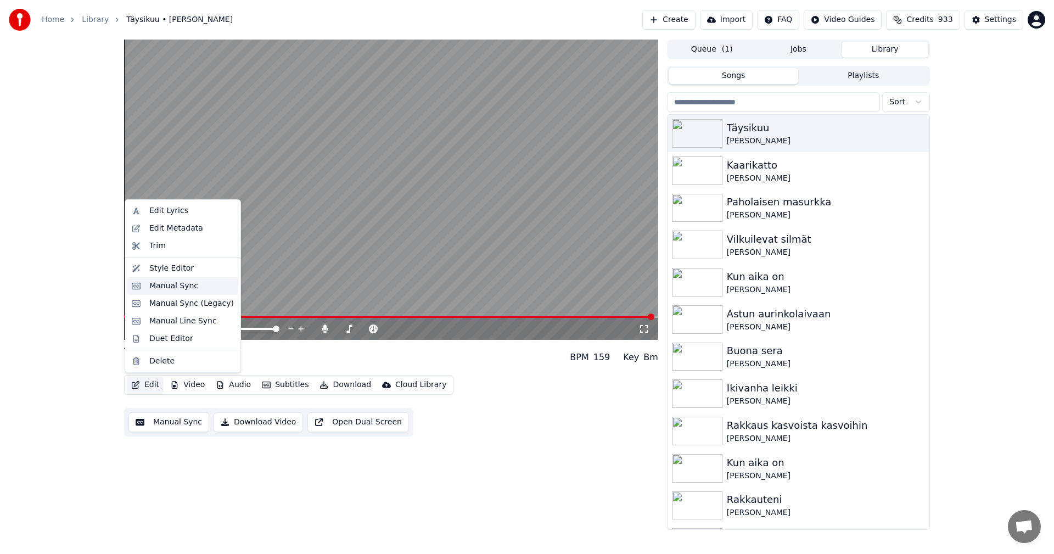
click at [180, 284] on div "Manual Sync" at bounding box center [173, 286] width 49 height 11
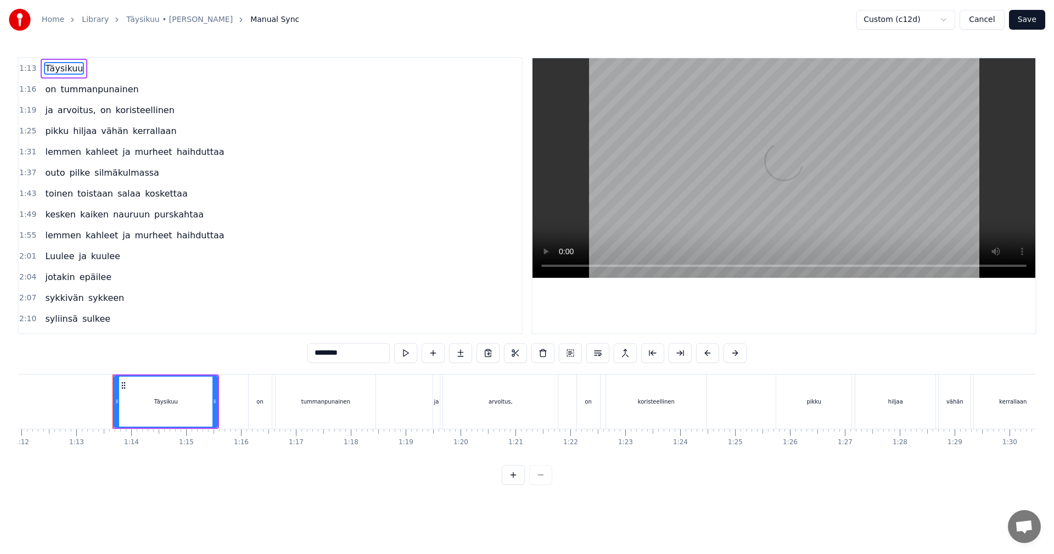
scroll to position [0, 3990]
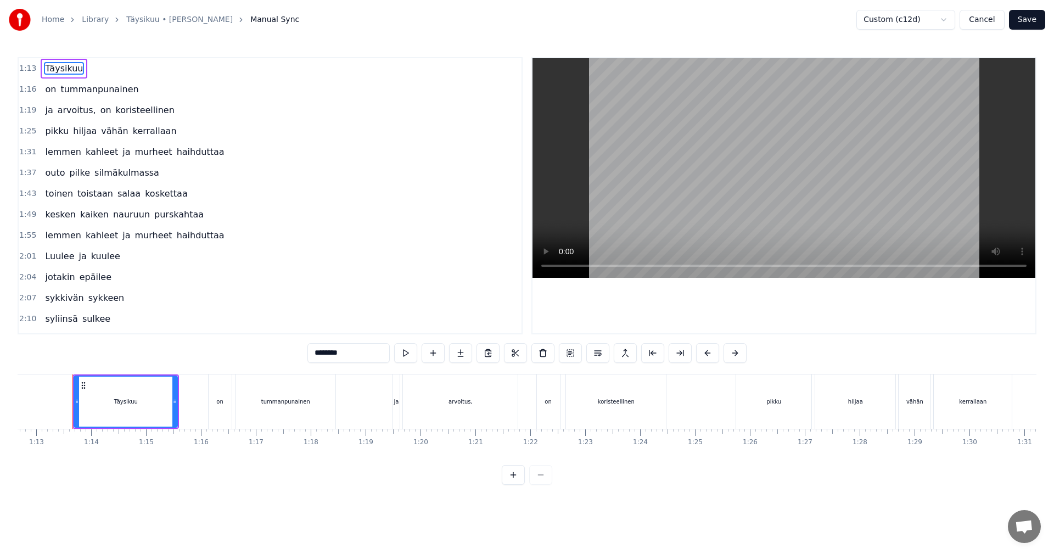
click at [996, 23] on button "Cancel" at bounding box center [982, 20] width 44 height 20
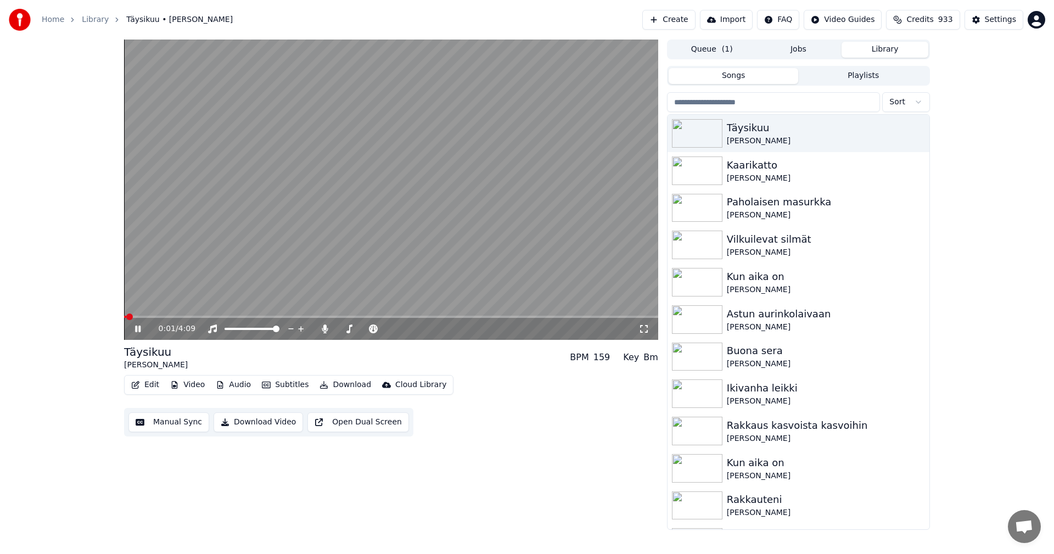
click at [391, 318] on div "0:01 / 4:09" at bounding box center [391, 329] width 534 height 22
click at [452, 318] on span at bounding box center [391, 317] width 534 height 2
click at [483, 317] on span at bounding box center [391, 317] width 534 height 2
click at [523, 316] on span at bounding box center [391, 317] width 534 height 2
click at [544, 318] on span at bounding box center [391, 317] width 534 height 2
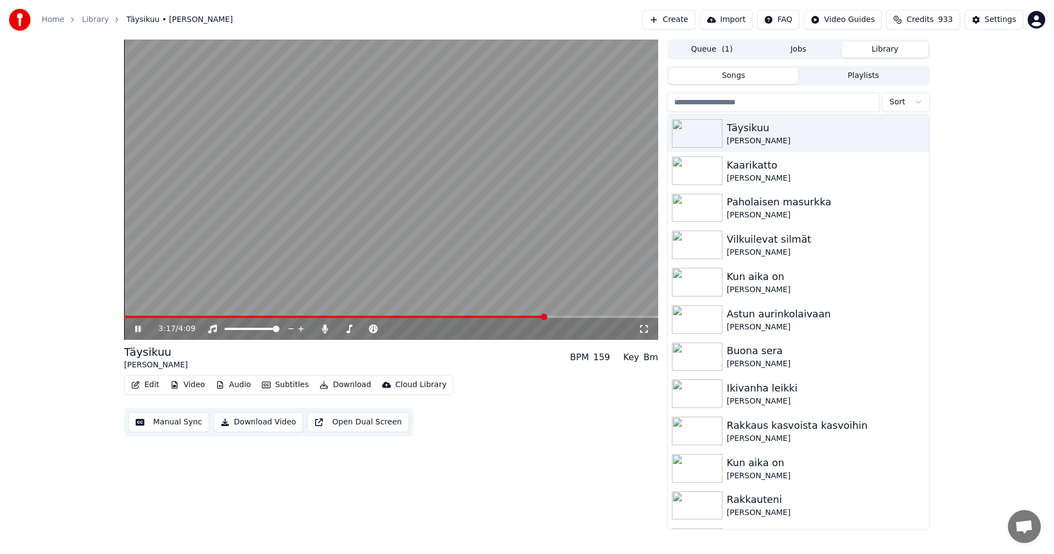
click at [521, 315] on video at bounding box center [391, 190] width 534 height 300
click at [521, 317] on span at bounding box center [335, 317] width 422 height 2
click at [142, 327] on icon at bounding box center [146, 329] width 26 height 9
click at [140, 331] on icon at bounding box center [137, 329] width 5 height 7
click at [322, 329] on icon at bounding box center [325, 329] width 6 height 9
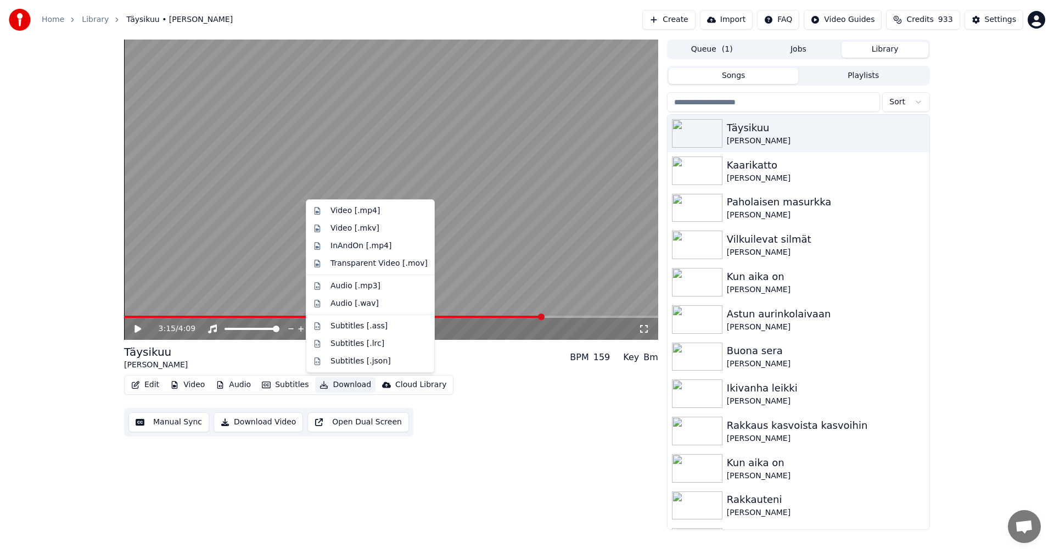
click at [345, 385] on button "Download" at bounding box center [345, 384] width 60 height 15
click at [373, 214] on div "Video [.mp4]" at bounding box center [355, 210] width 49 height 11
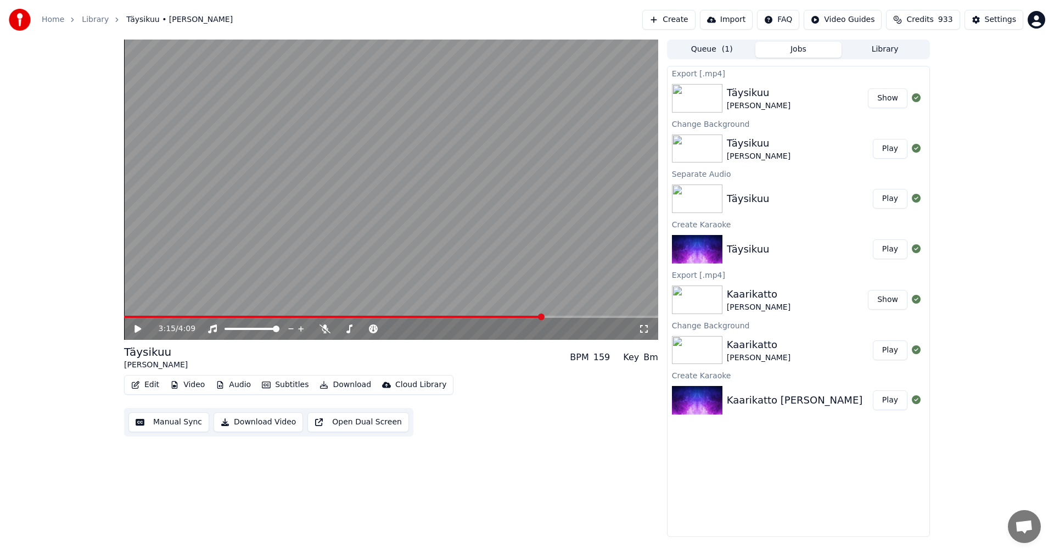
click at [125, 316] on span at bounding box center [333, 317] width 419 height 2
click at [137, 329] on icon at bounding box center [138, 329] width 7 height 8
click at [138, 330] on icon at bounding box center [146, 329] width 26 height 9
